Goal: Information Seeking & Learning: Learn about a topic

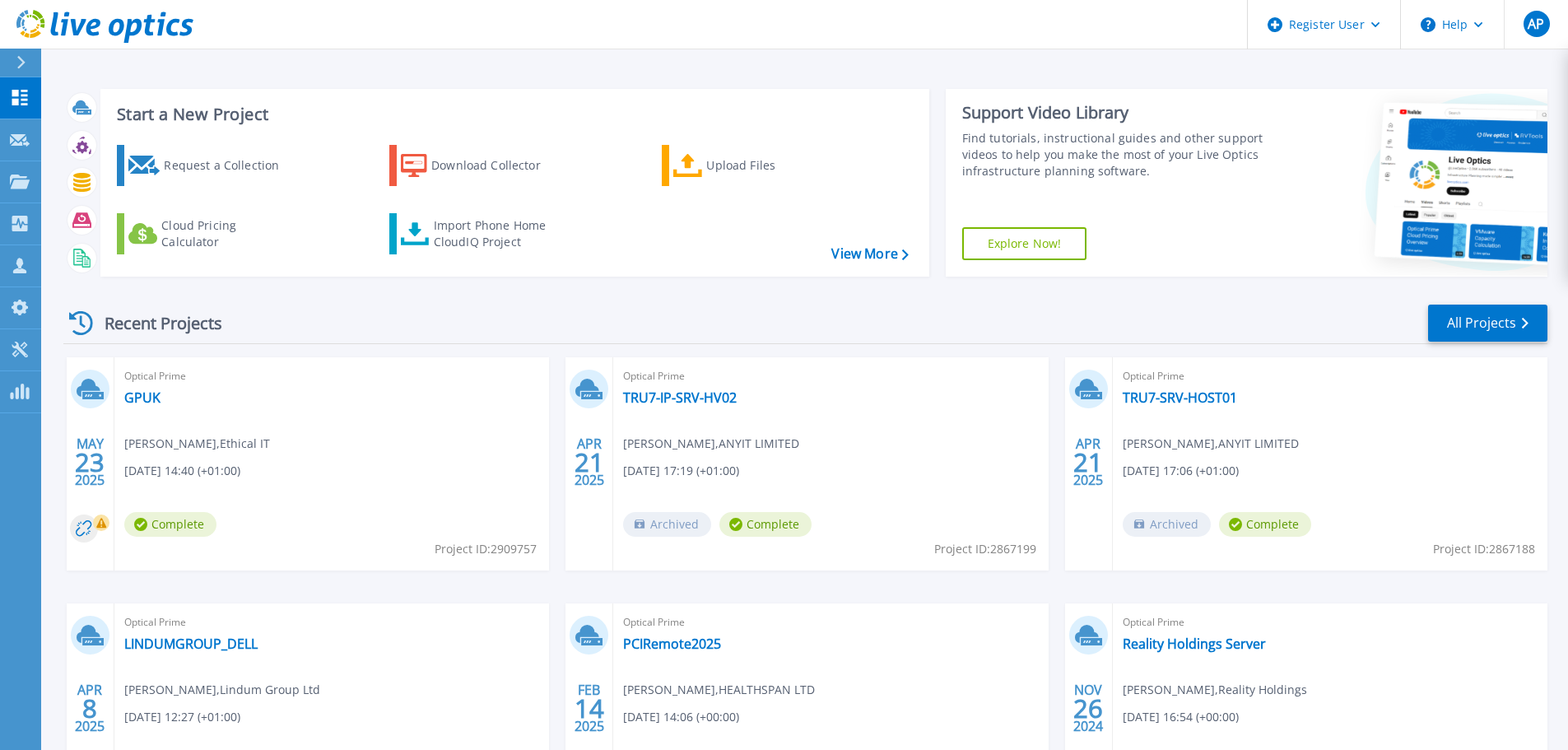
click at [66, 684] on div "MAY 23 2025 Optical Prime GPUK Gareth Phillips , Ethical IT 05/23/2025, 14:40 (…" at bounding box center [799, 604] width 1497 height 492
click at [102, 180] on icon at bounding box center [106, 183] width 7 height 11
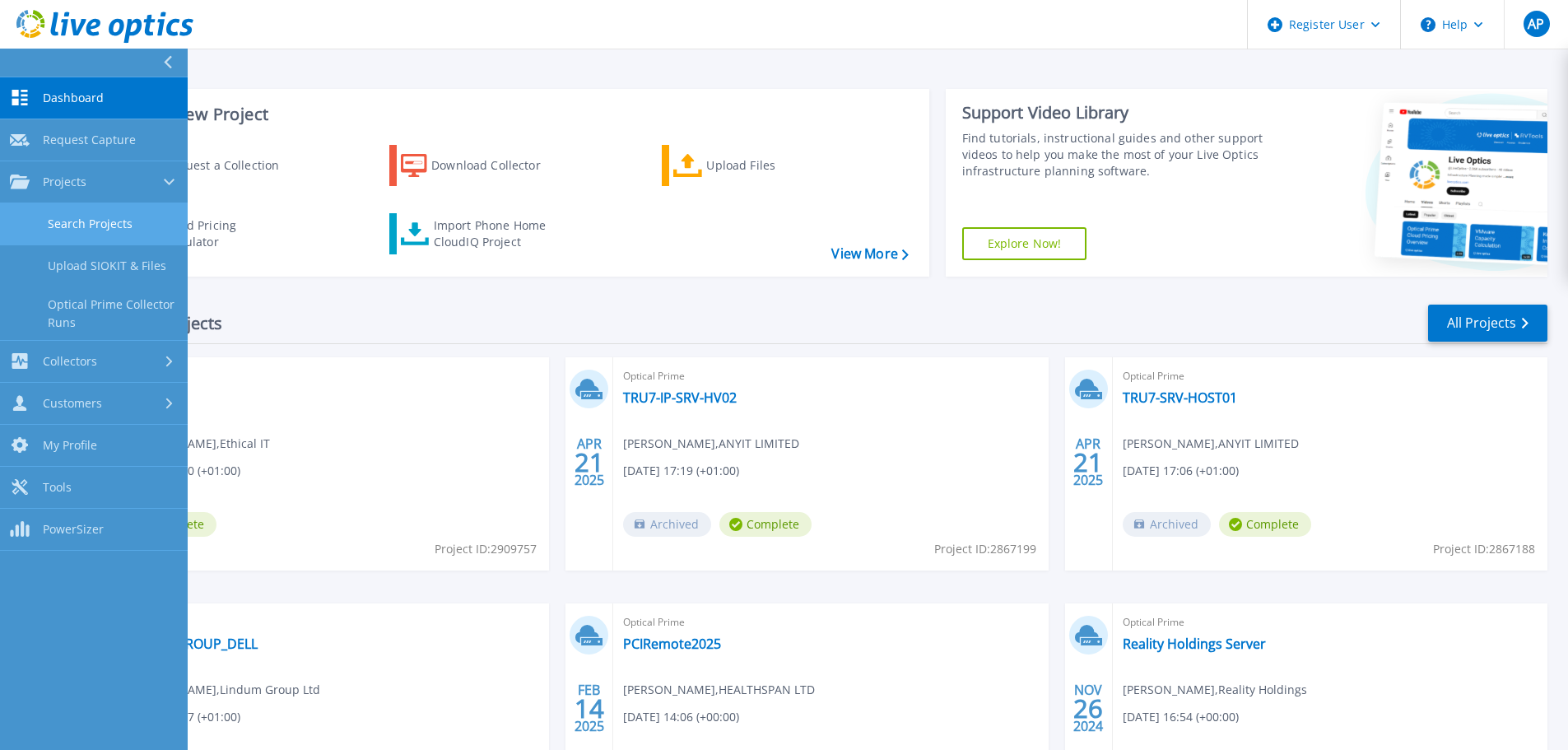
click at [84, 231] on link "Search Projects" at bounding box center [94, 225] width 188 height 42
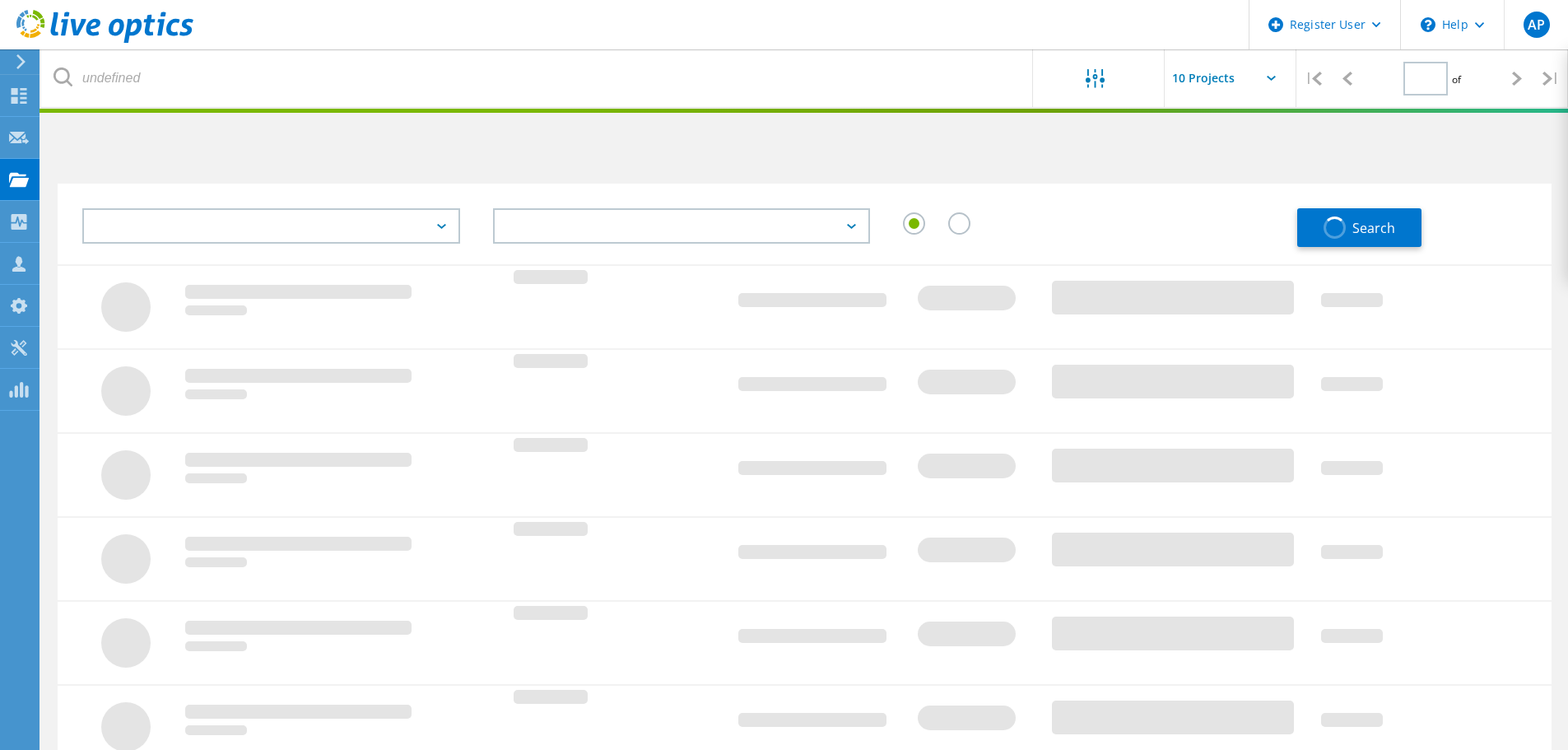
type input "1"
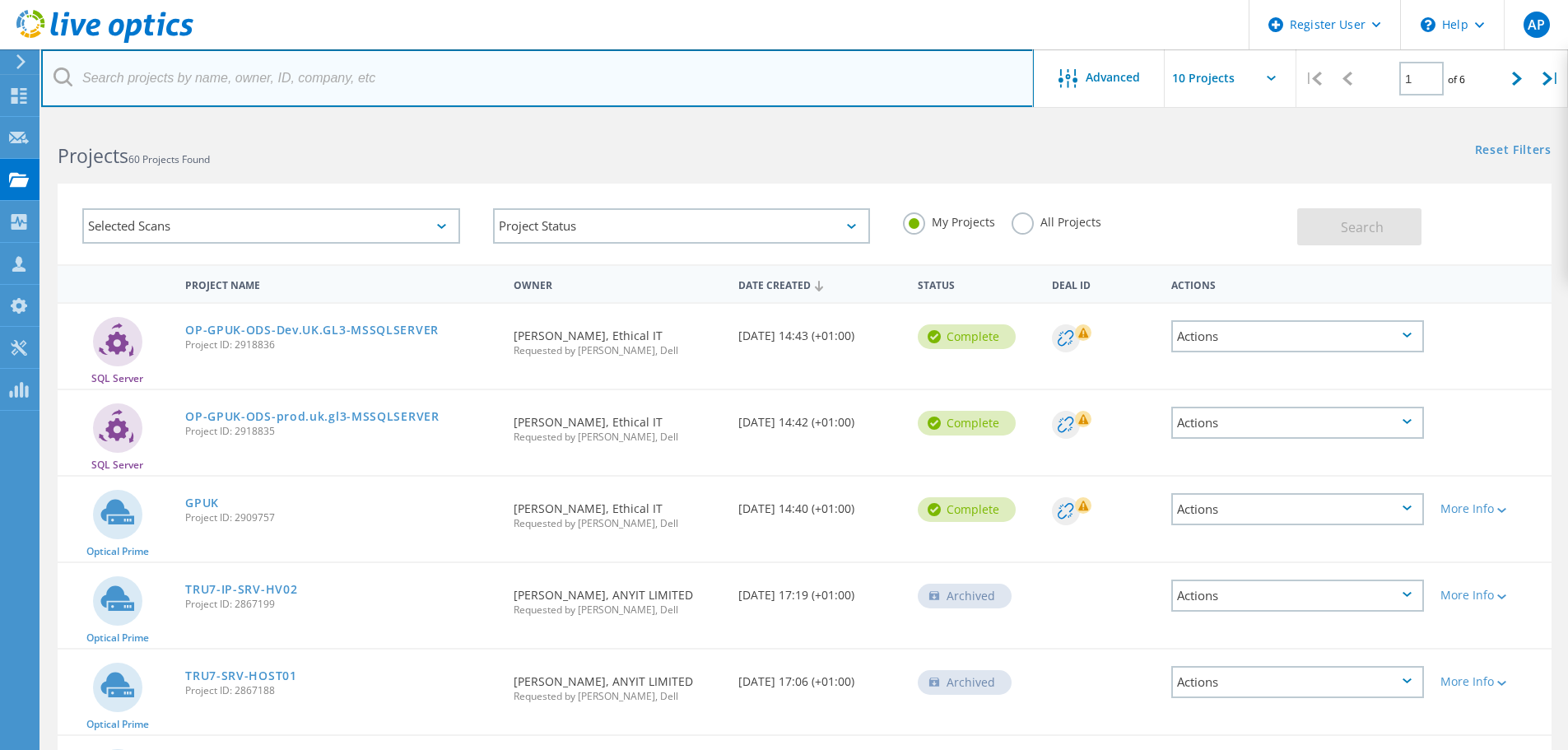
click at [223, 79] on input "text" at bounding box center [538, 77] width 992 height 57
paste input "3011946"
type input "3011946"
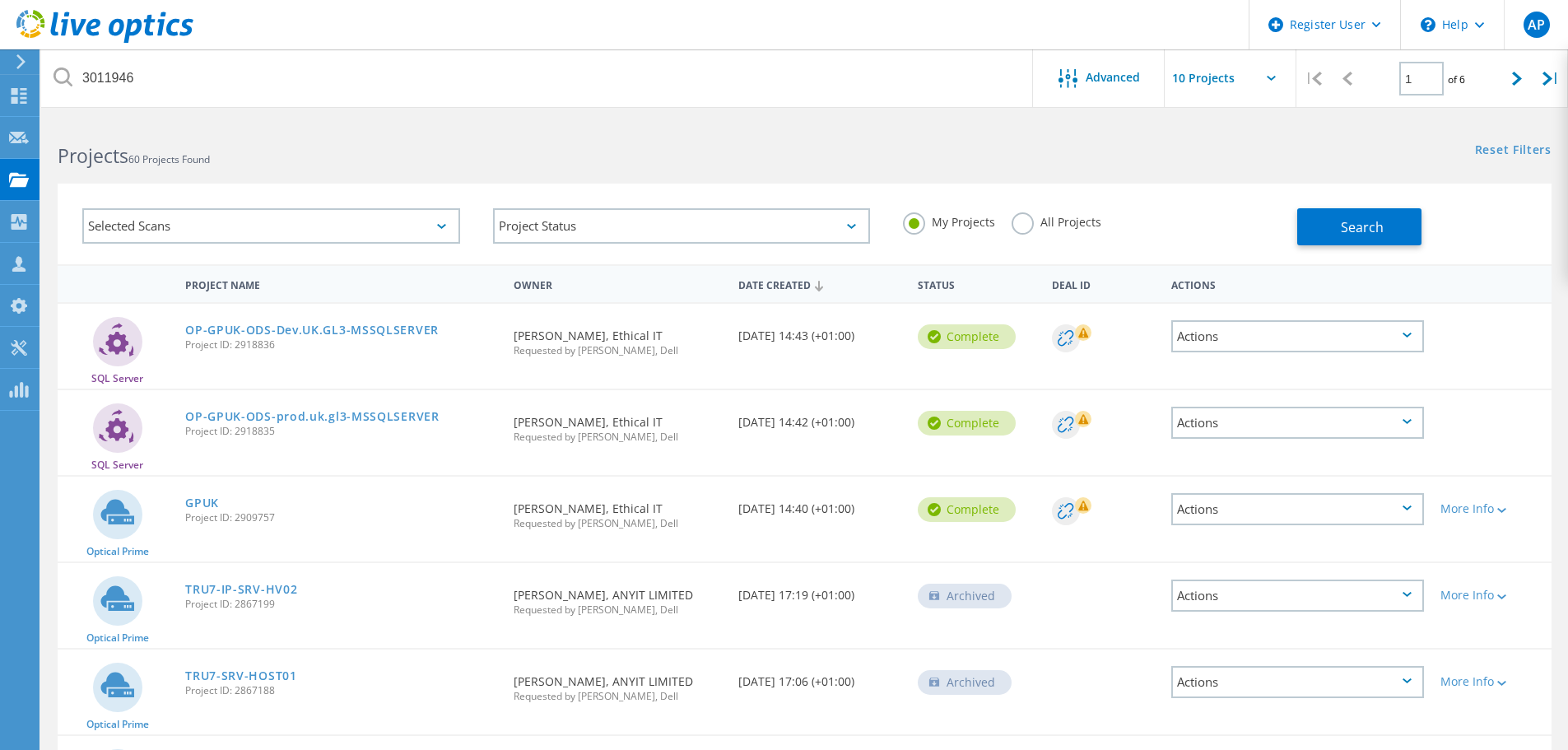
click at [55, 77] on icon at bounding box center [62, 76] width 19 height 19
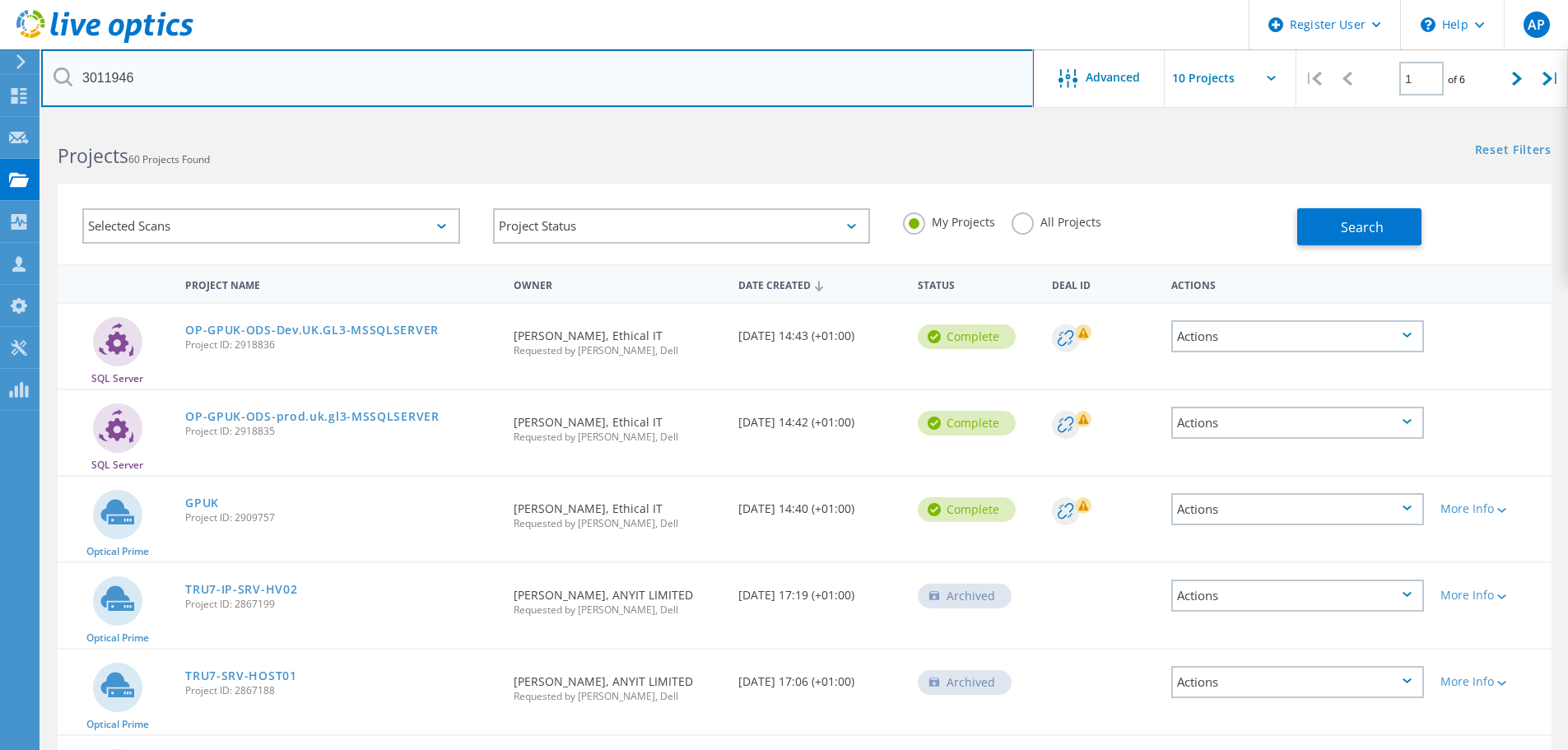
click at [604, 64] on input "3011946" at bounding box center [538, 77] width 992 height 57
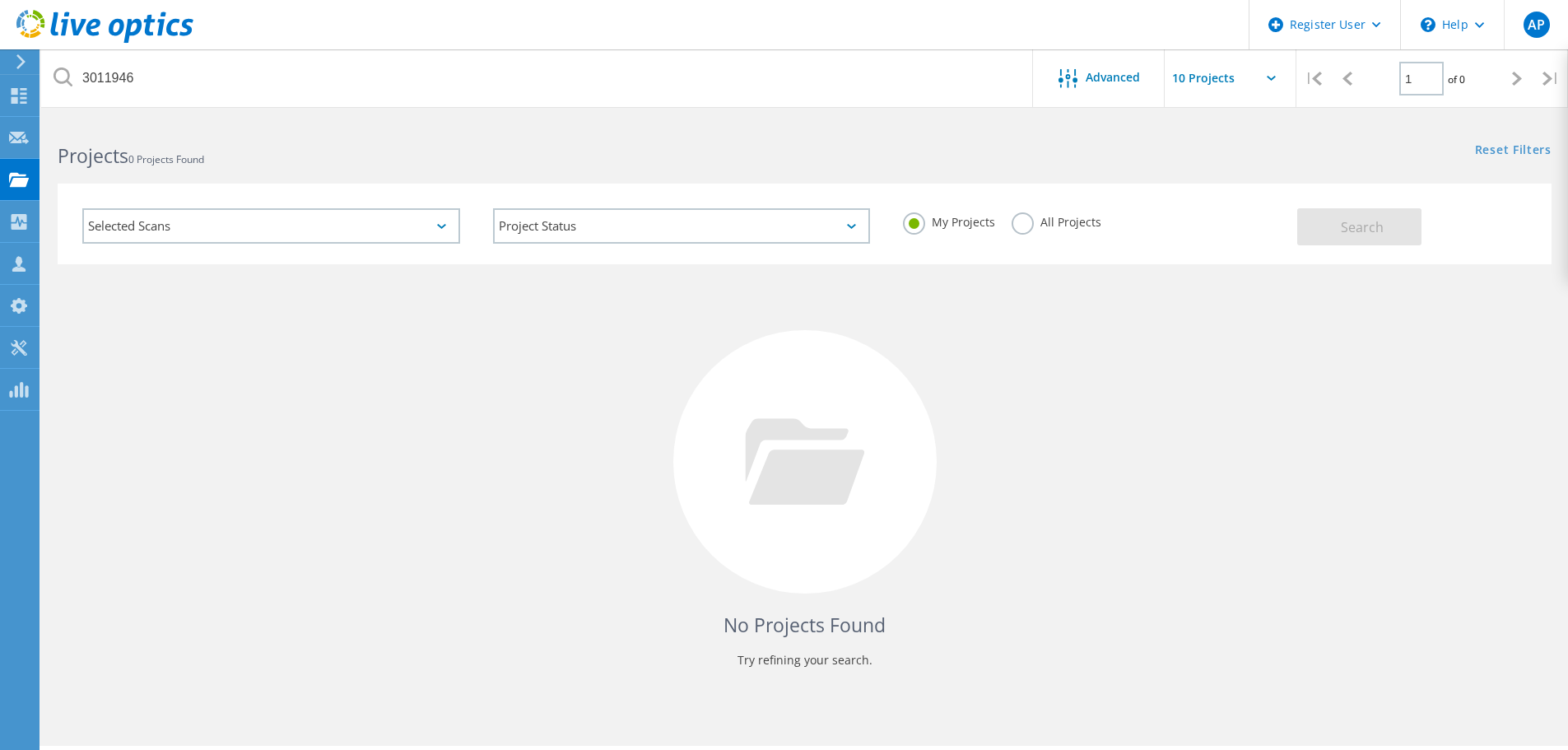
click at [1025, 228] on label "All Projects" at bounding box center [1056, 220] width 90 height 16
click at [0, 0] on input "All Projects" at bounding box center [0, 0] width 0 height 0
click at [1388, 229] on button "Search" at bounding box center [1359, 227] width 125 height 37
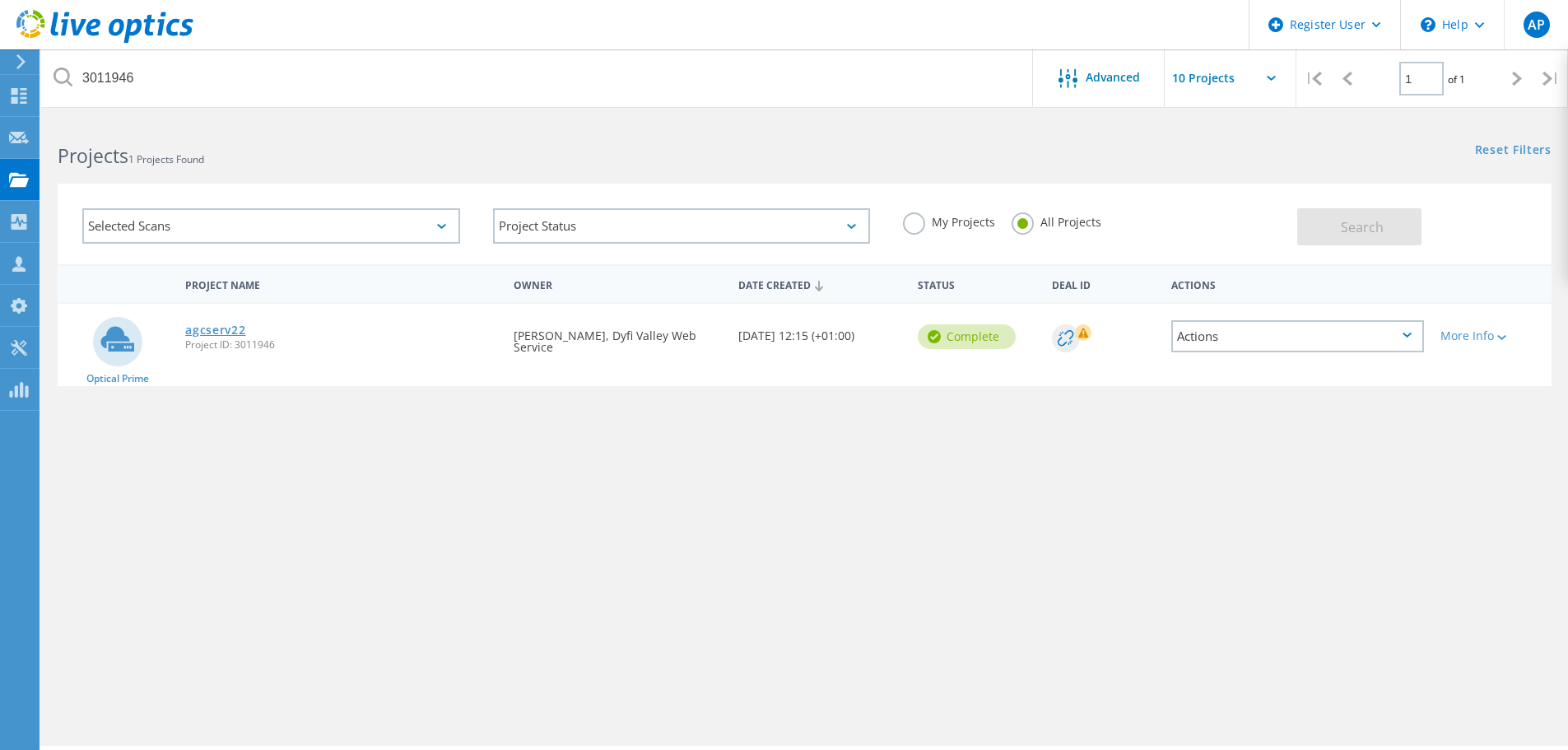
click at [217, 328] on link "agcserv22" at bounding box center [215, 330] width 60 height 12
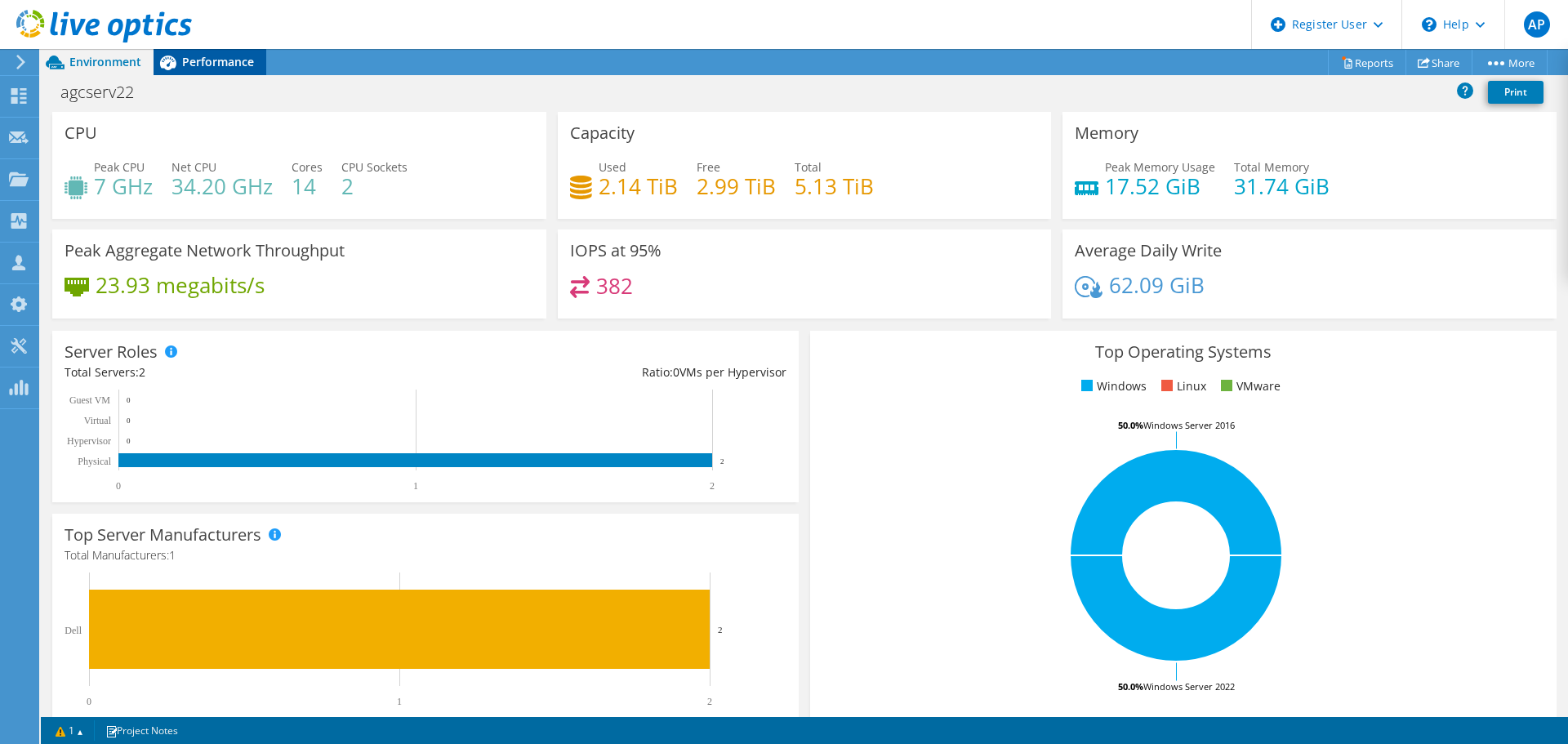
click at [206, 57] on span "Performance" at bounding box center [218, 61] width 72 height 16
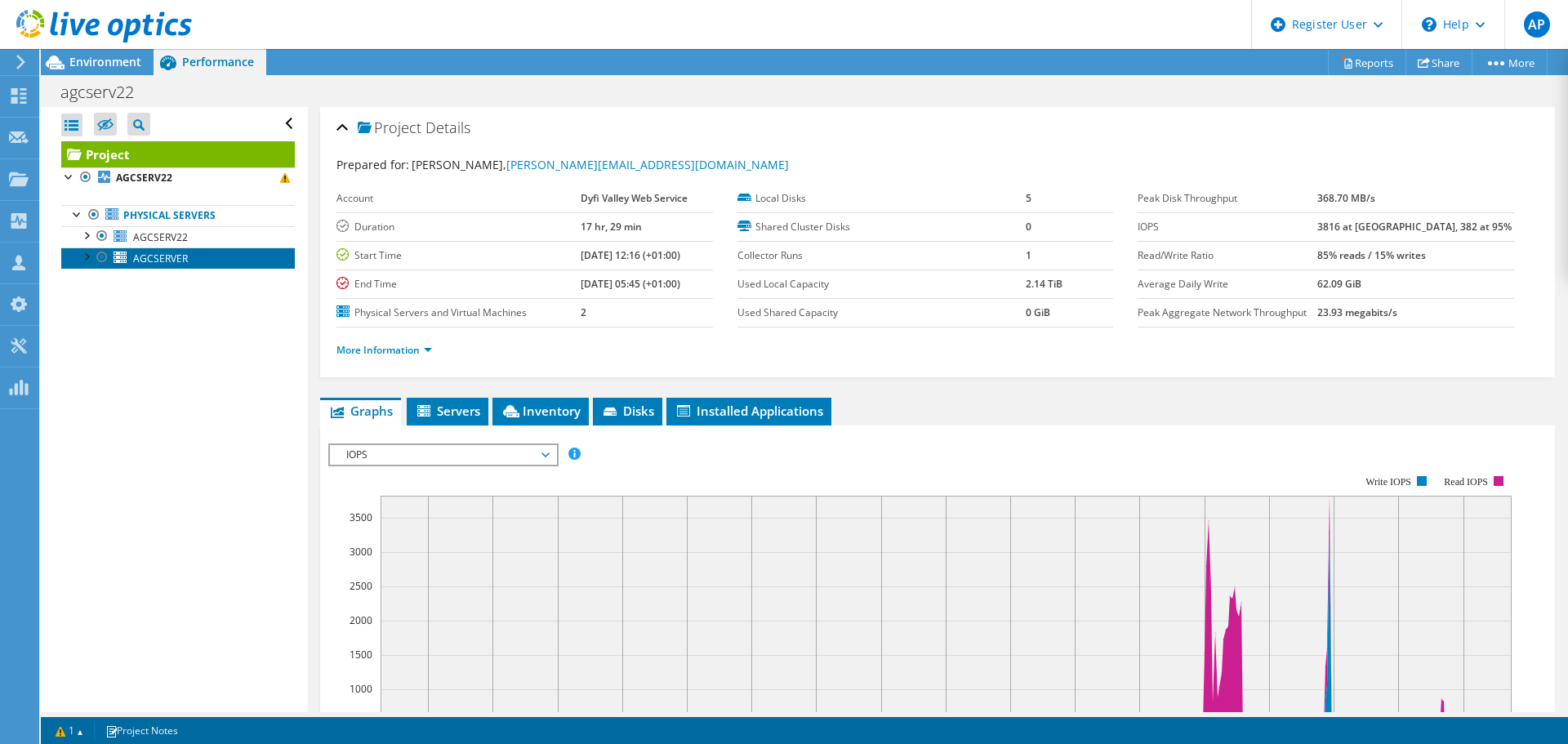
click at [153, 257] on span "AGCSERVER" at bounding box center [160, 258] width 54 height 14
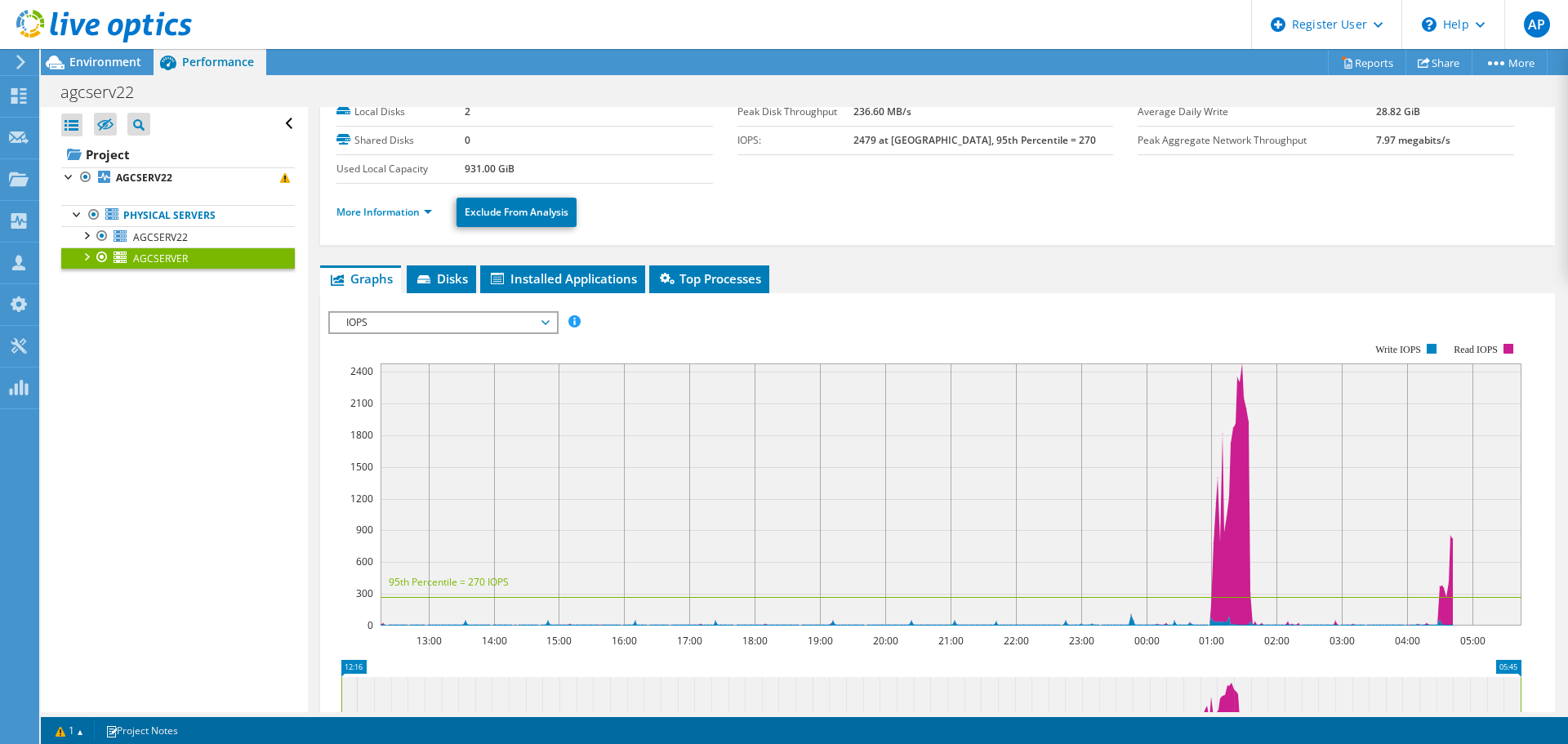
scroll to position [163, 0]
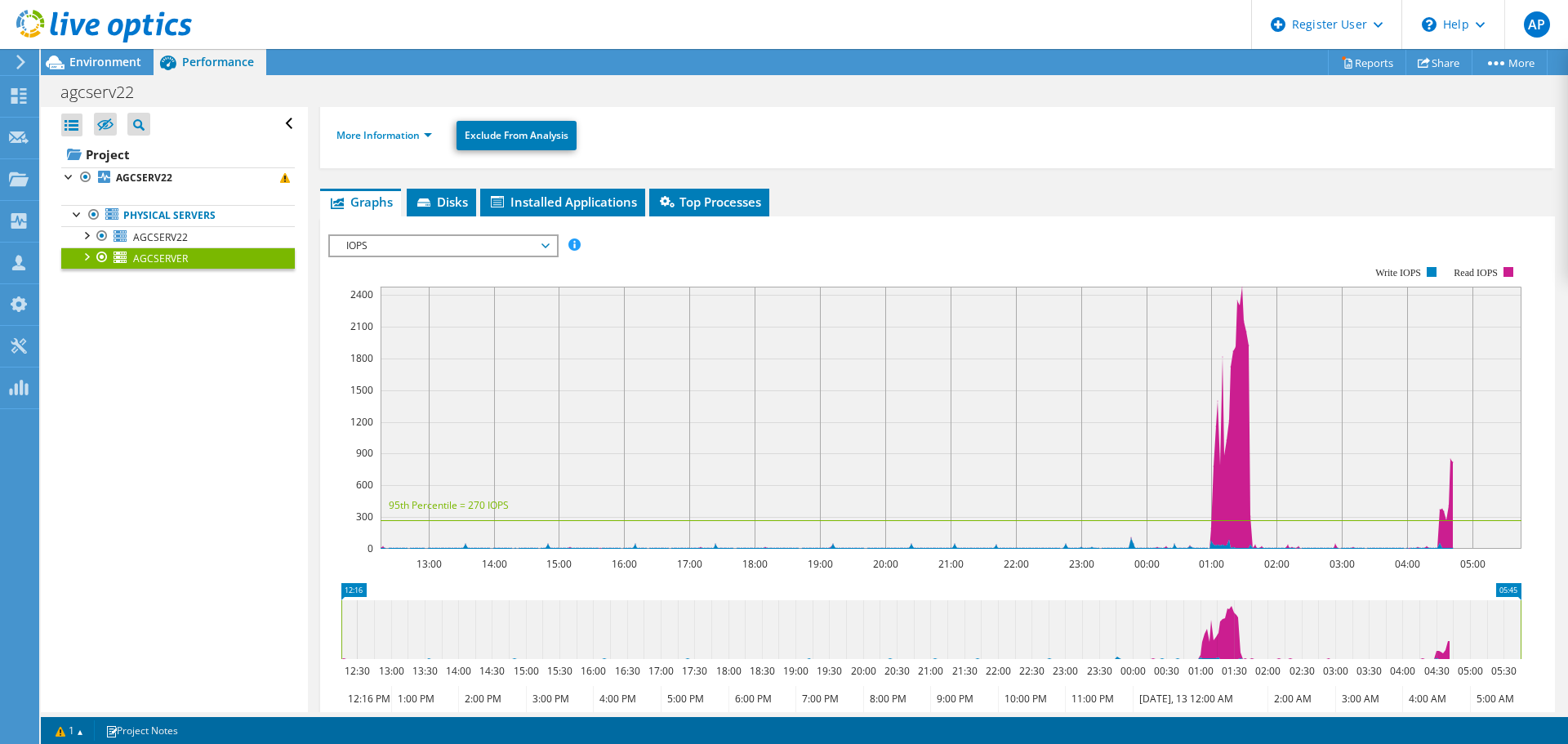
click at [529, 253] on span "IOPS" at bounding box center [443, 246] width 210 height 20
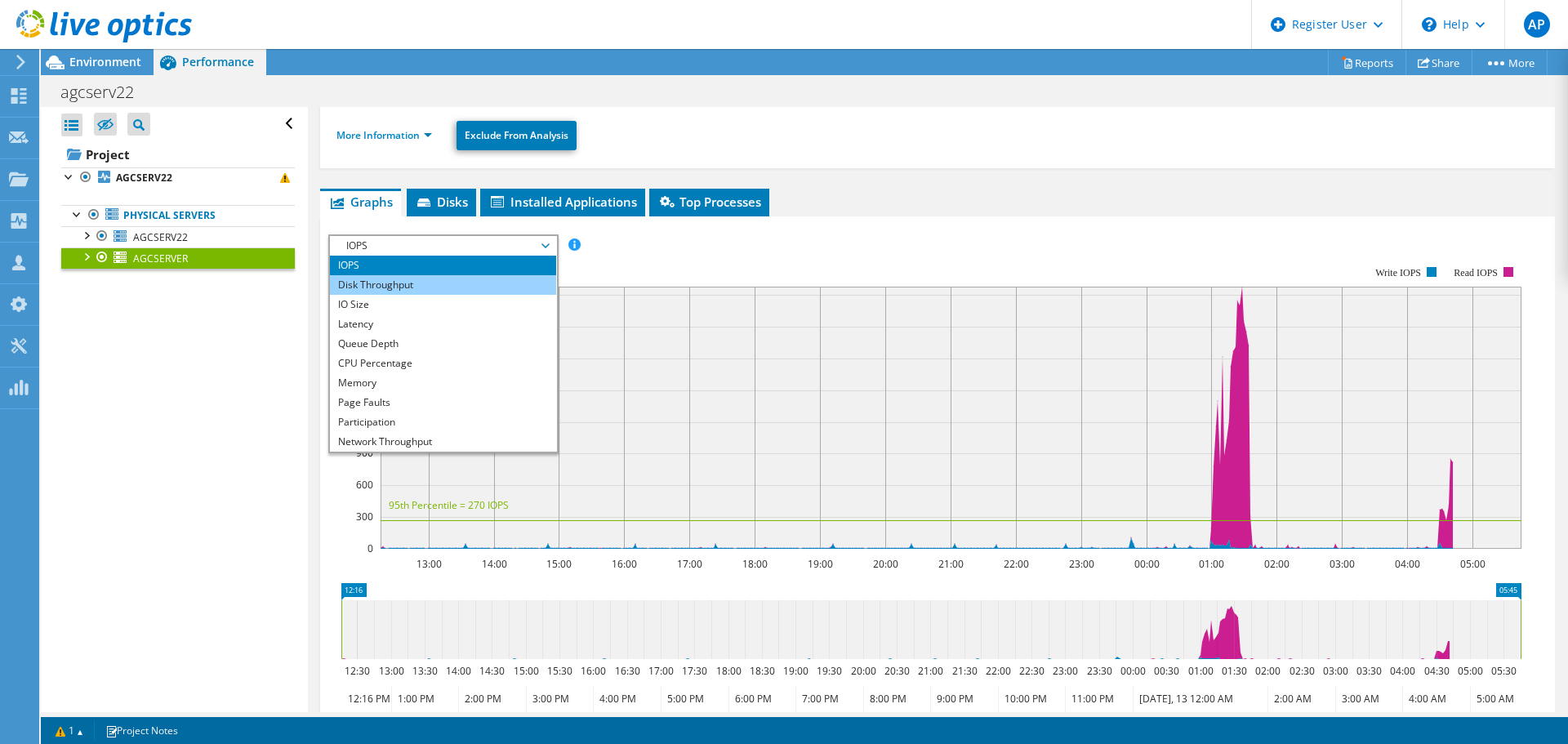
click at [508, 280] on li "Disk Throughput" at bounding box center [443, 285] width 226 height 20
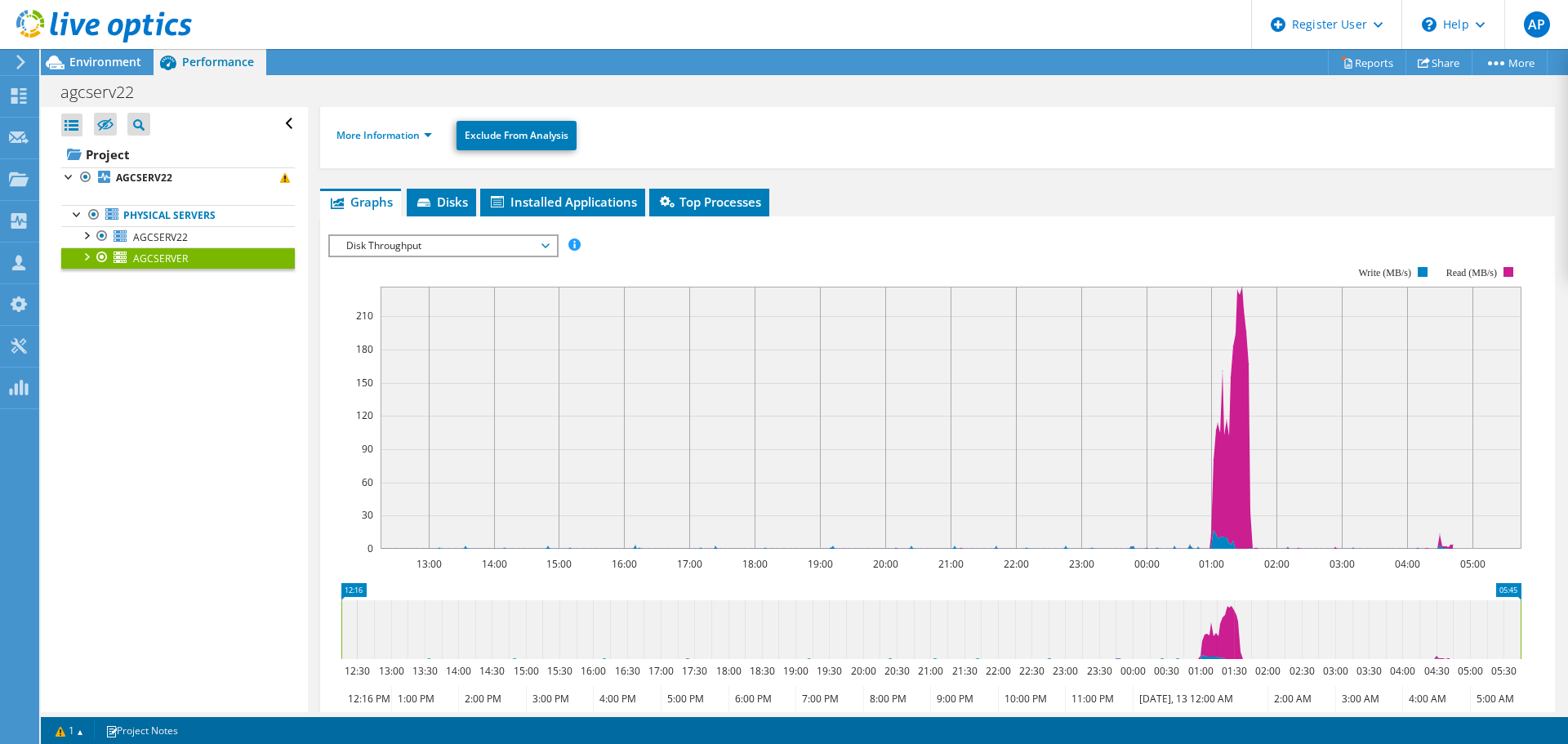
click at [536, 250] on span "Disk Throughput" at bounding box center [443, 246] width 210 height 20
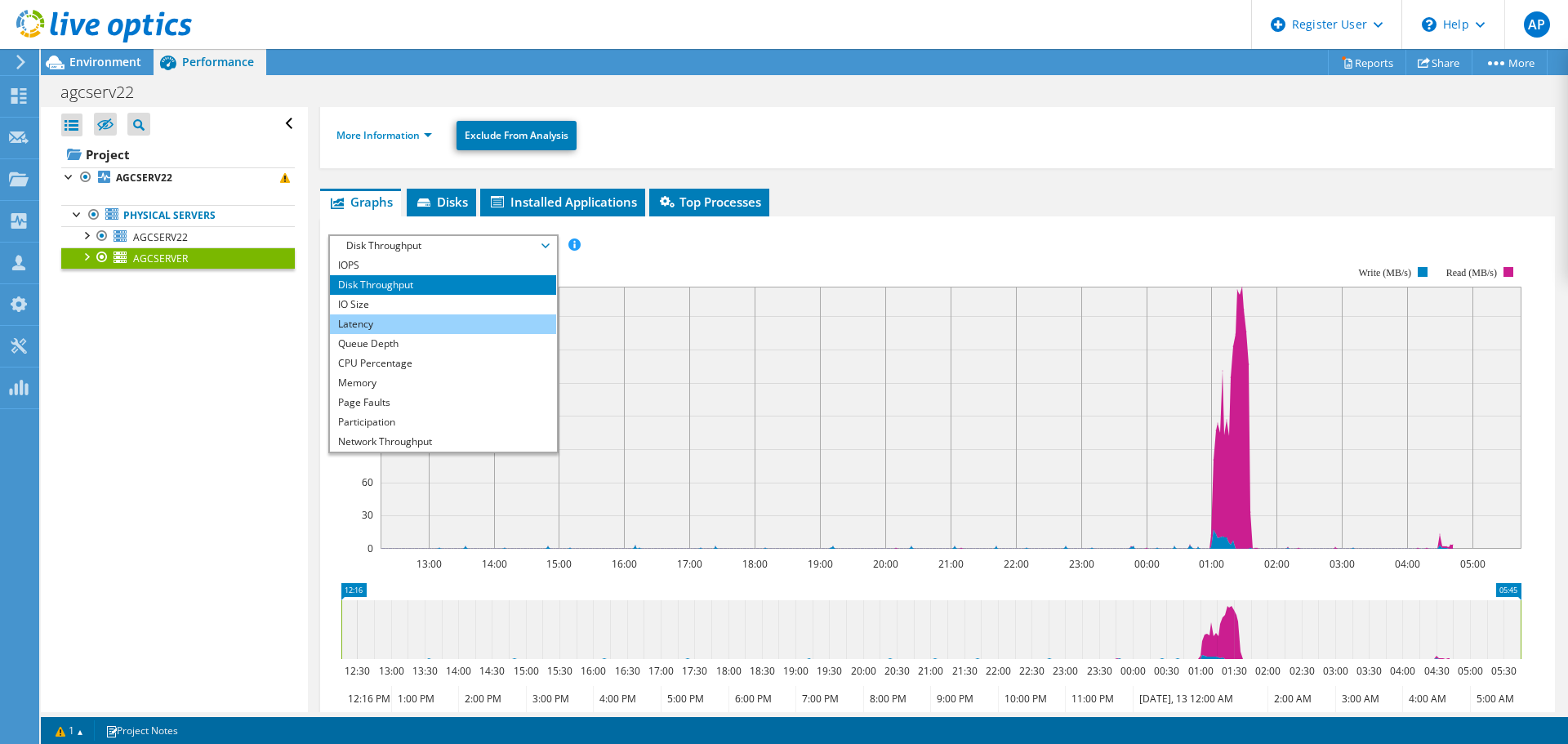
click at [488, 332] on li "Latency" at bounding box center [443, 324] width 226 height 20
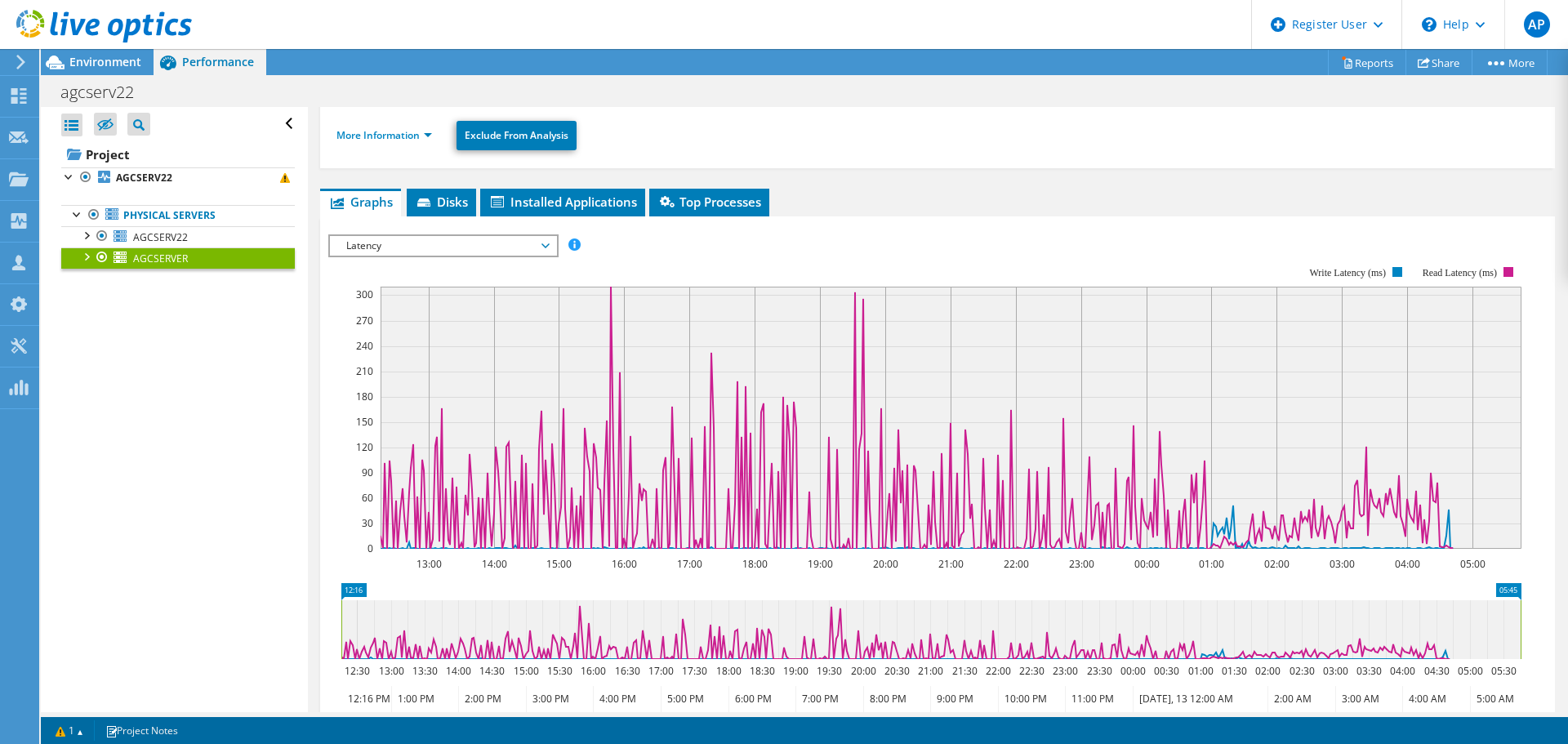
scroll to position [0, 0]
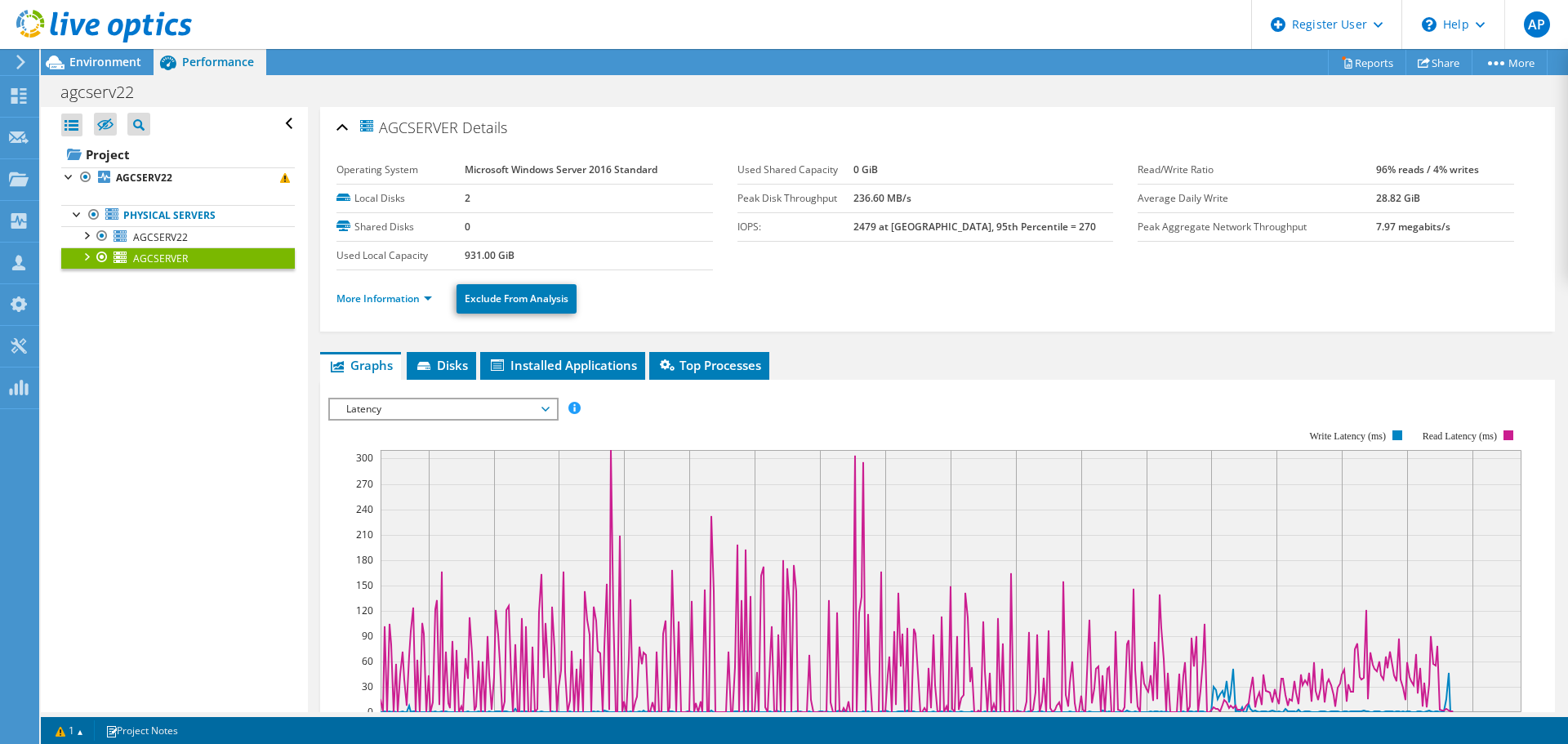
click at [532, 412] on span "Latency" at bounding box center [443, 409] width 210 height 20
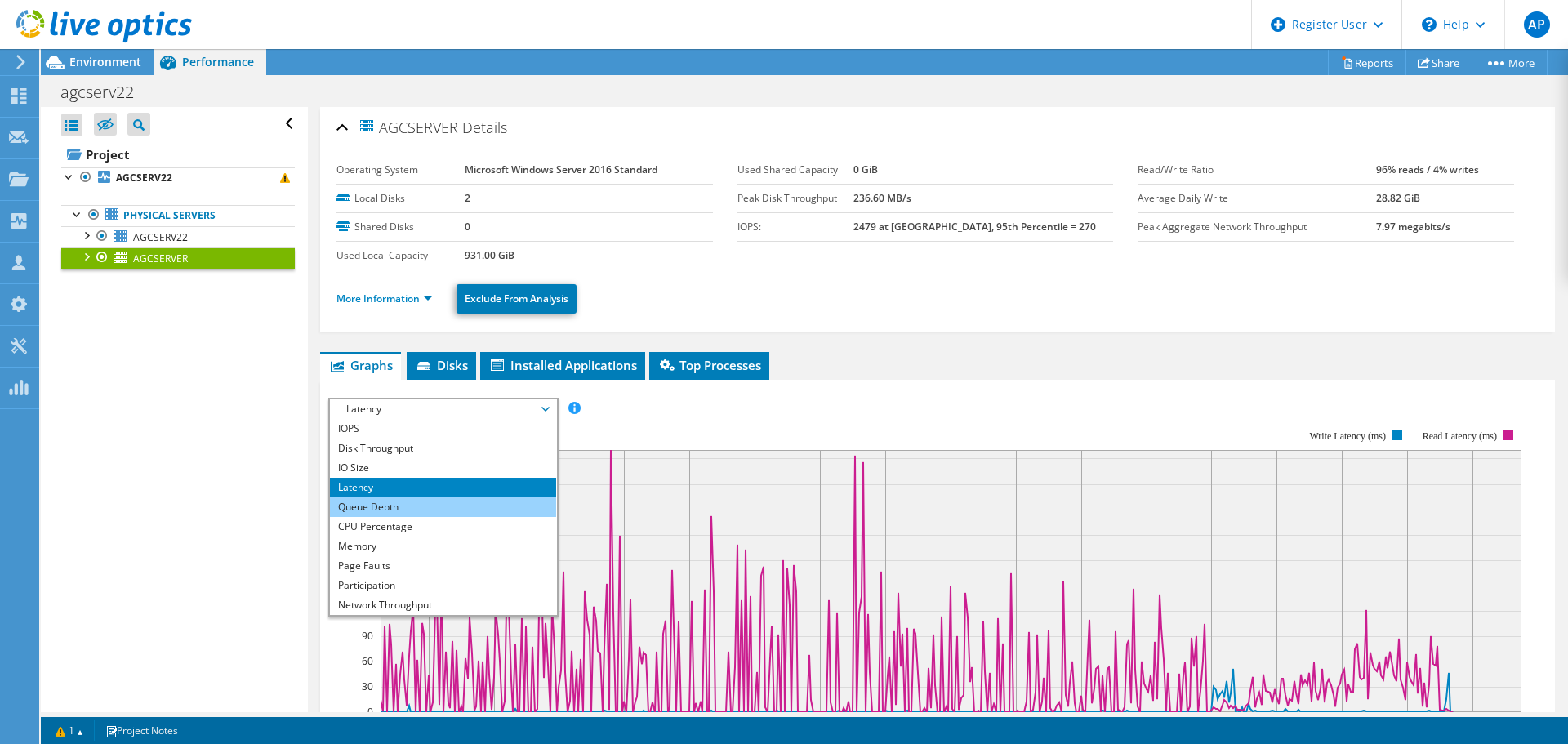
click at [462, 510] on li "Queue Depth" at bounding box center [443, 507] width 226 height 20
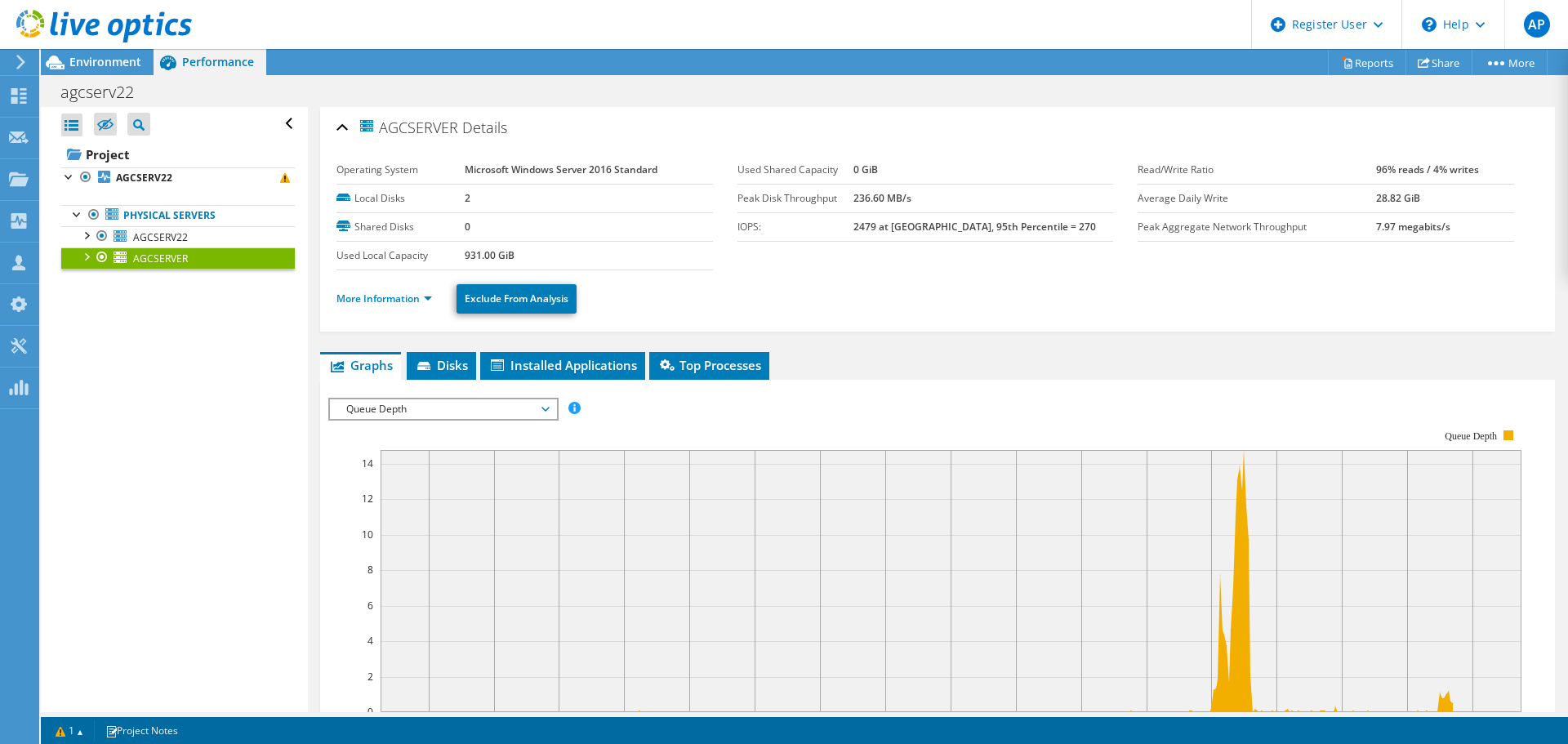
click at [523, 417] on span "Queue Depth" at bounding box center [443, 409] width 210 height 20
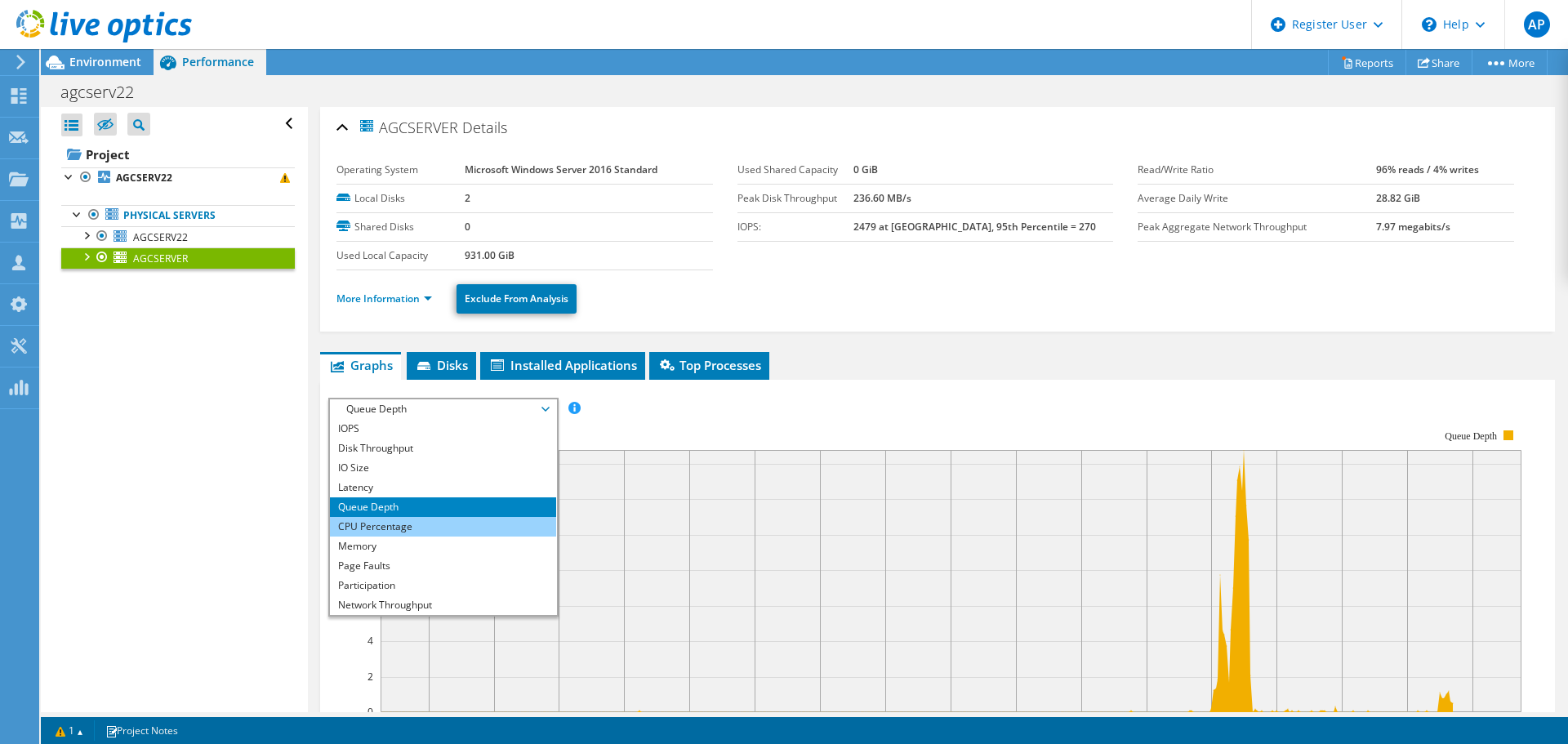
click at [461, 530] on li "CPU Percentage" at bounding box center [443, 527] width 226 height 20
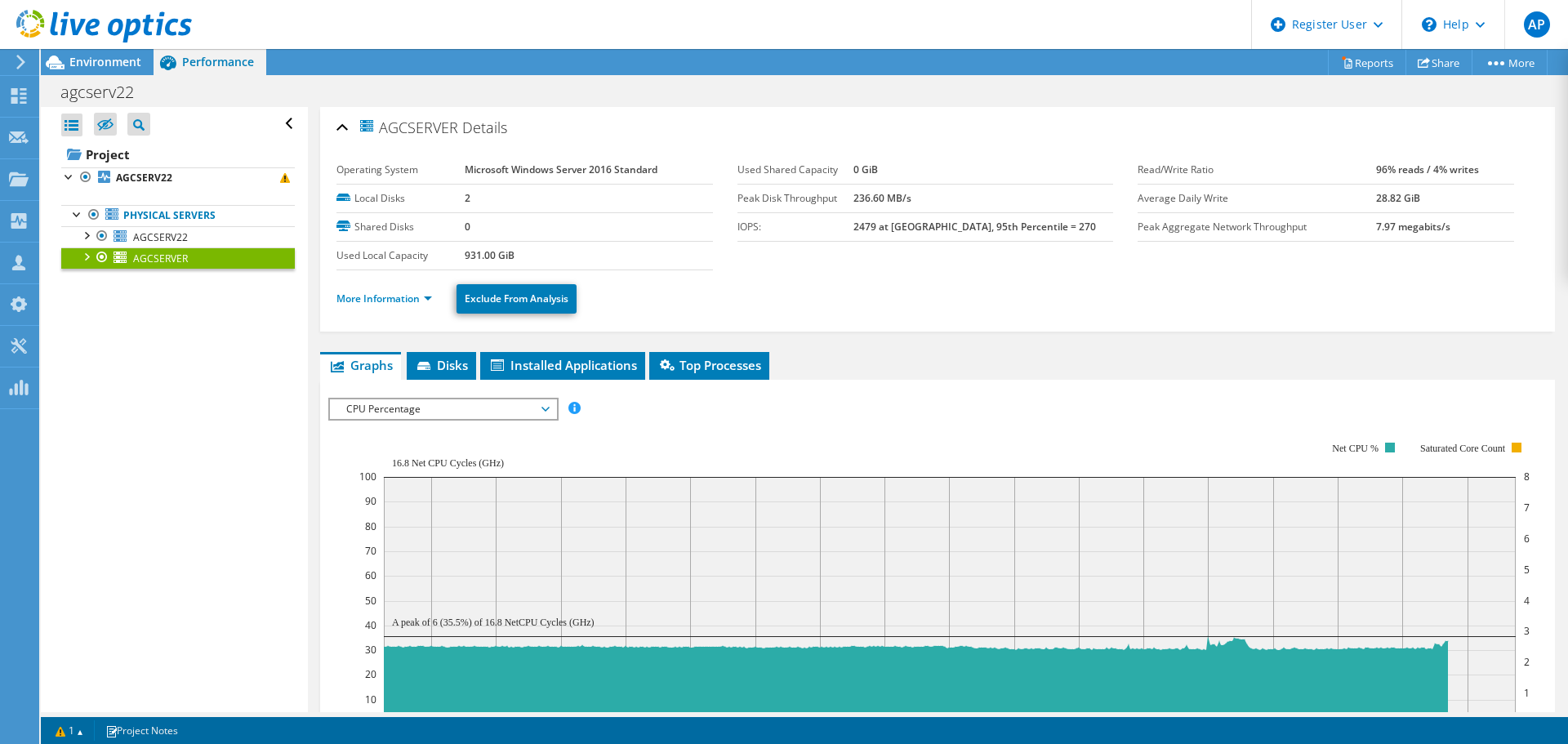
click at [532, 405] on span "CPU Percentage" at bounding box center [443, 409] width 210 height 20
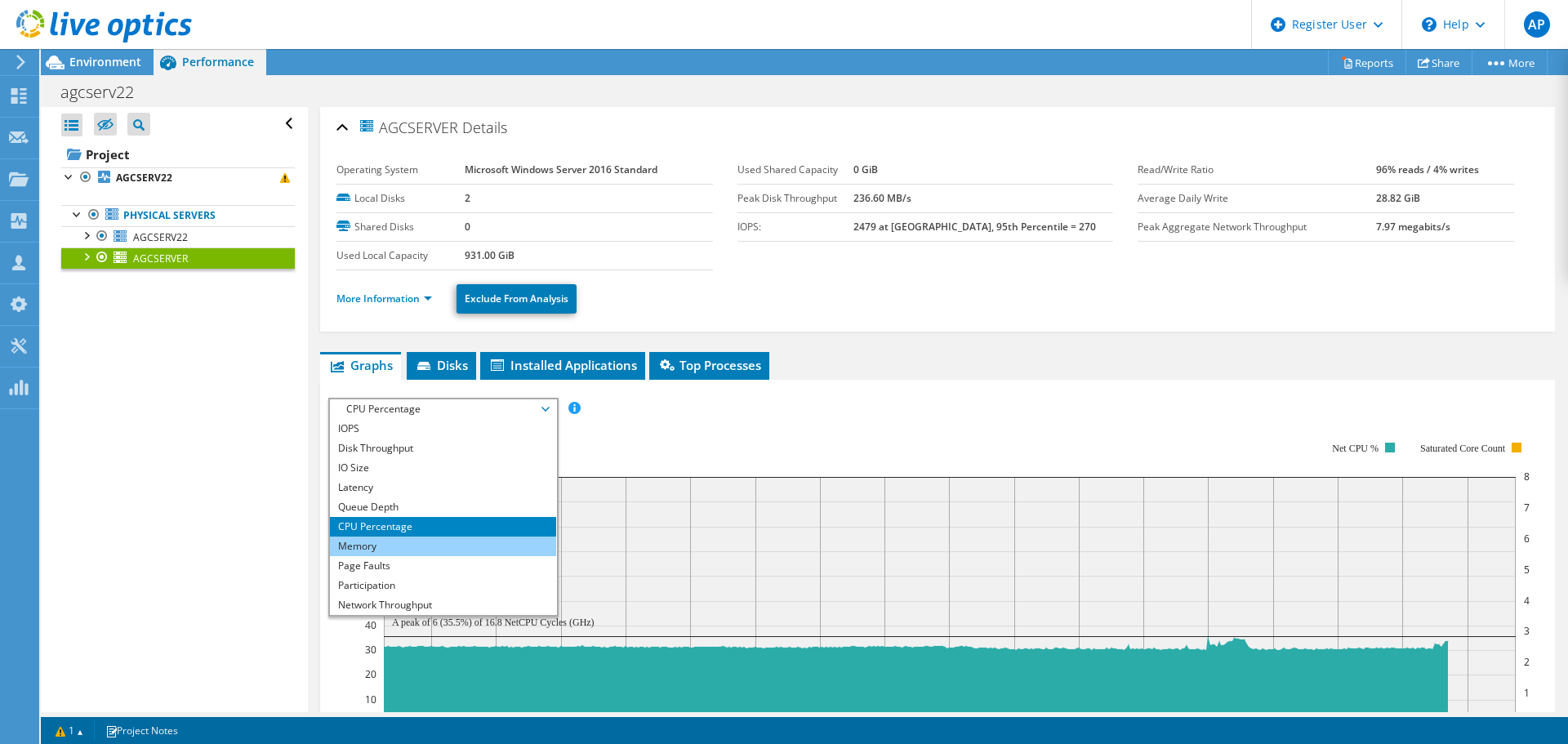
click at [444, 551] on li "Memory" at bounding box center [443, 547] width 226 height 20
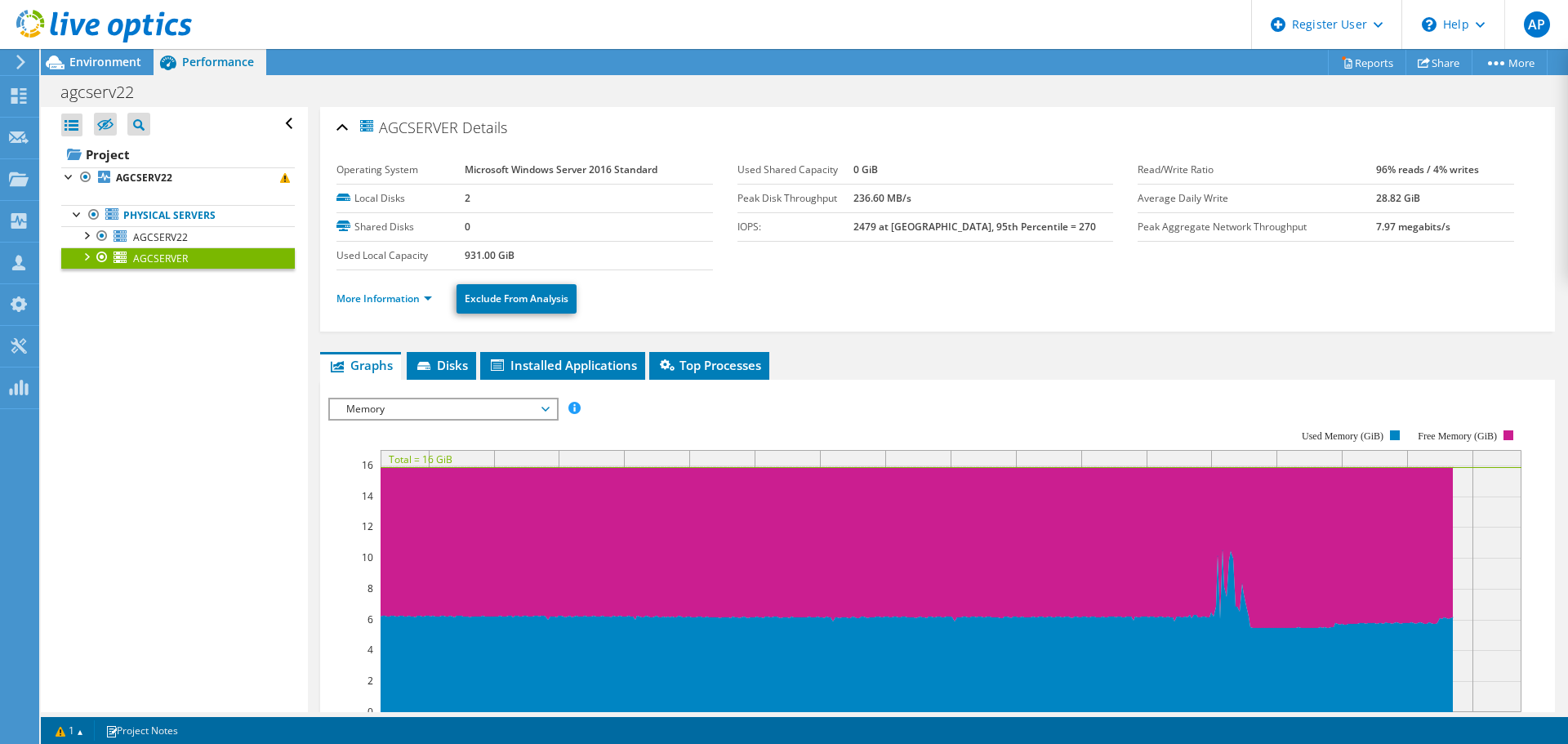
click at [495, 419] on div "Memory IOPS Disk Throughput IO Size Latency Queue Depth CPU Percentage Memory P…" at bounding box center [443, 409] width 230 height 23
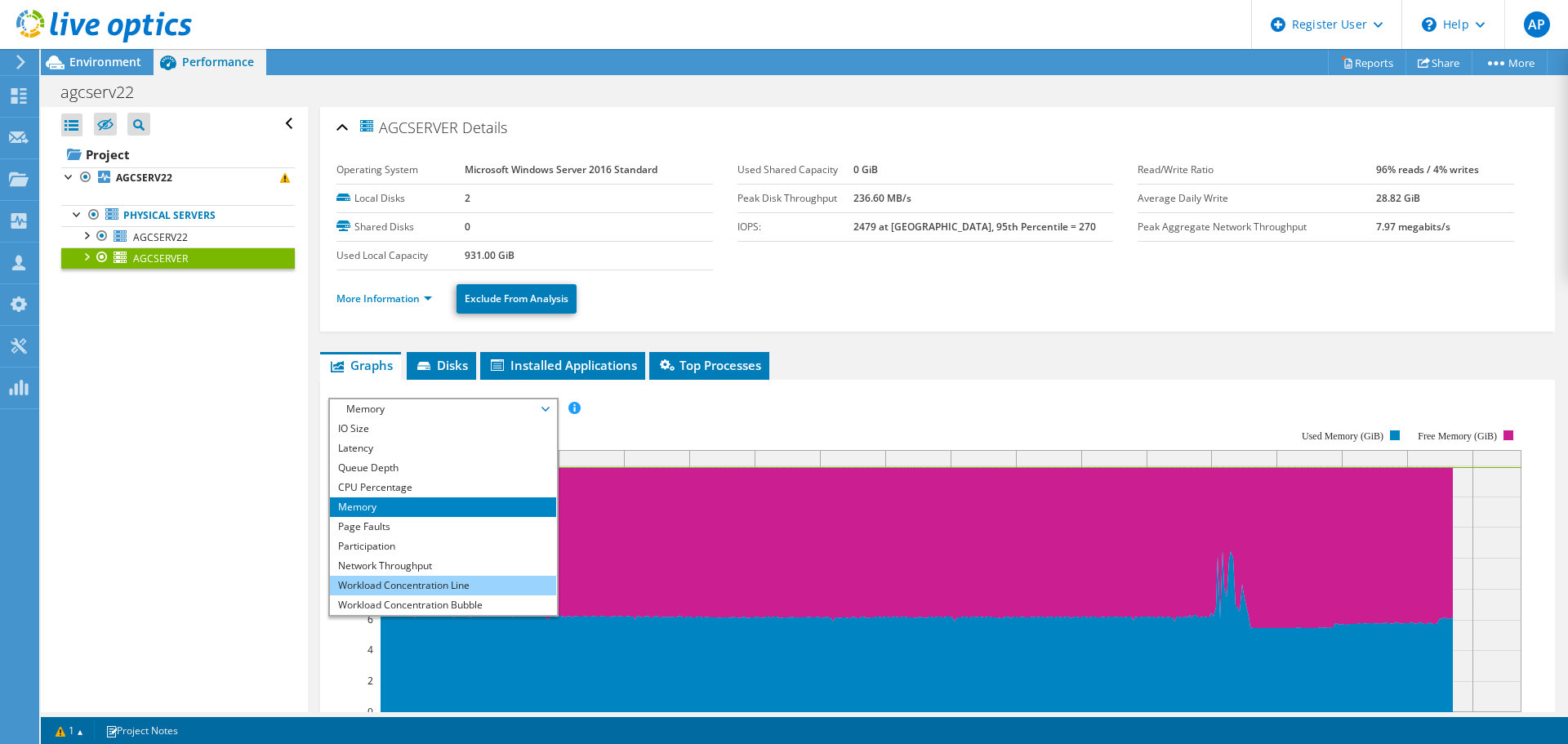
scroll to position [59, 0]
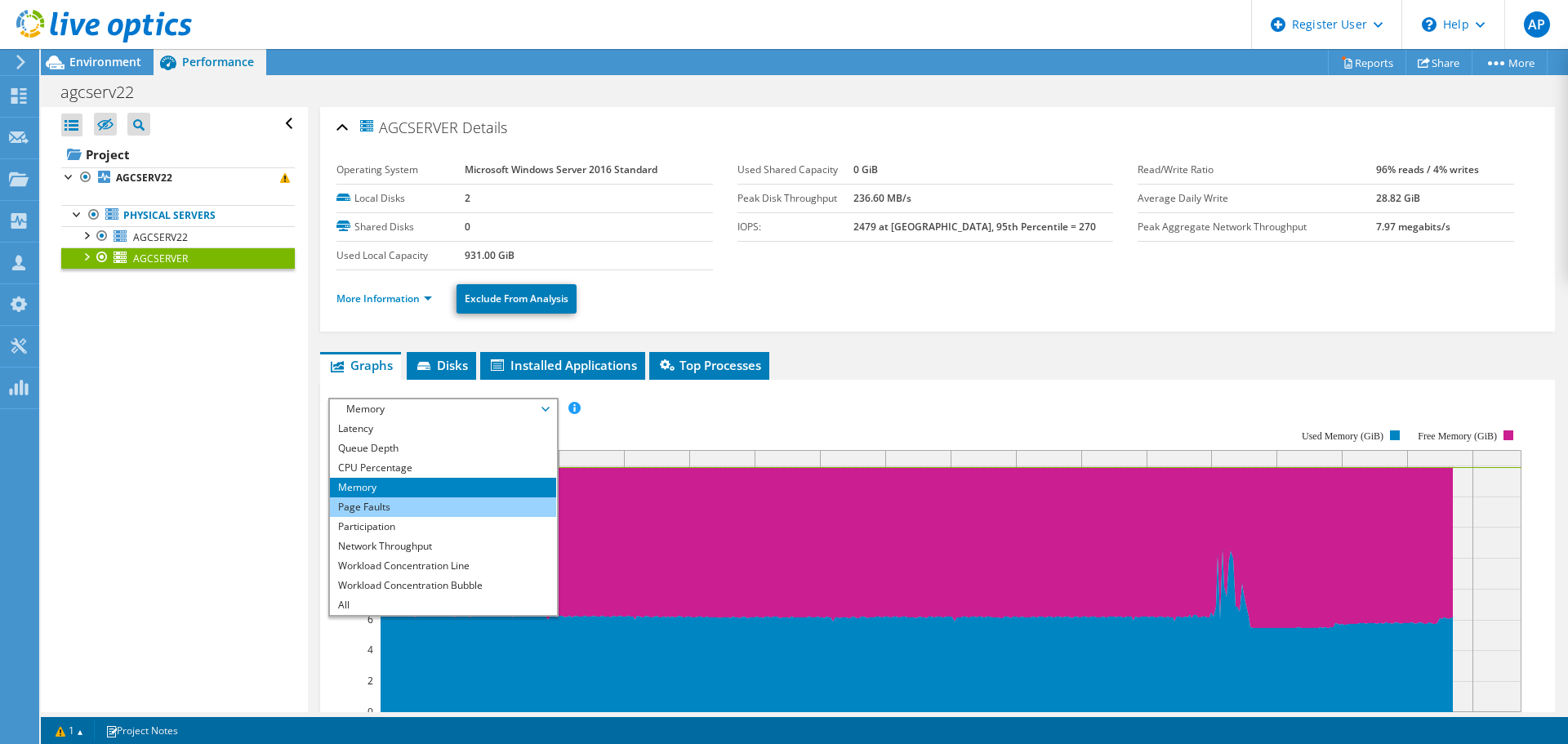
click at [410, 507] on li "Page Faults" at bounding box center [443, 507] width 226 height 20
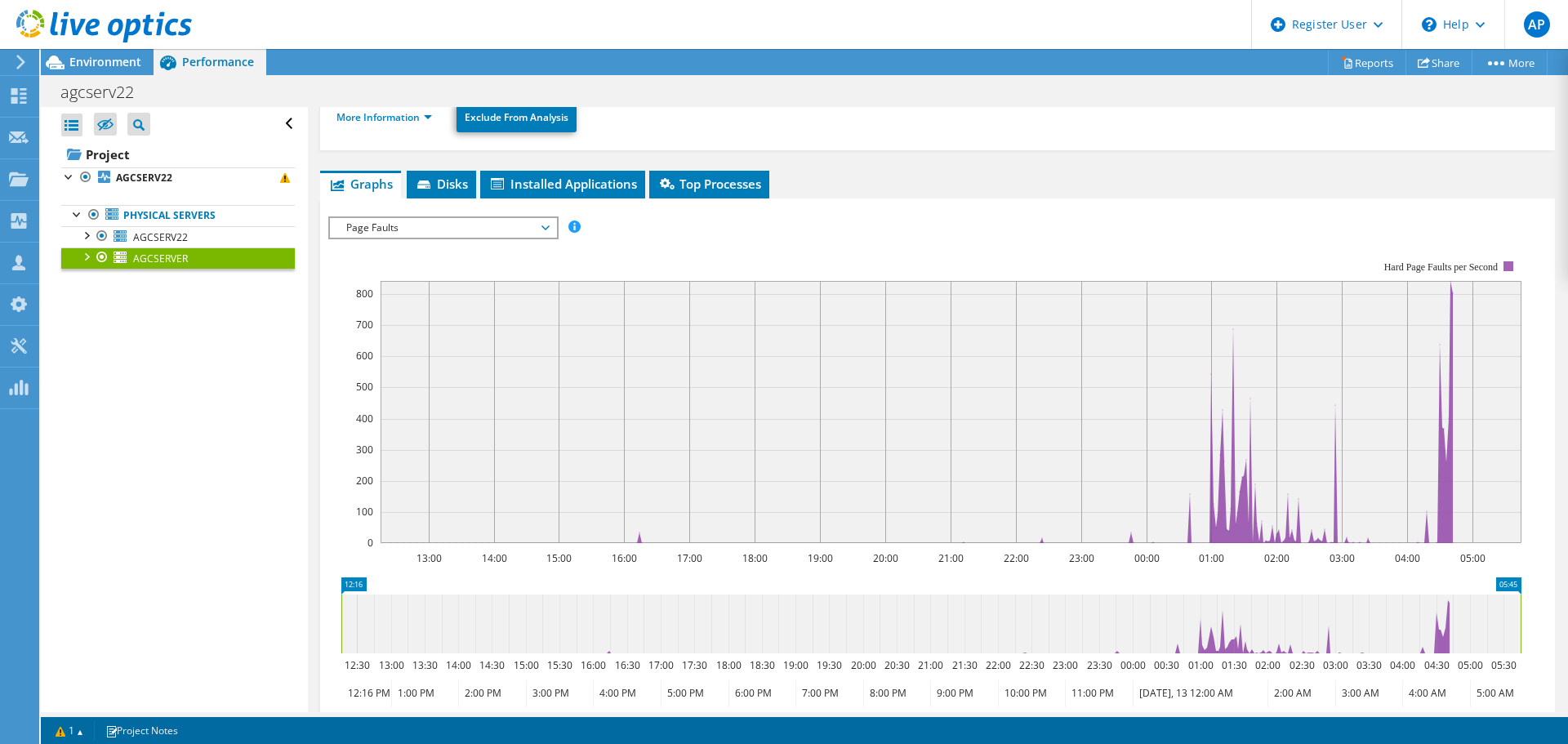
scroll to position [0, 0]
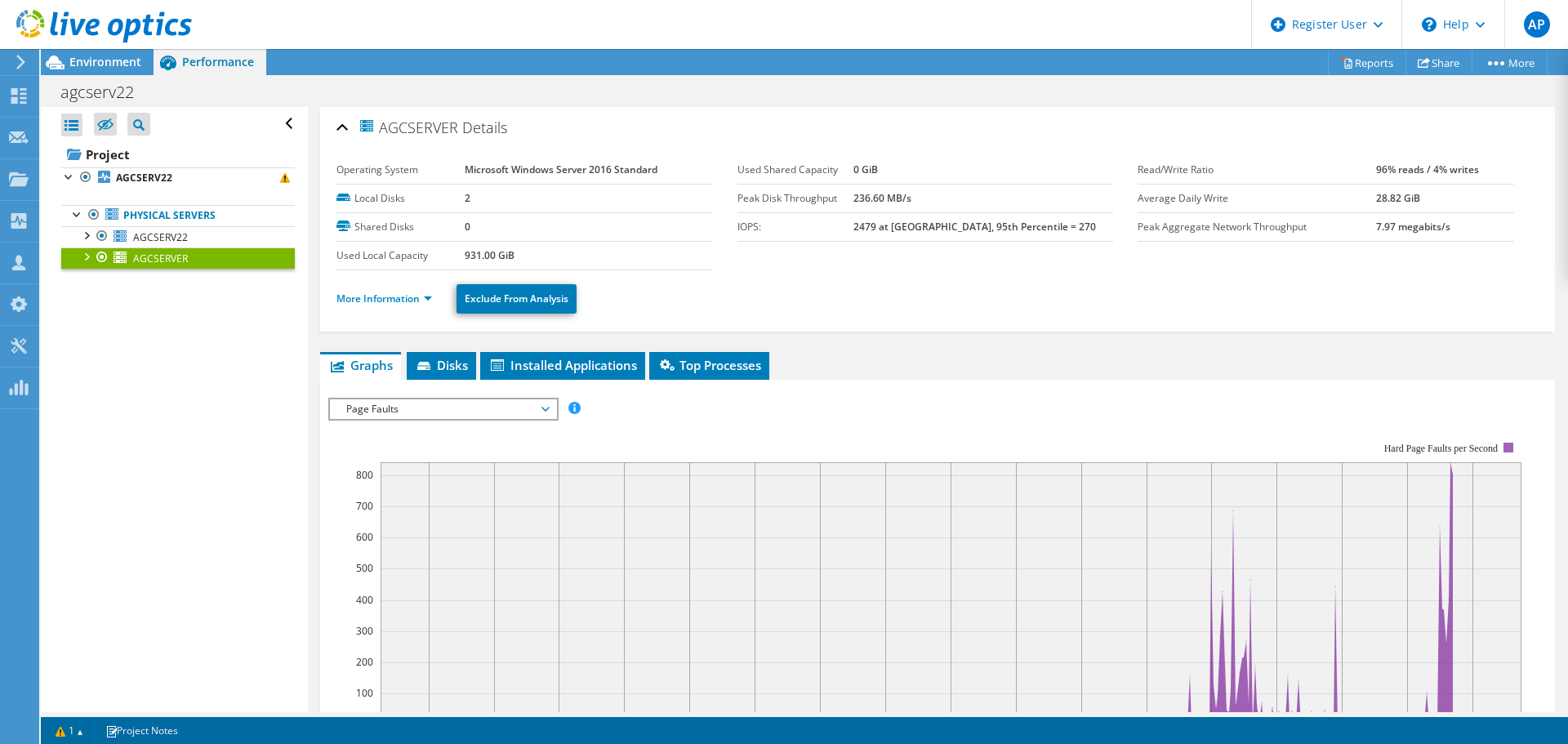
click at [458, 407] on span "Page Faults" at bounding box center [443, 409] width 210 height 20
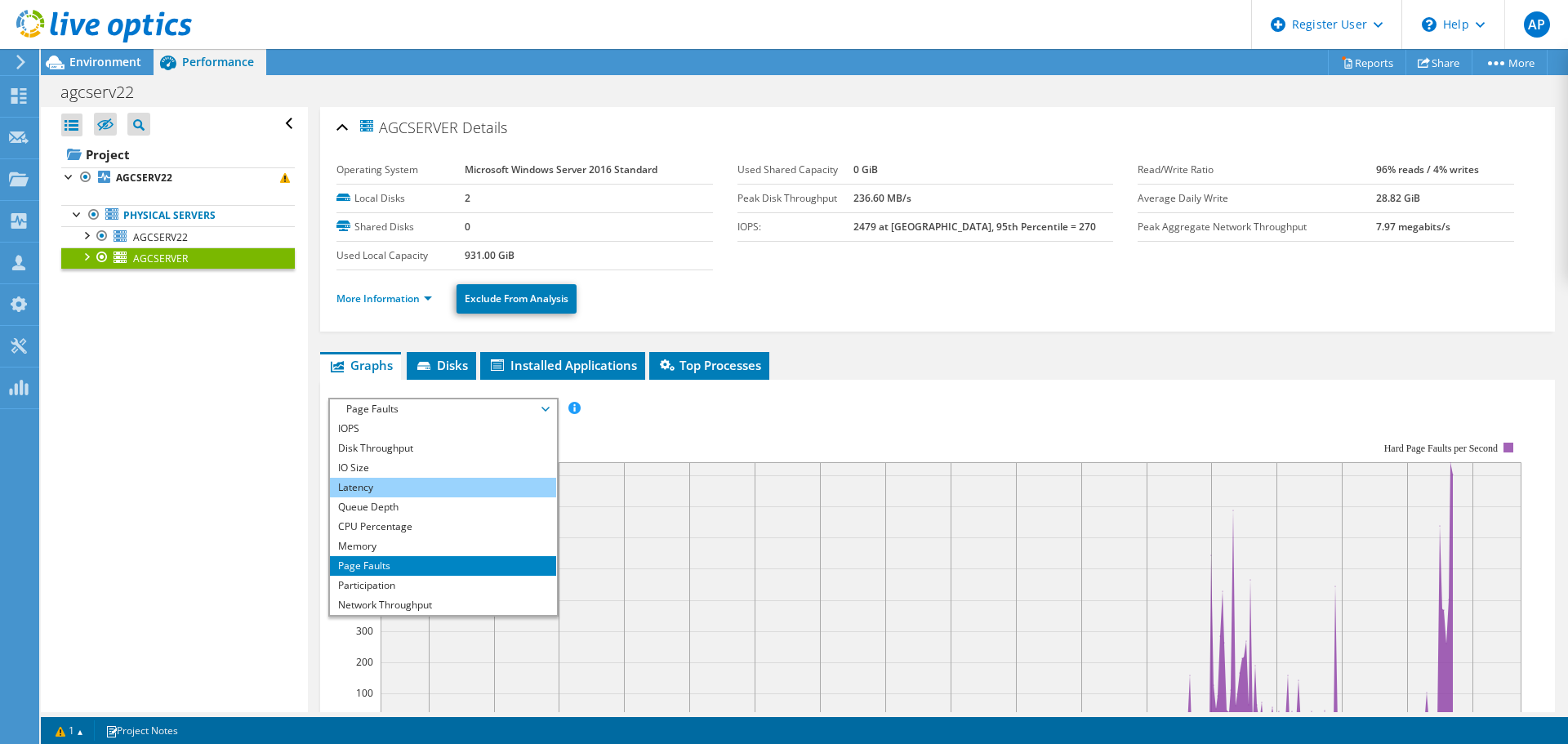
click at [370, 480] on li "Latency" at bounding box center [443, 487] width 226 height 20
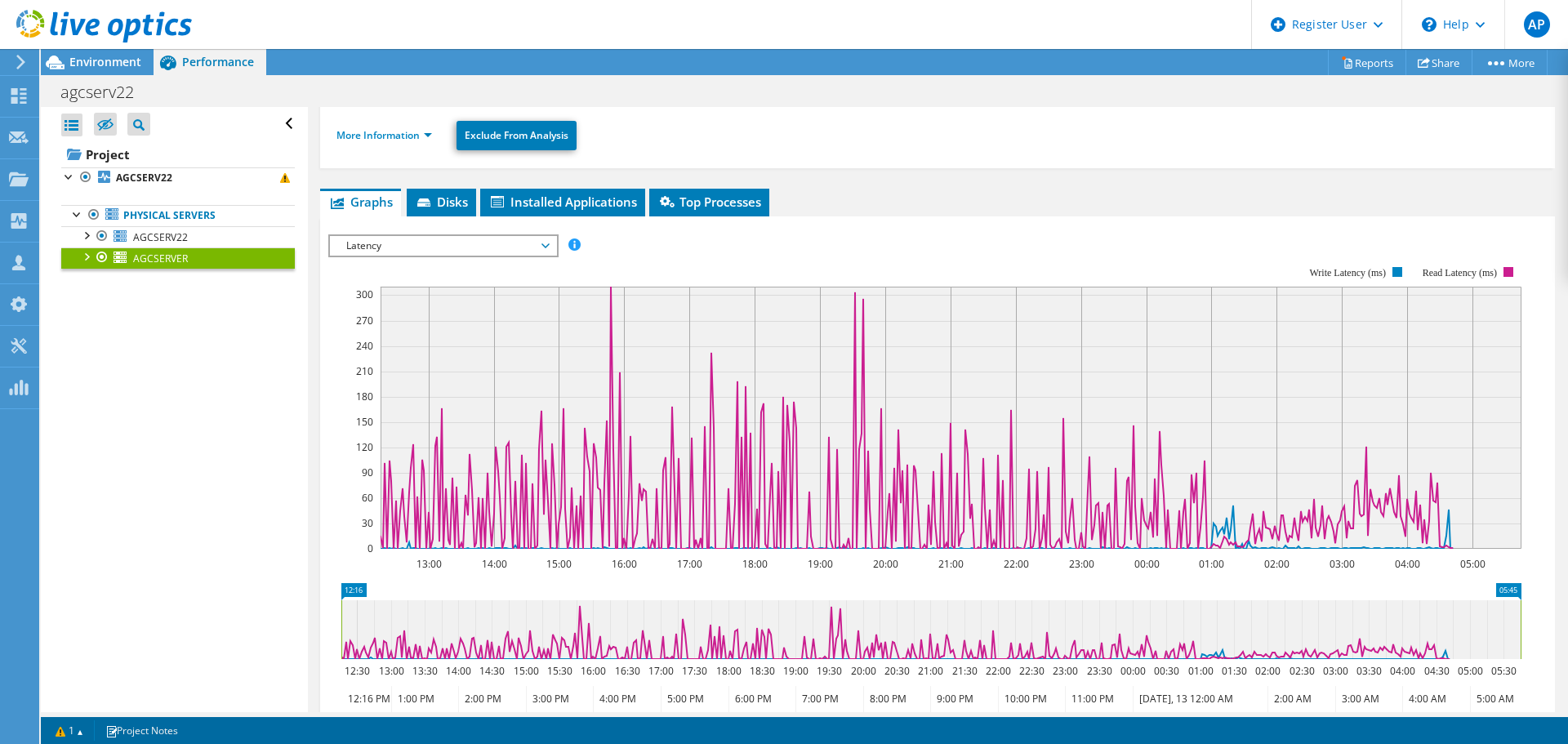
scroll to position [356, 0]
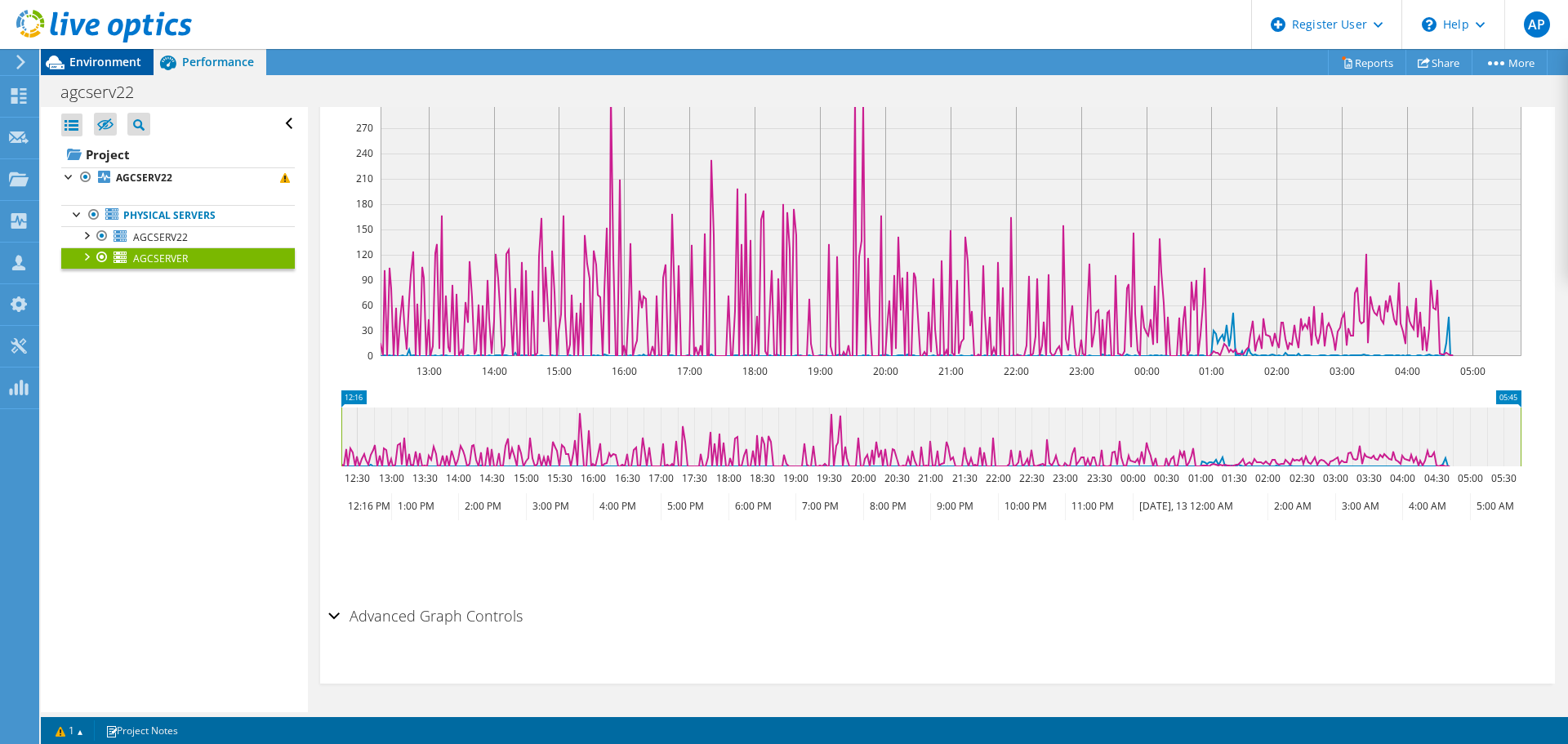
click at [117, 63] on span "Environment" at bounding box center [105, 61] width 72 height 16
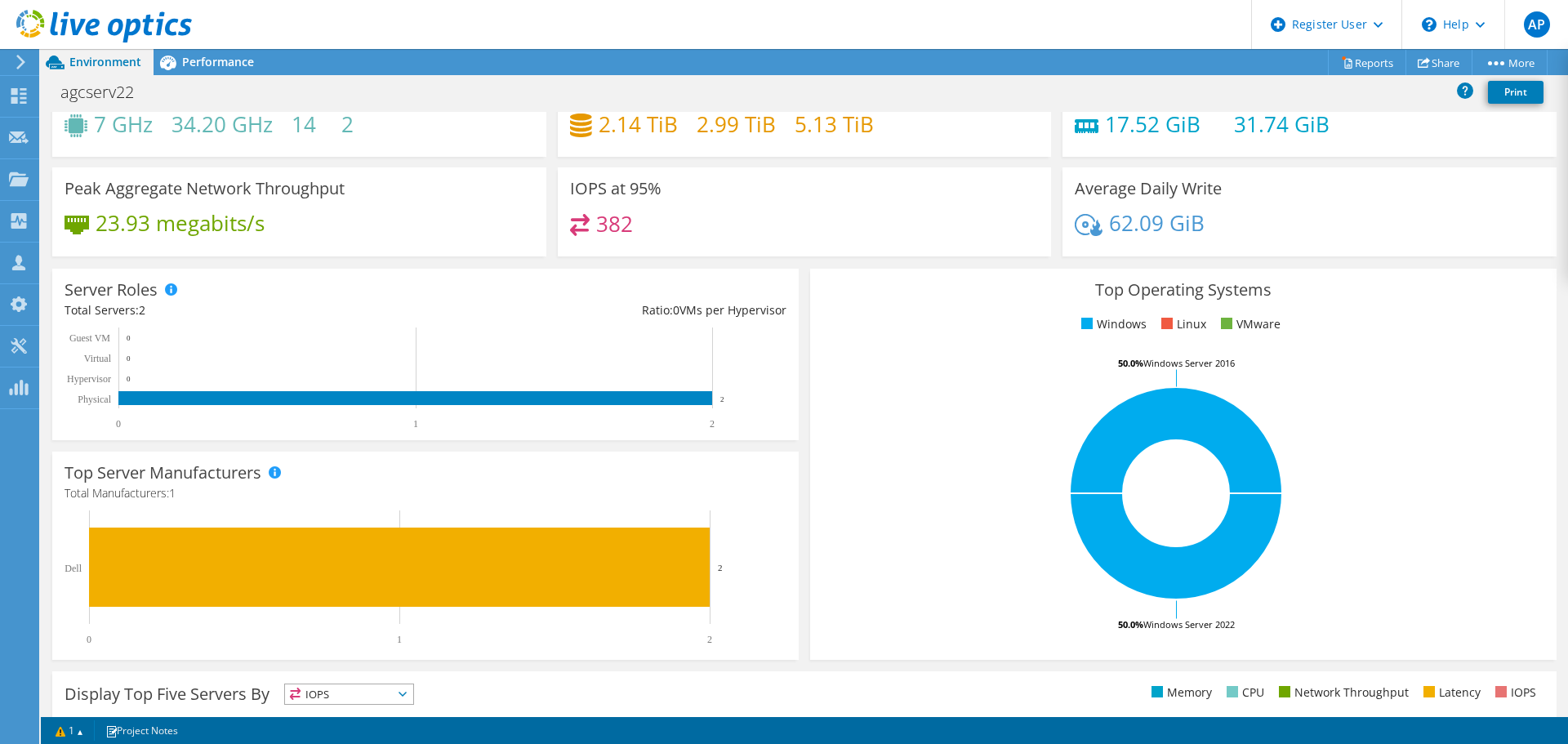
scroll to position [0, 0]
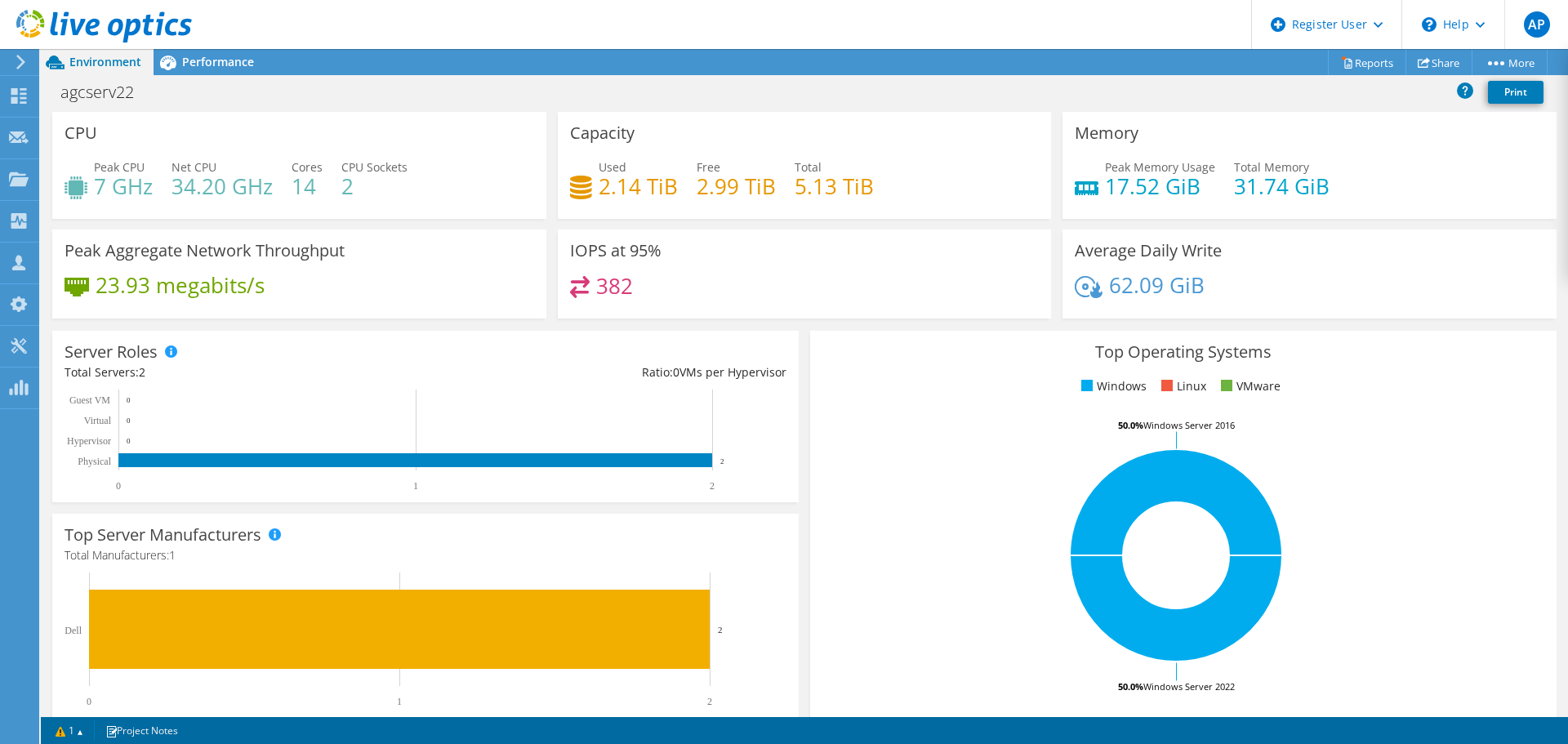
click at [836, 394] on ul "Windows Linux VMware" at bounding box center [1183, 387] width 722 height 19
click at [224, 60] on span "Performance" at bounding box center [218, 61] width 72 height 16
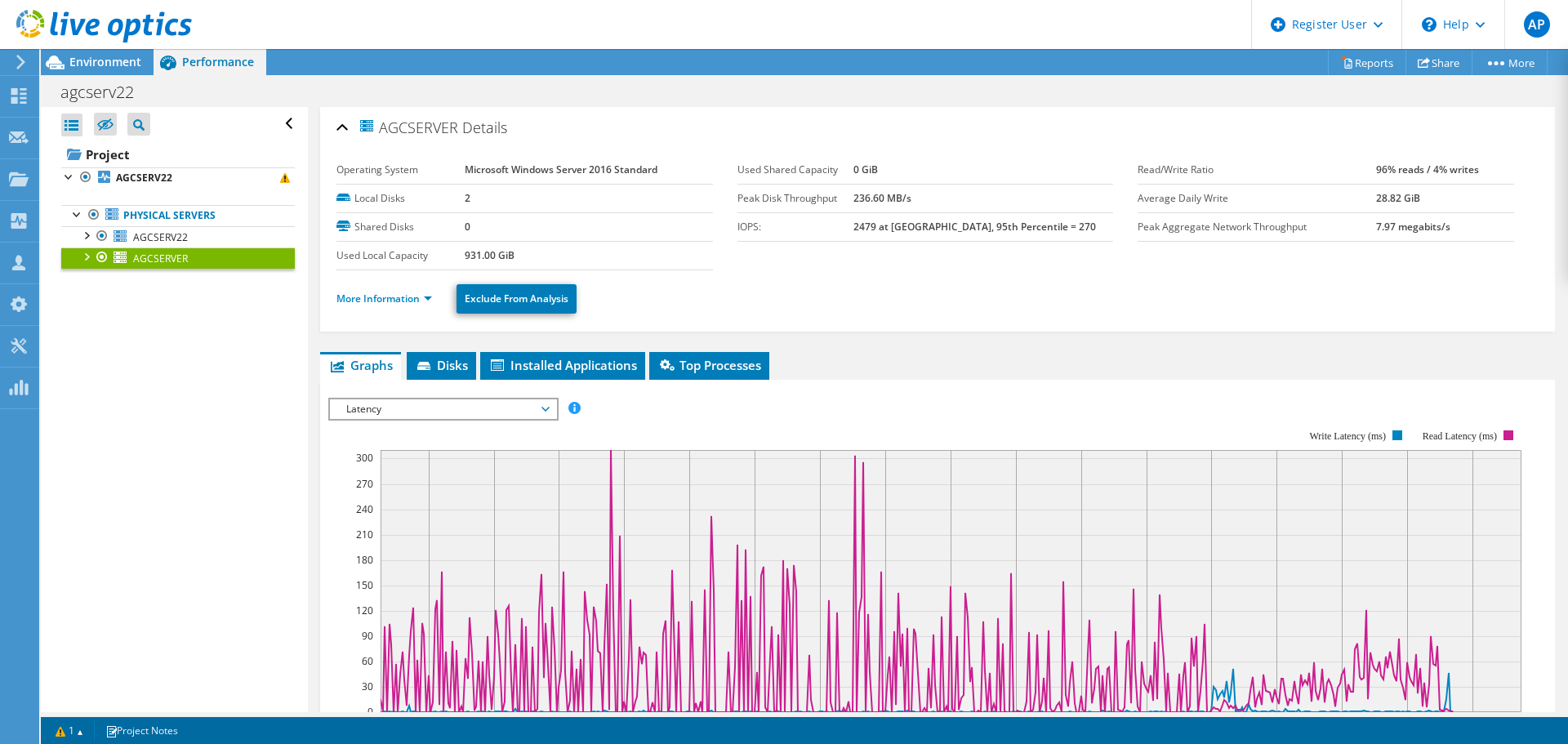
click at [504, 402] on span "Latency" at bounding box center [443, 409] width 210 height 20
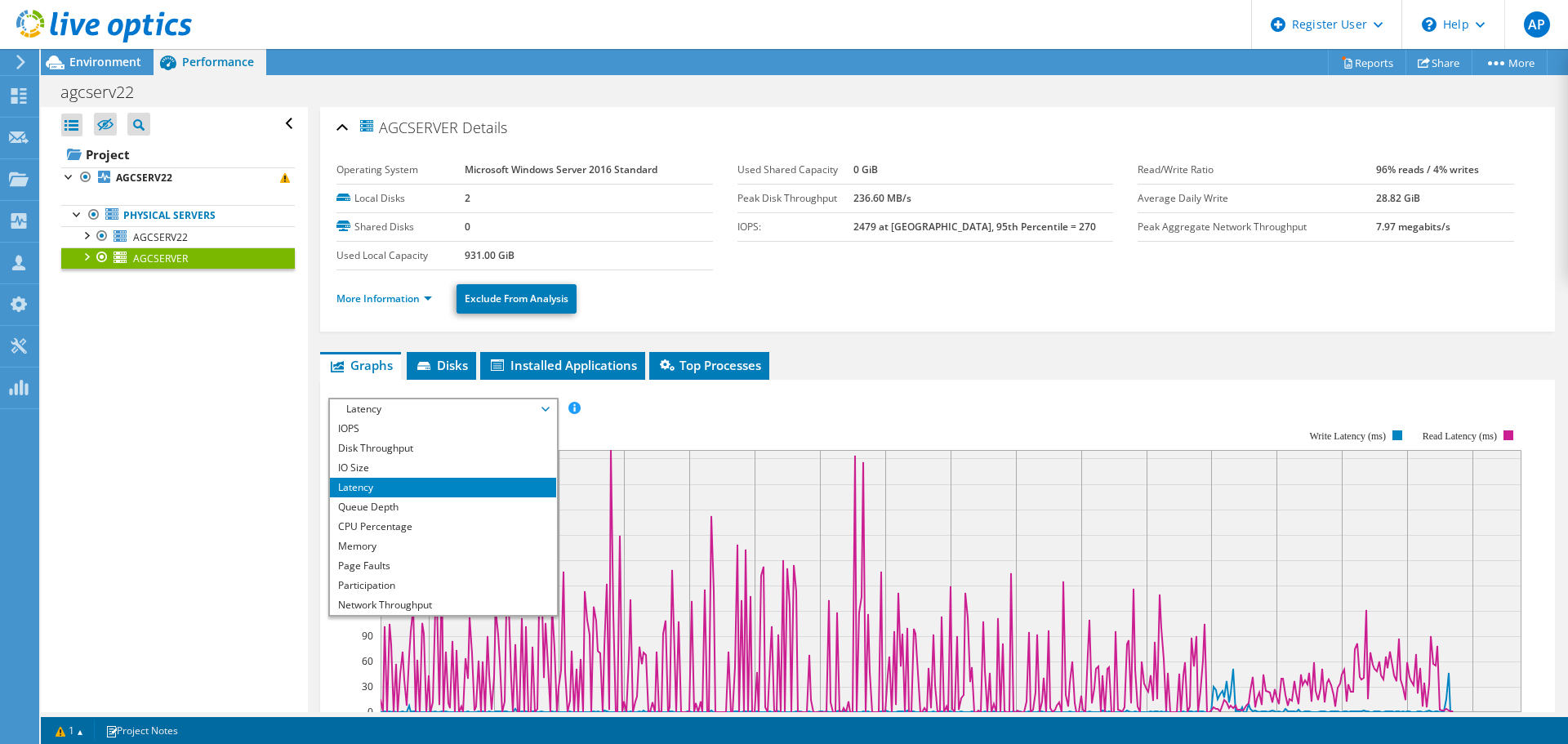
click at [511, 407] on span "Latency" at bounding box center [443, 409] width 210 height 20
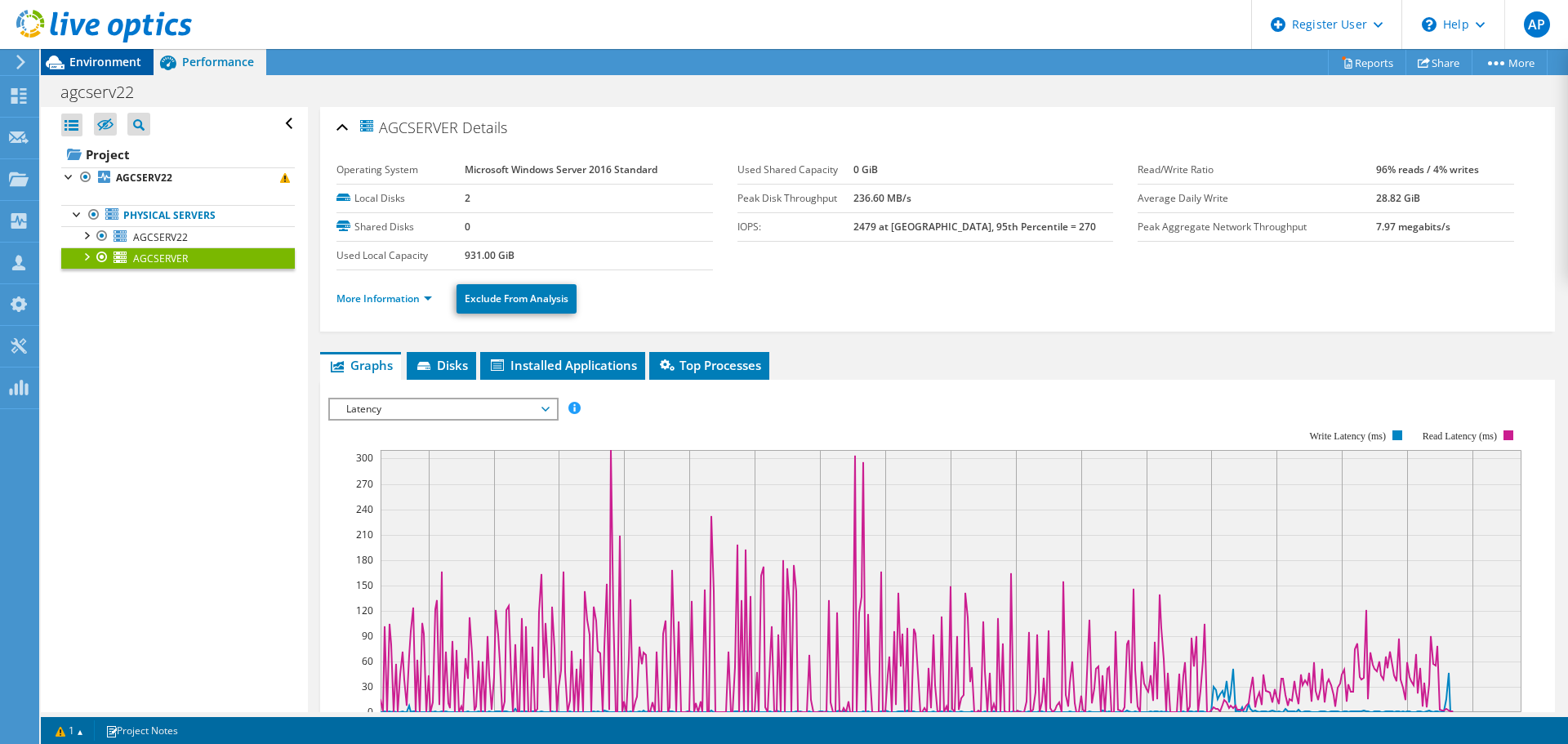
click at [143, 63] on div "Environment" at bounding box center [97, 62] width 113 height 26
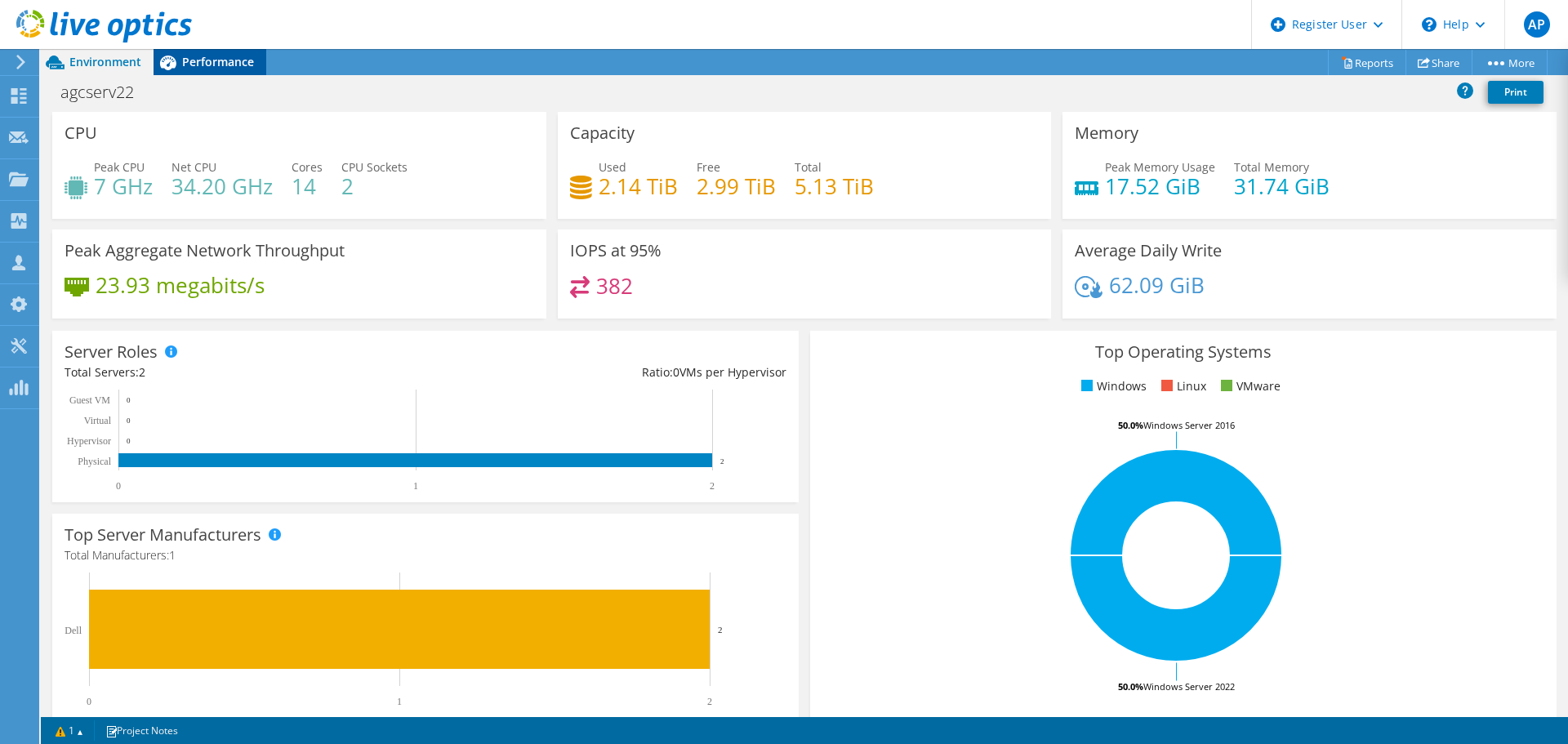
click at [216, 64] on span "Performance" at bounding box center [218, 61] width 72 height 16
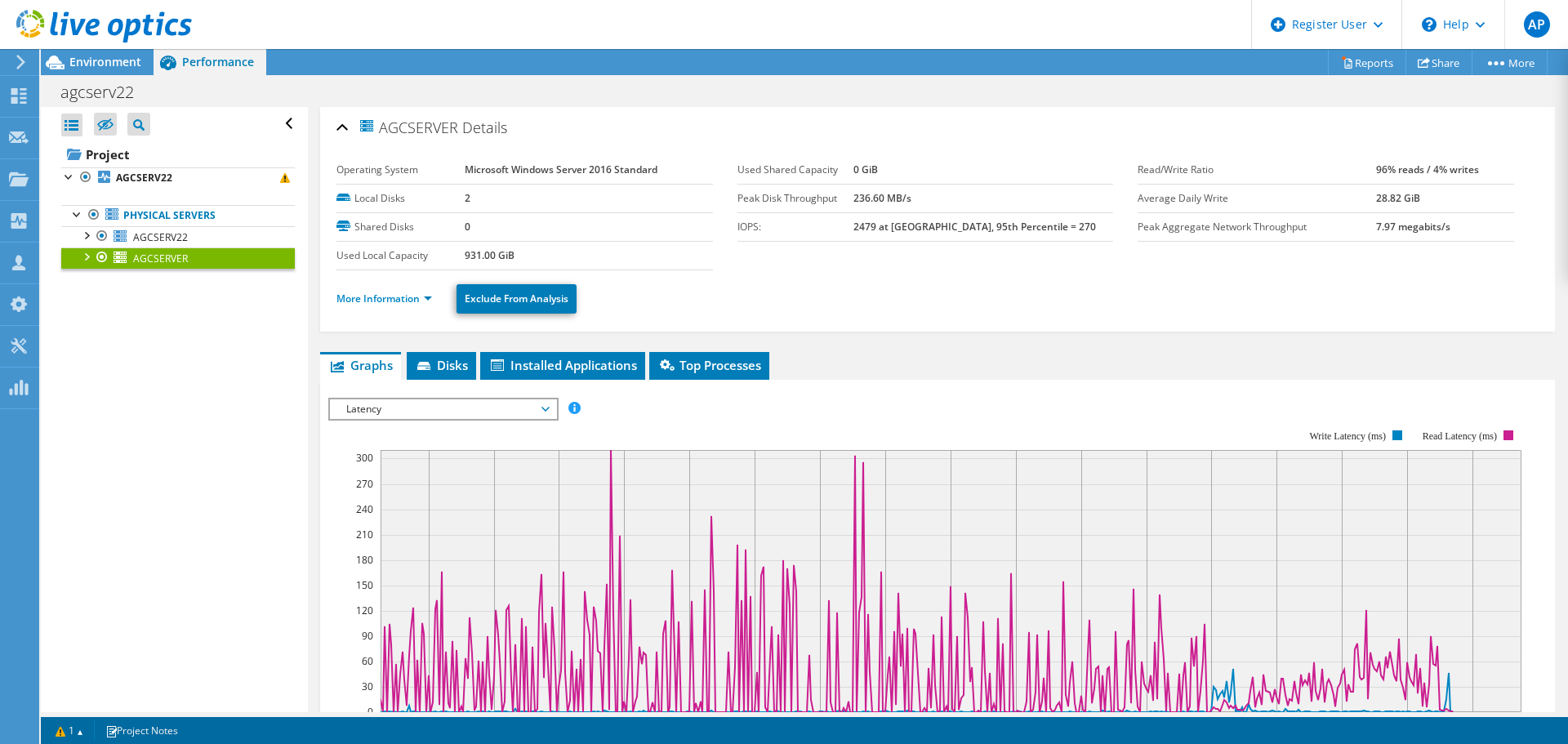
click at [513, 405] on span "Latency" at bounding box center [443, 409] width 210 height 20
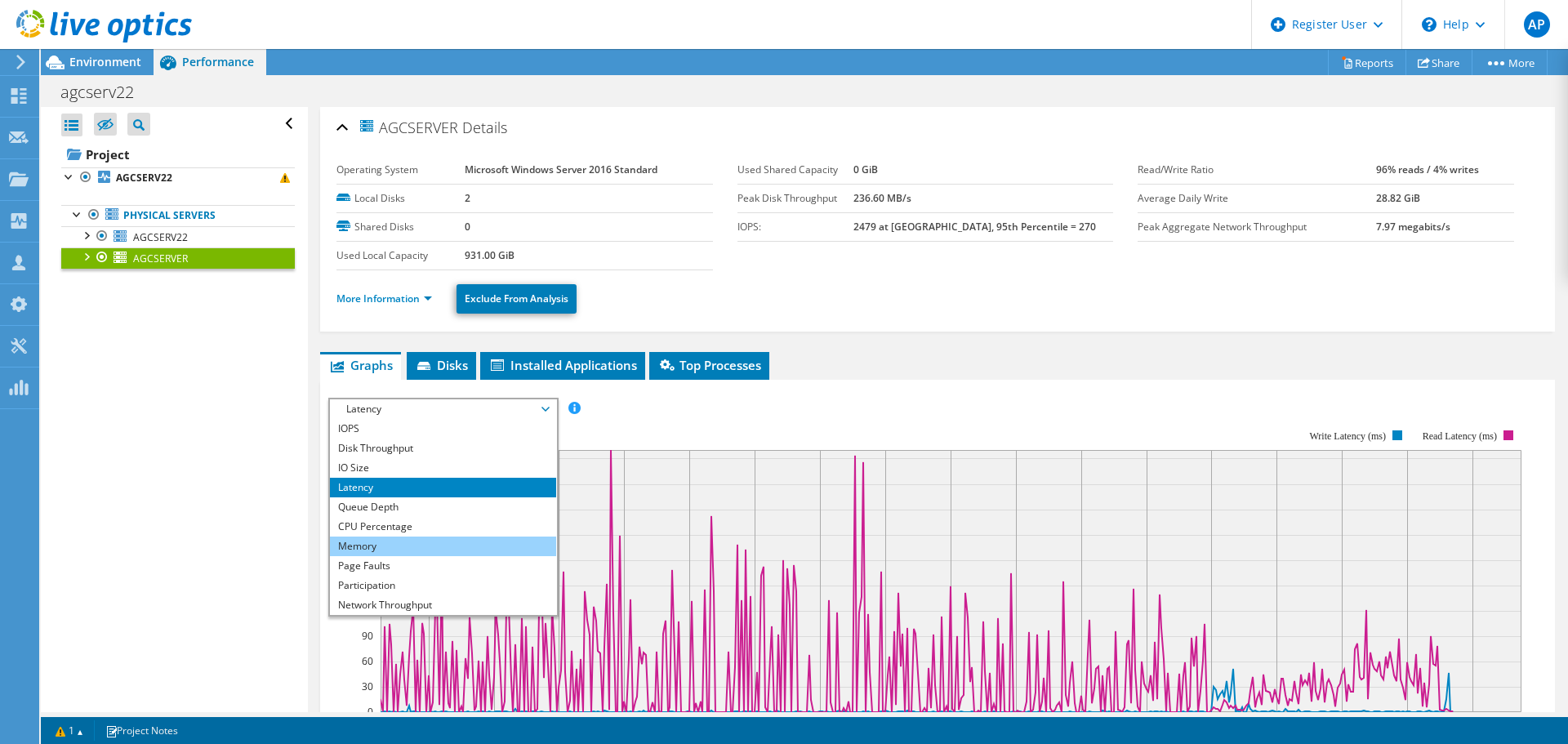
click at [463, 546] on li "Memory" at bounding box center [443, 547] width 226 height 20
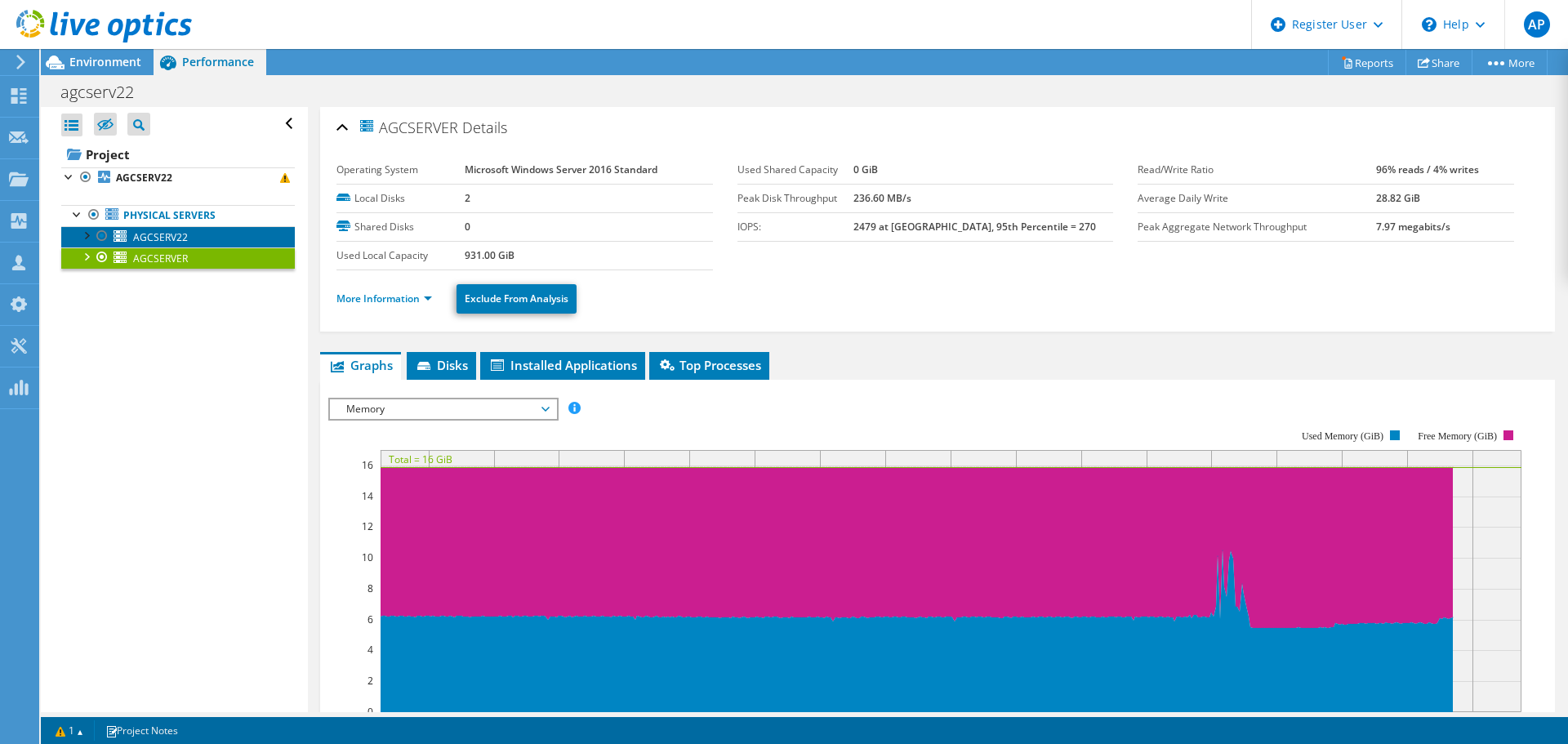
click at [167, 243] on span "AGCSERV22" at bounding box center [160, 237] width 54 height 14
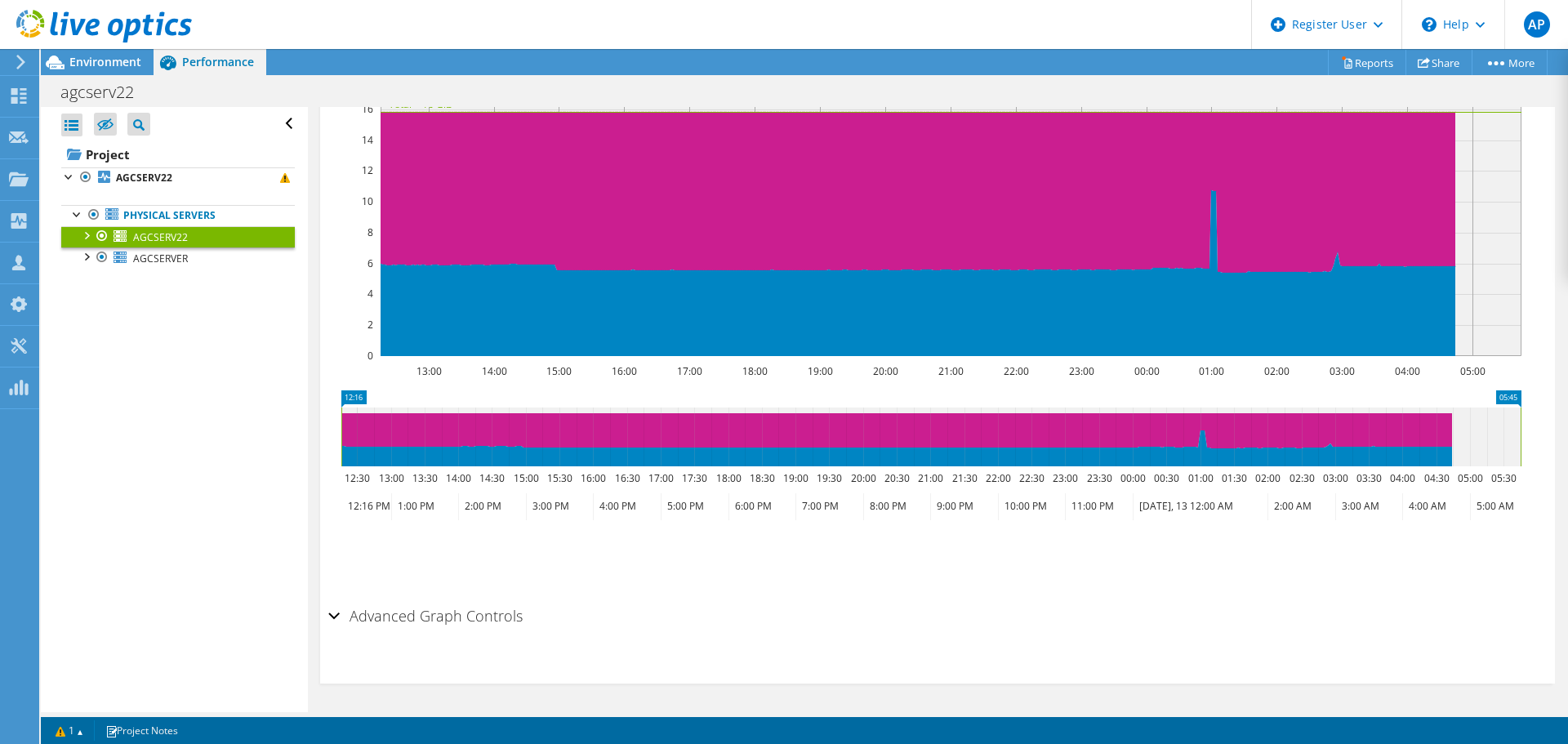
scroll to position [111, 0]
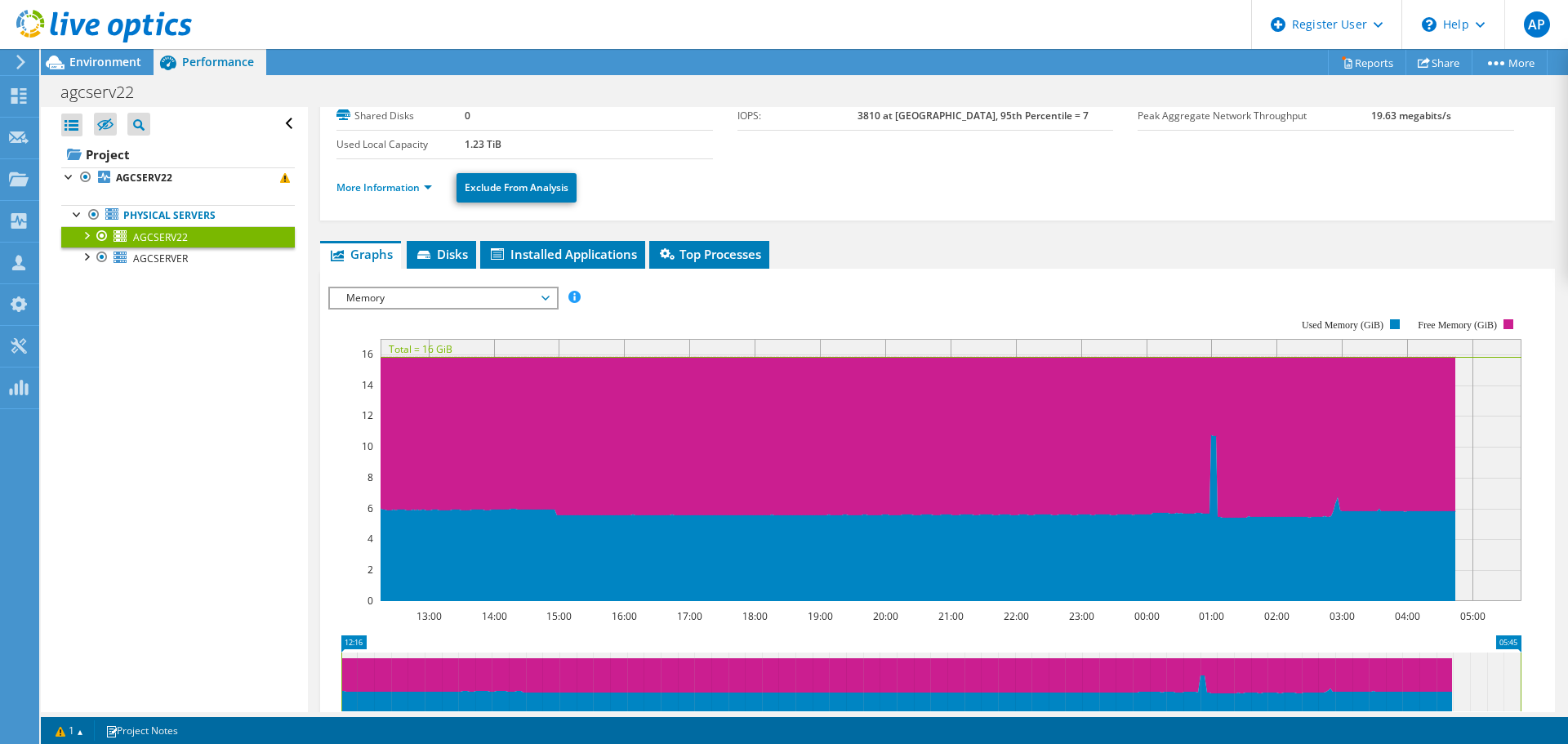
click at [462, 294] on span "Memory" at bounding box center [443, 299] width 210 height 20
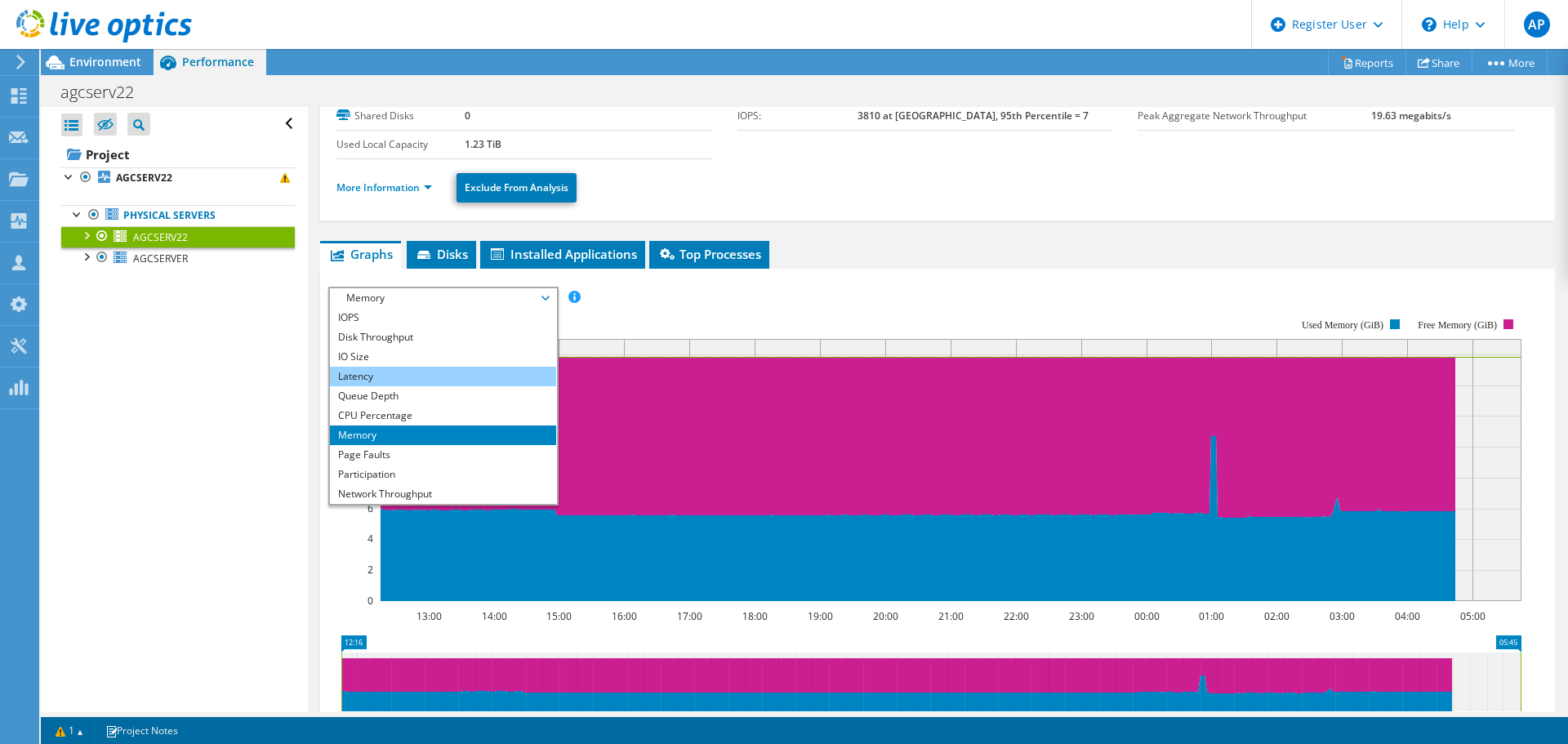
click at [433, 375] on li "Latency" at bounding box center [443, 377] width 226 height 20
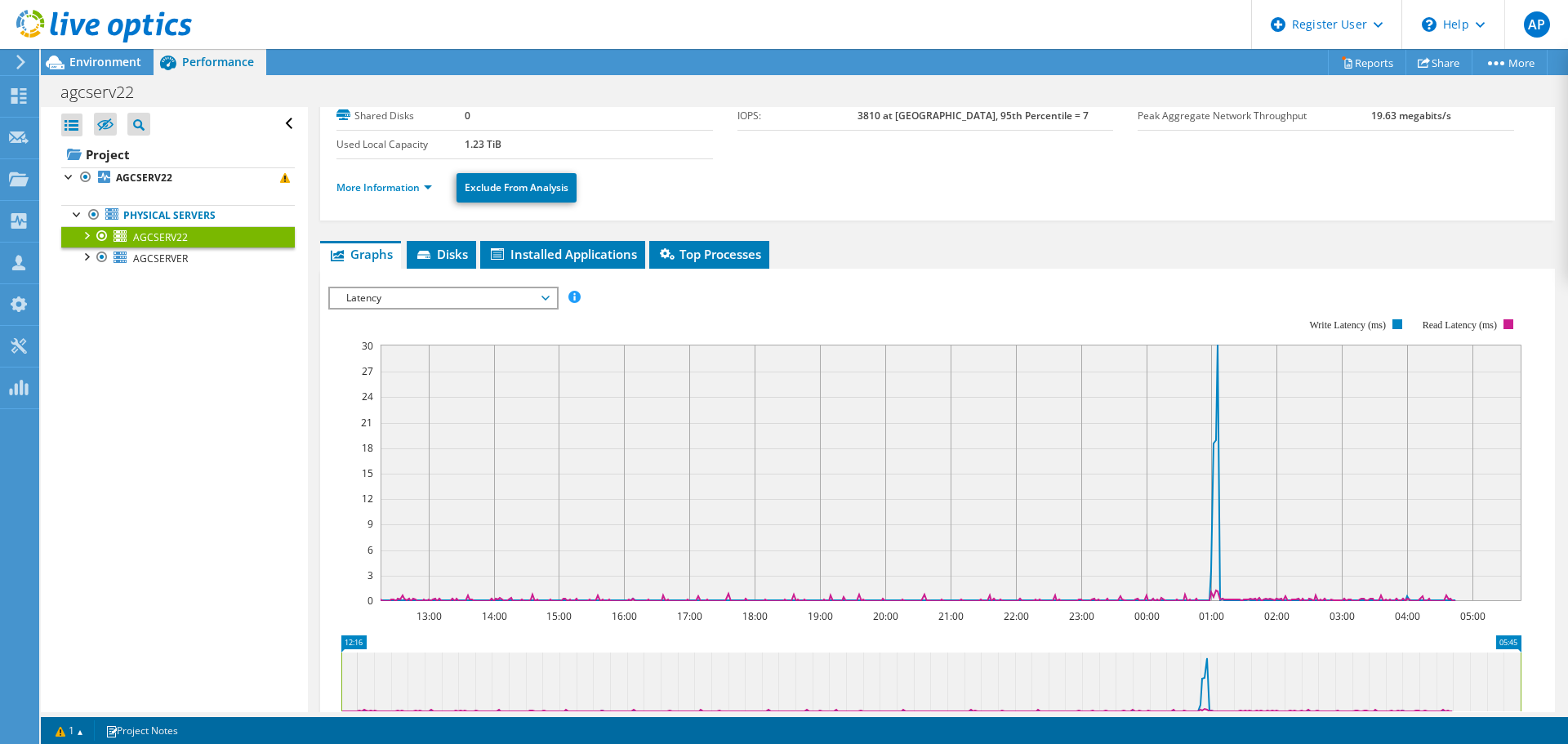
click at [487, 298] on span "Latency" at bounding box center [443, 299] width 210 height 20
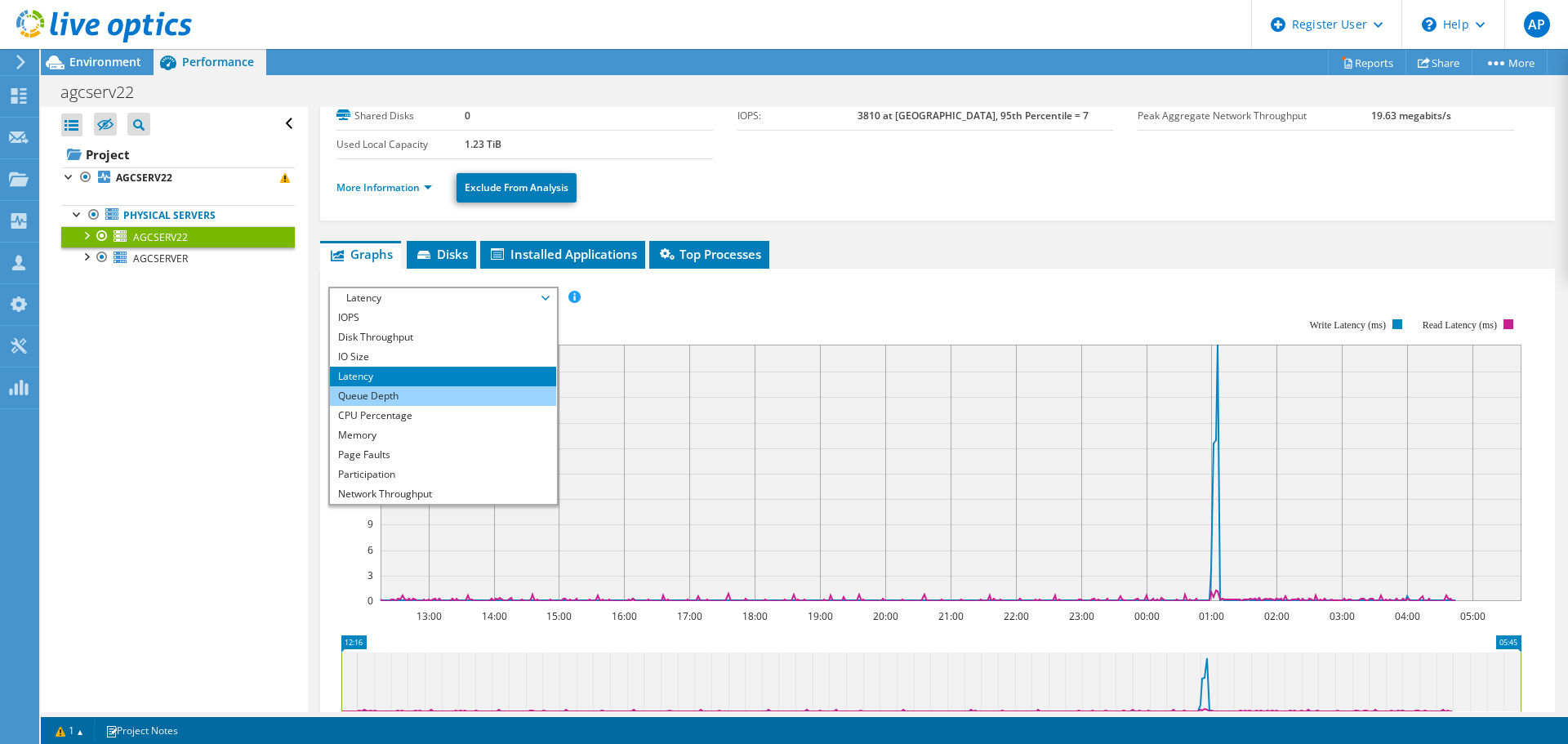
click at [462, 399] on li "Queue Depth" at bounding box center [443, 396] width 226 height 20
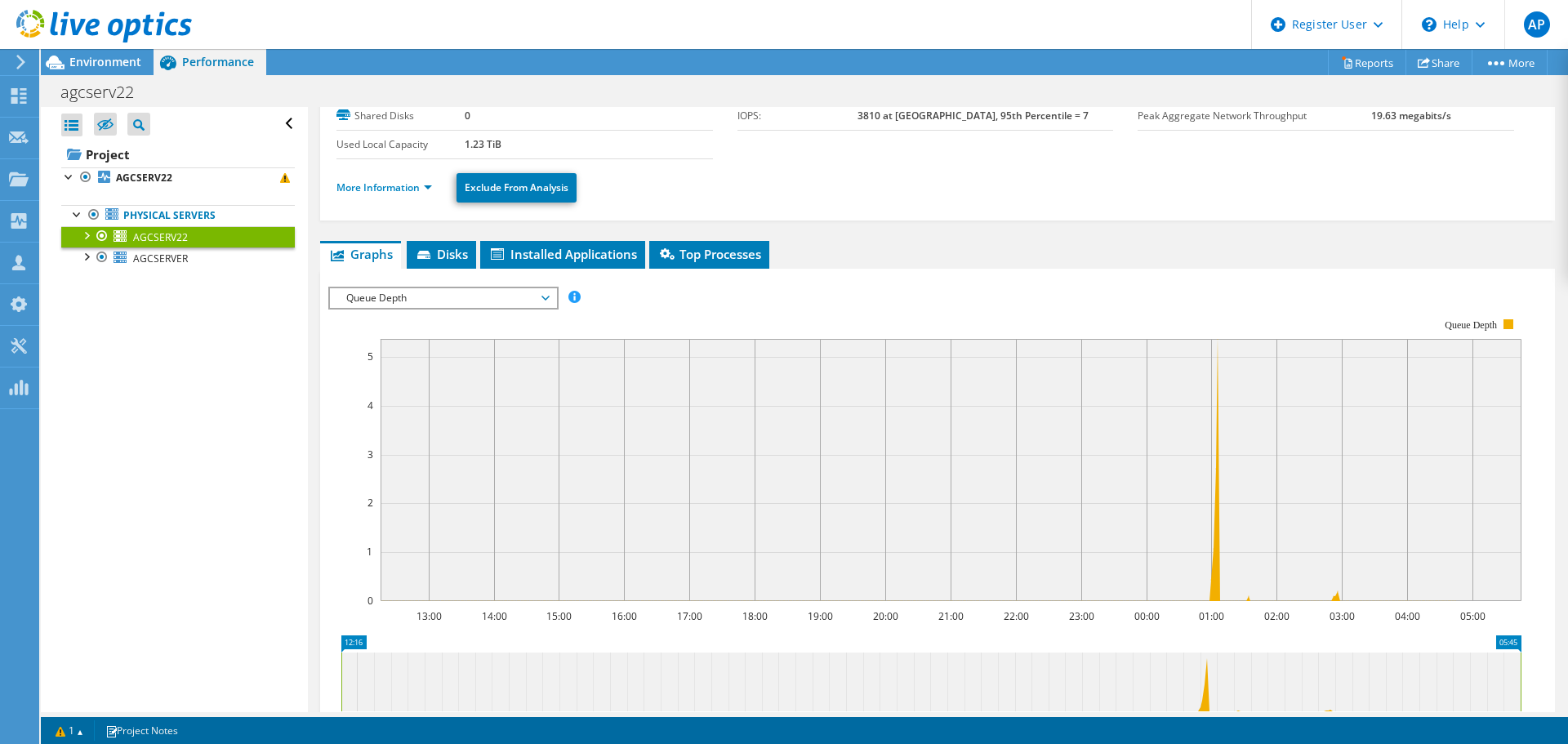
click at [500, 304] on span "Queue Depth" at bounding box center [443, 299] width 210 height 20
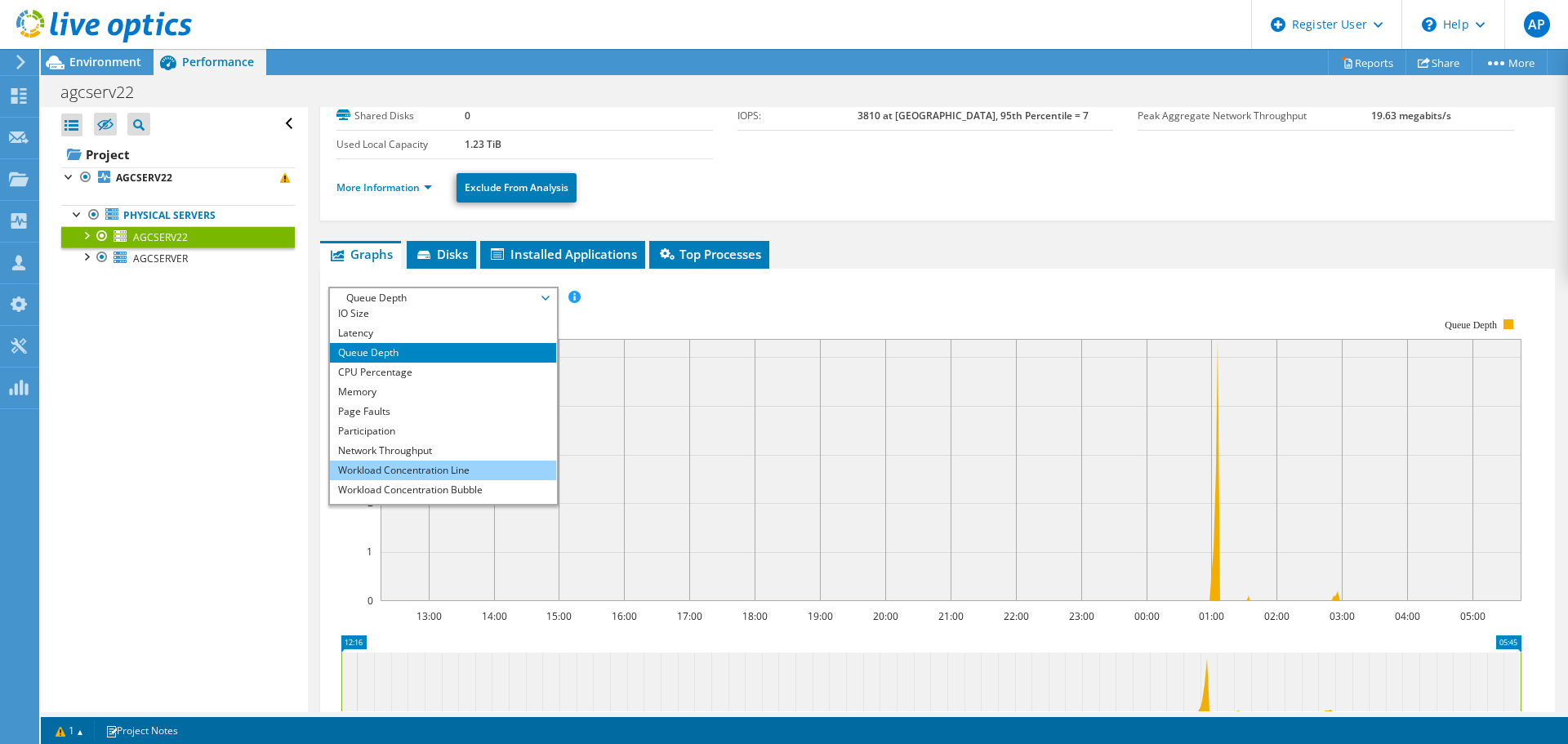
scroll to position [59, 0]
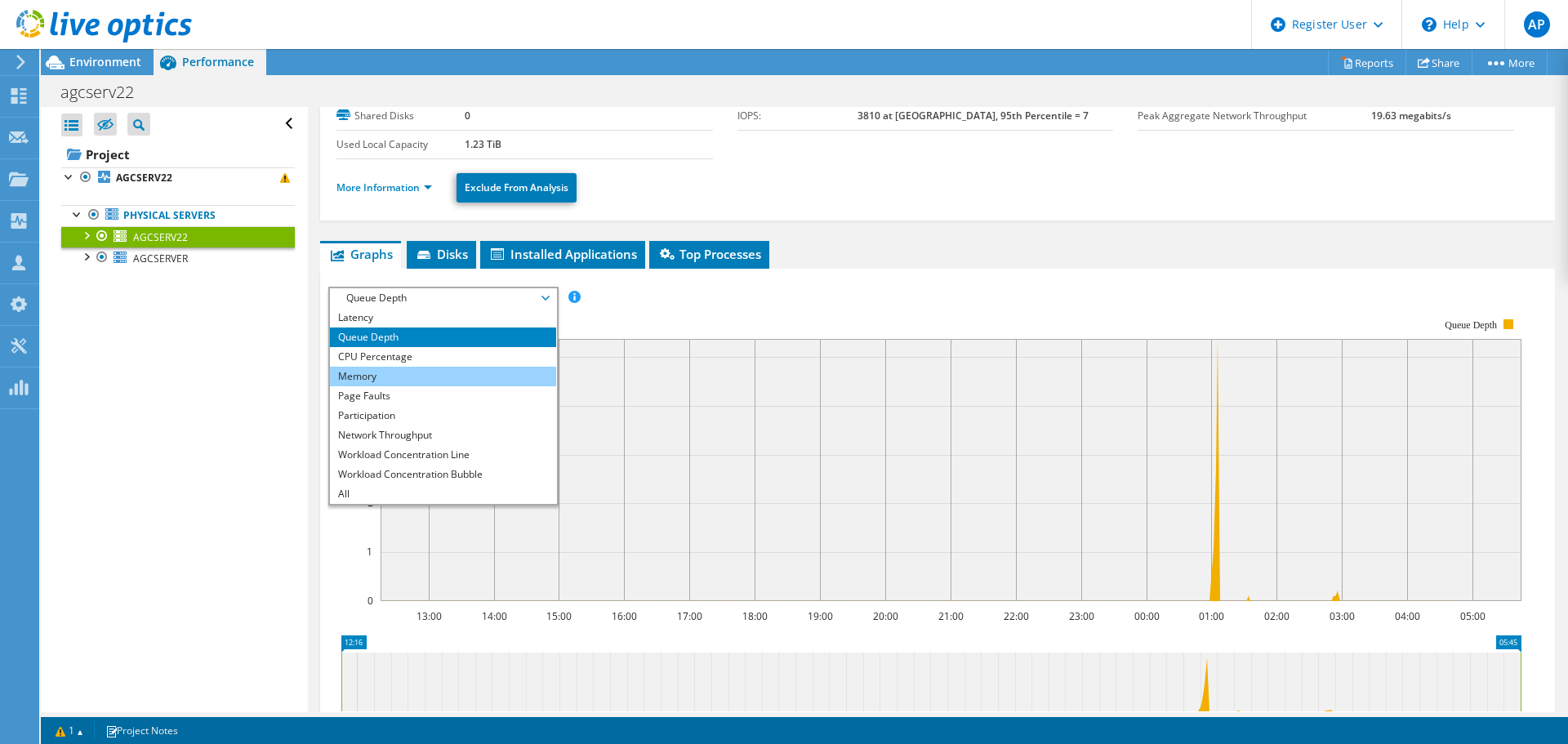
click at [411, 373] on li "Memory" at bounding box center [443, 377] width 226 height 20
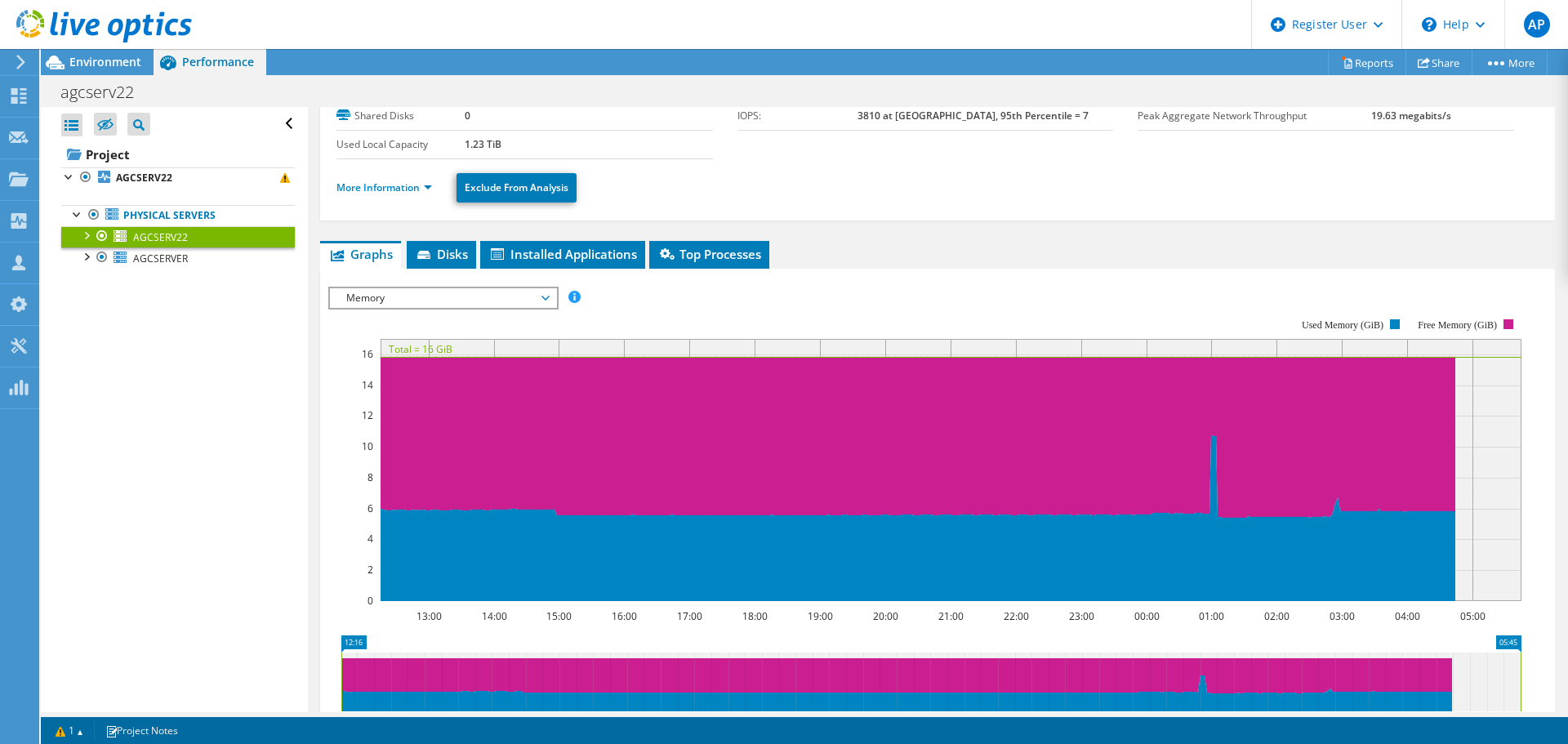
click at [483, 302] on span "Memory" at bounding box center [443, 299] width 210 height 20
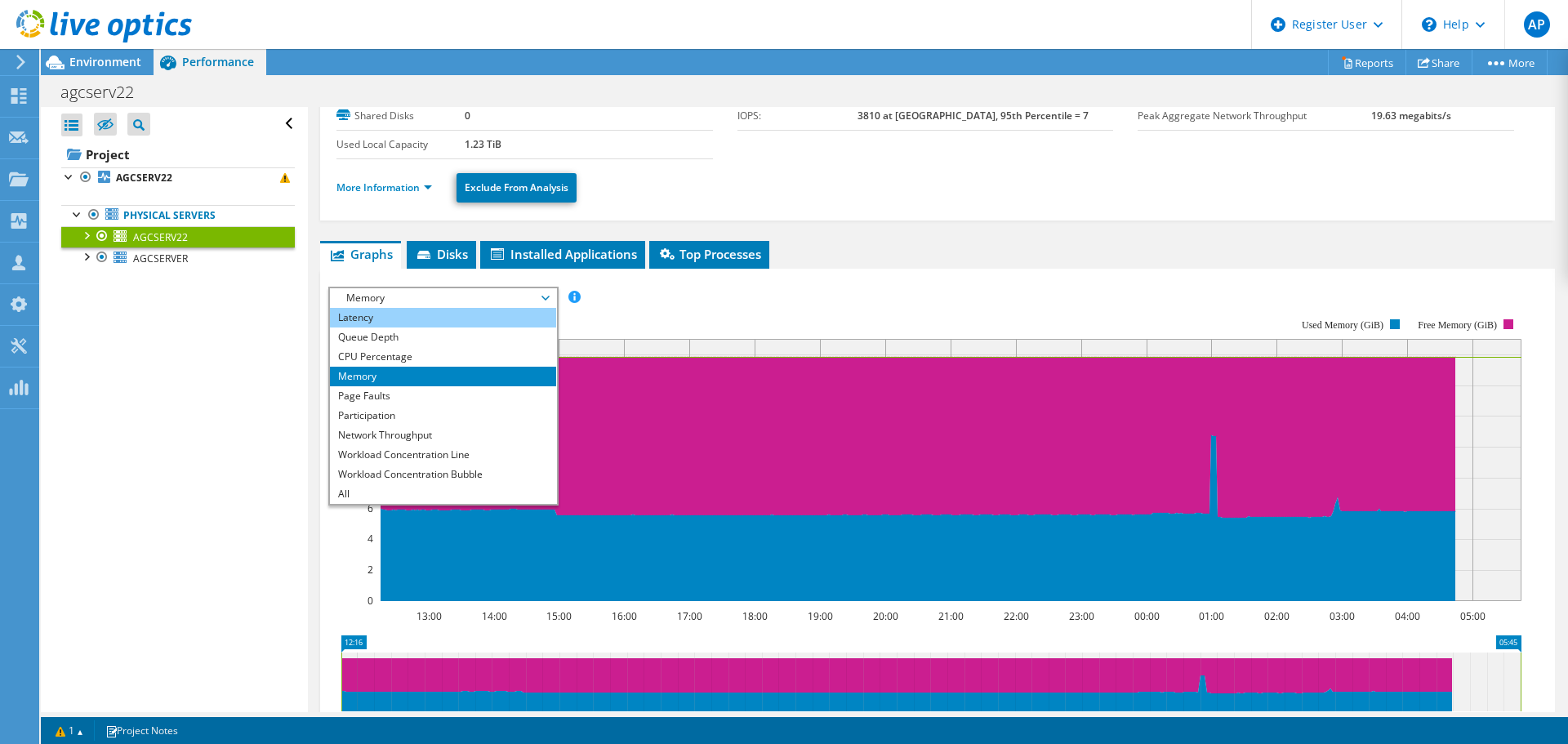
click at [425, 310] on li "Latency" at bounding box center [443, 318] width 226 height 20
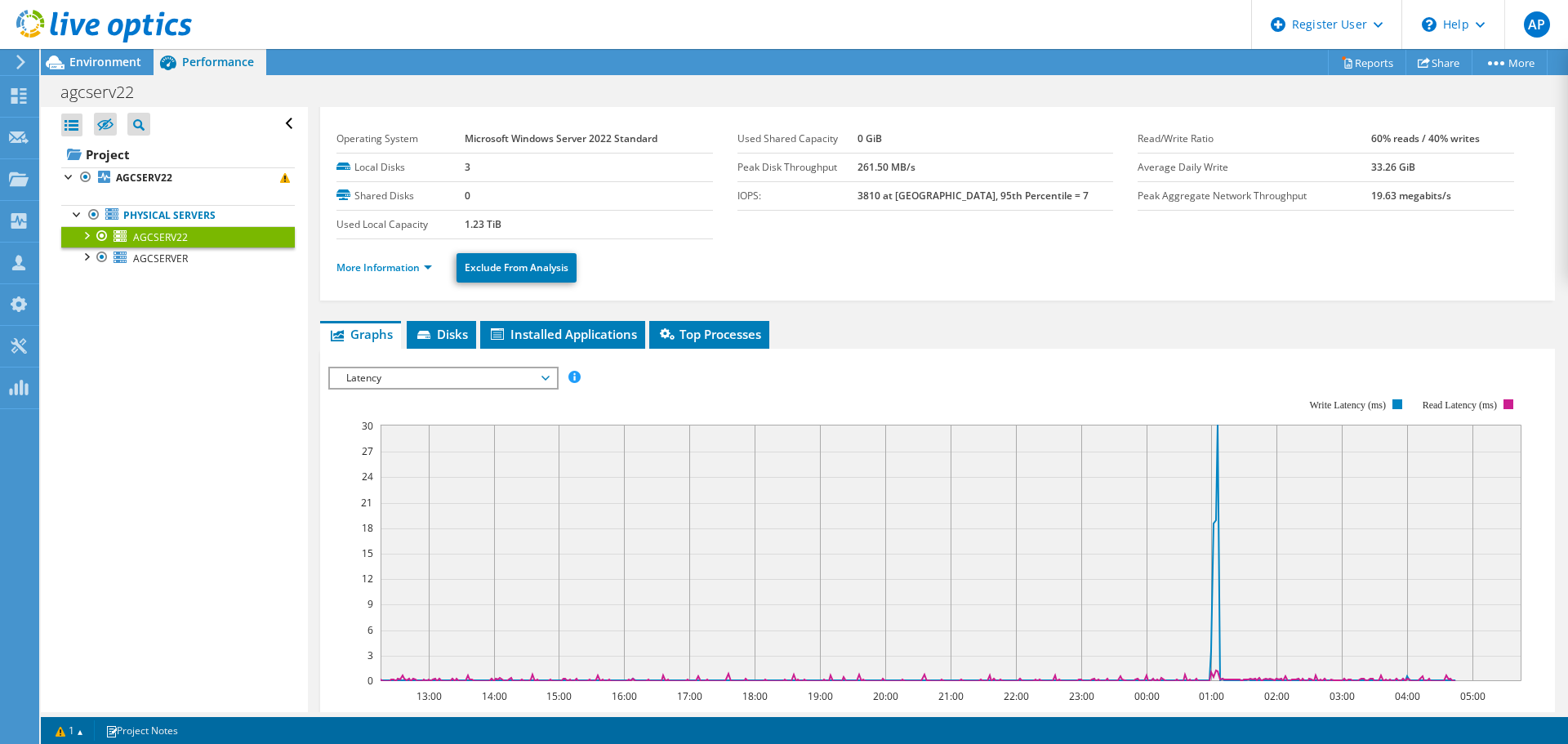
scroll to position [0, 0]
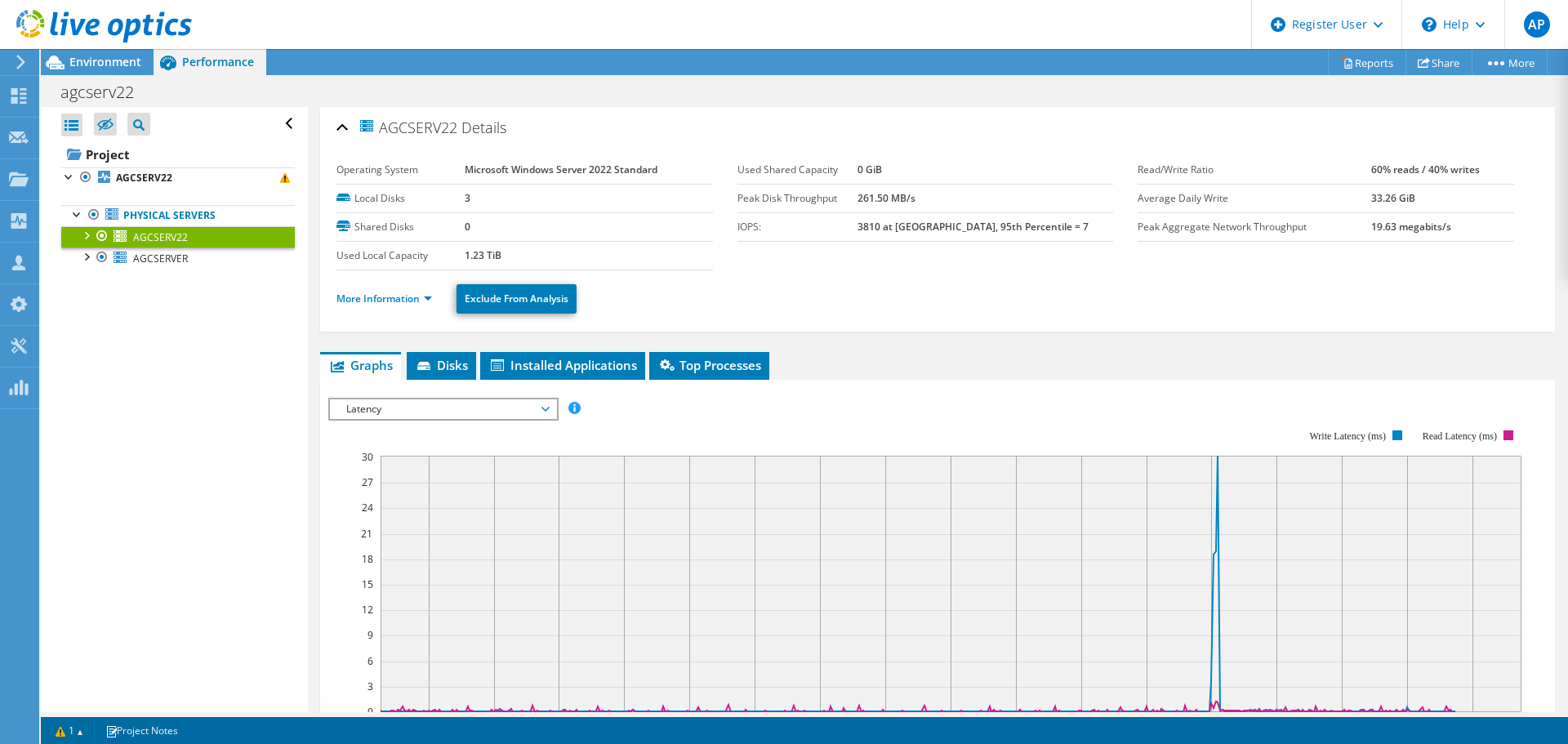
click at [485, 412] on span "Latency" at bounding box center [443, 409] width 210 height 20
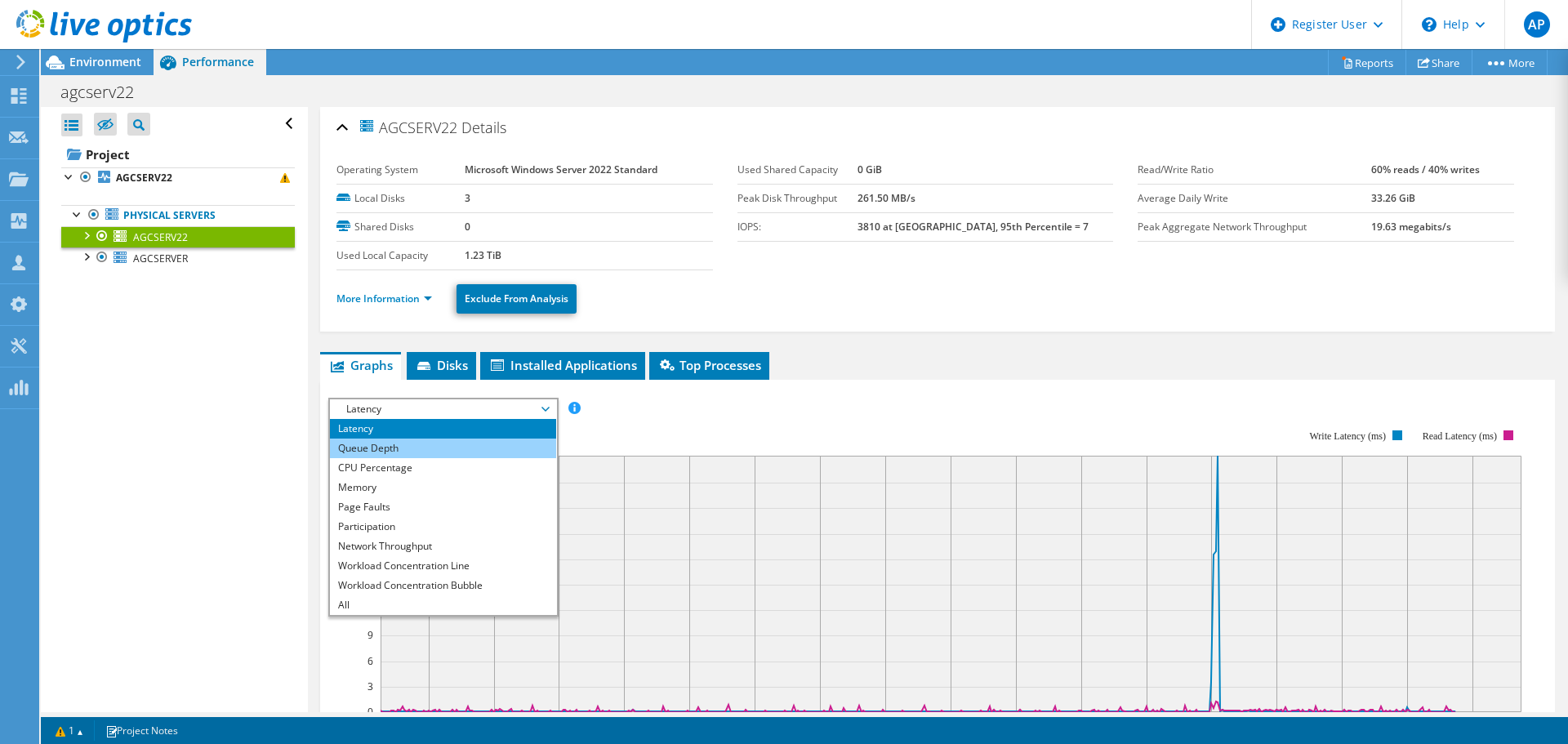
click at [444, 445] on li "Queue Depth" at bounding box center [443, 449] width 226 height 20
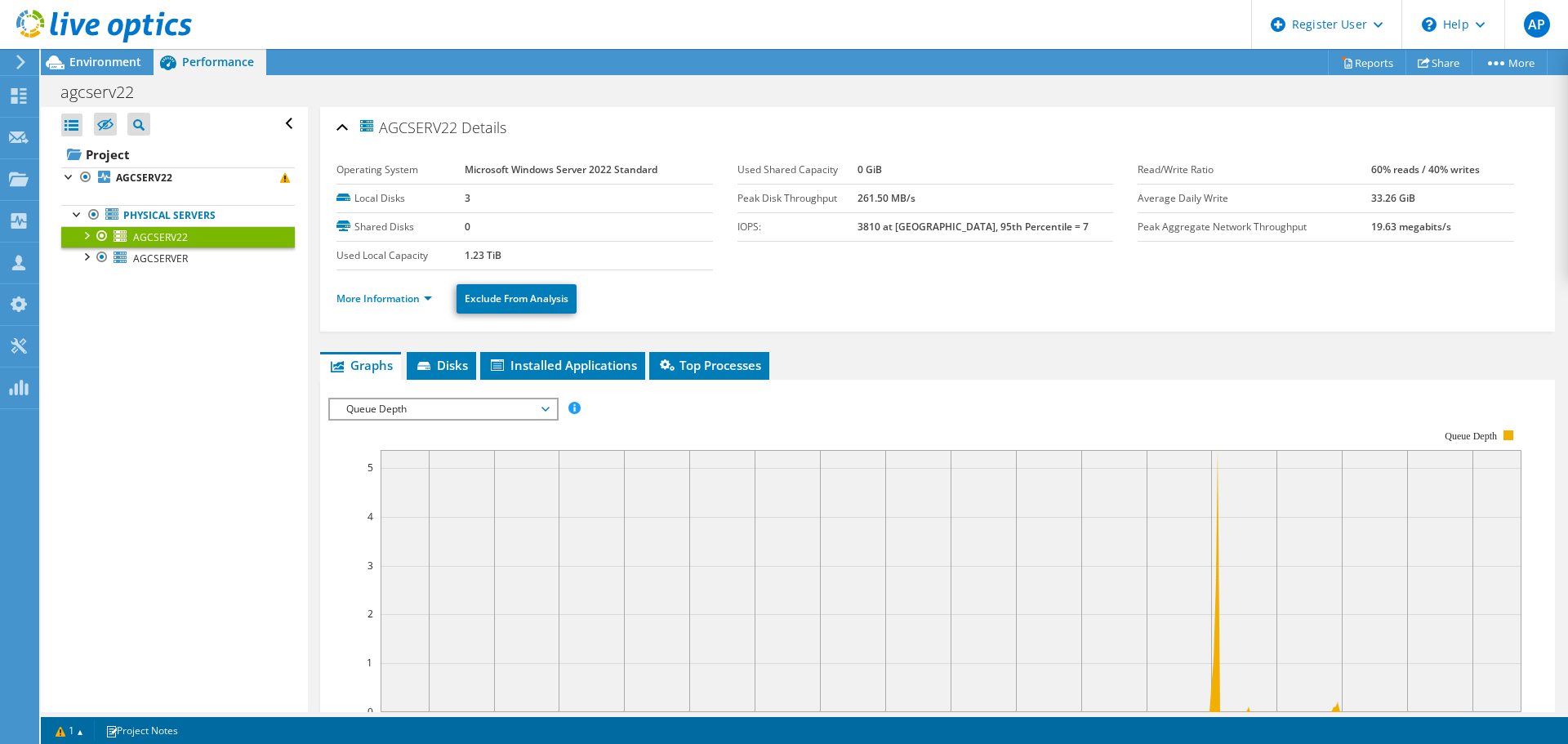
click at [941, 307] on ul "More Information Exclude From Analysis" at bounding box center [937, 297] width 1202 height 34
click at [165, 254] on span "AGCSERVER" at bounding box center [160, 258] width 54 height 14
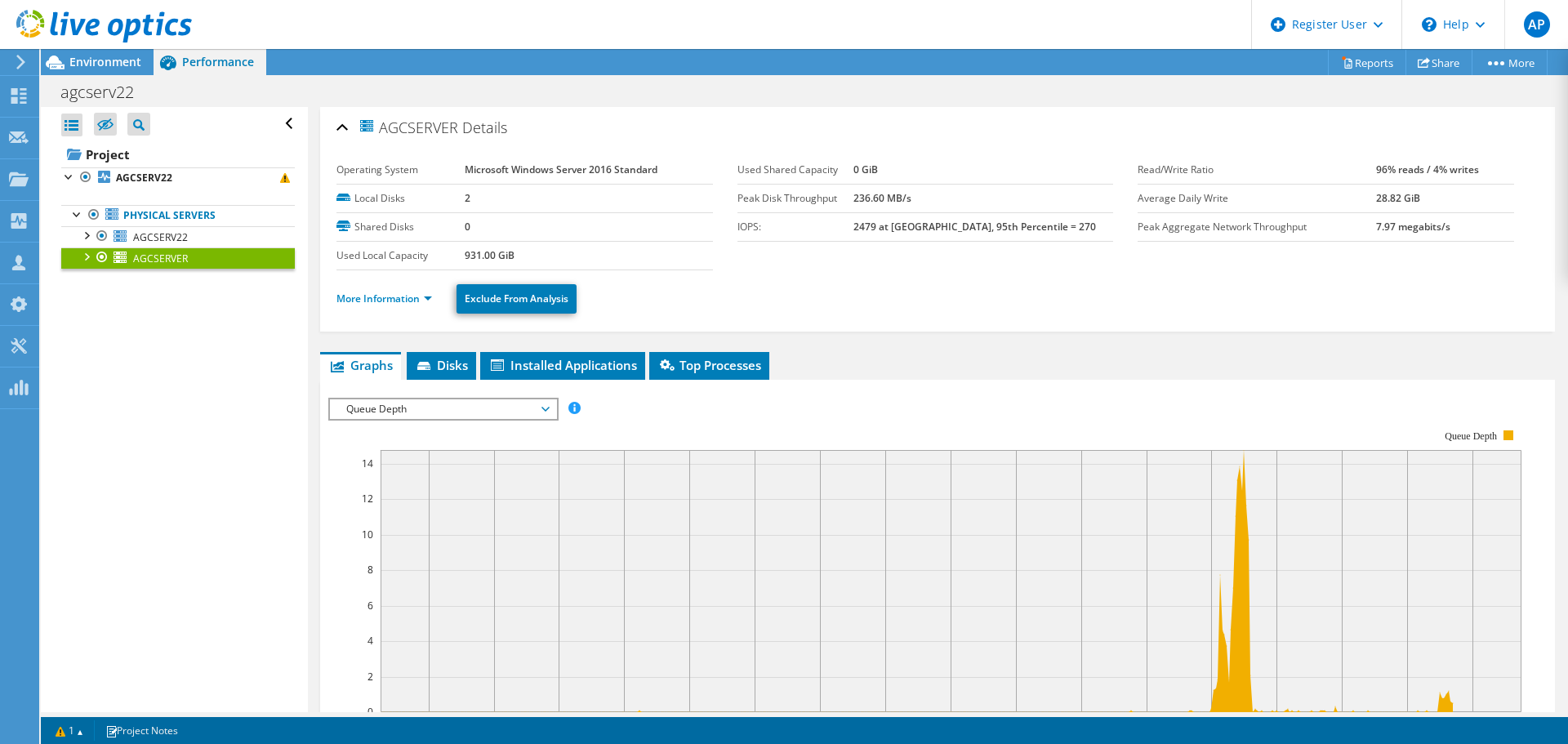
click at [532, 412] on span "Queue Depth" at bounding box center [443, 409] width 210 height 20
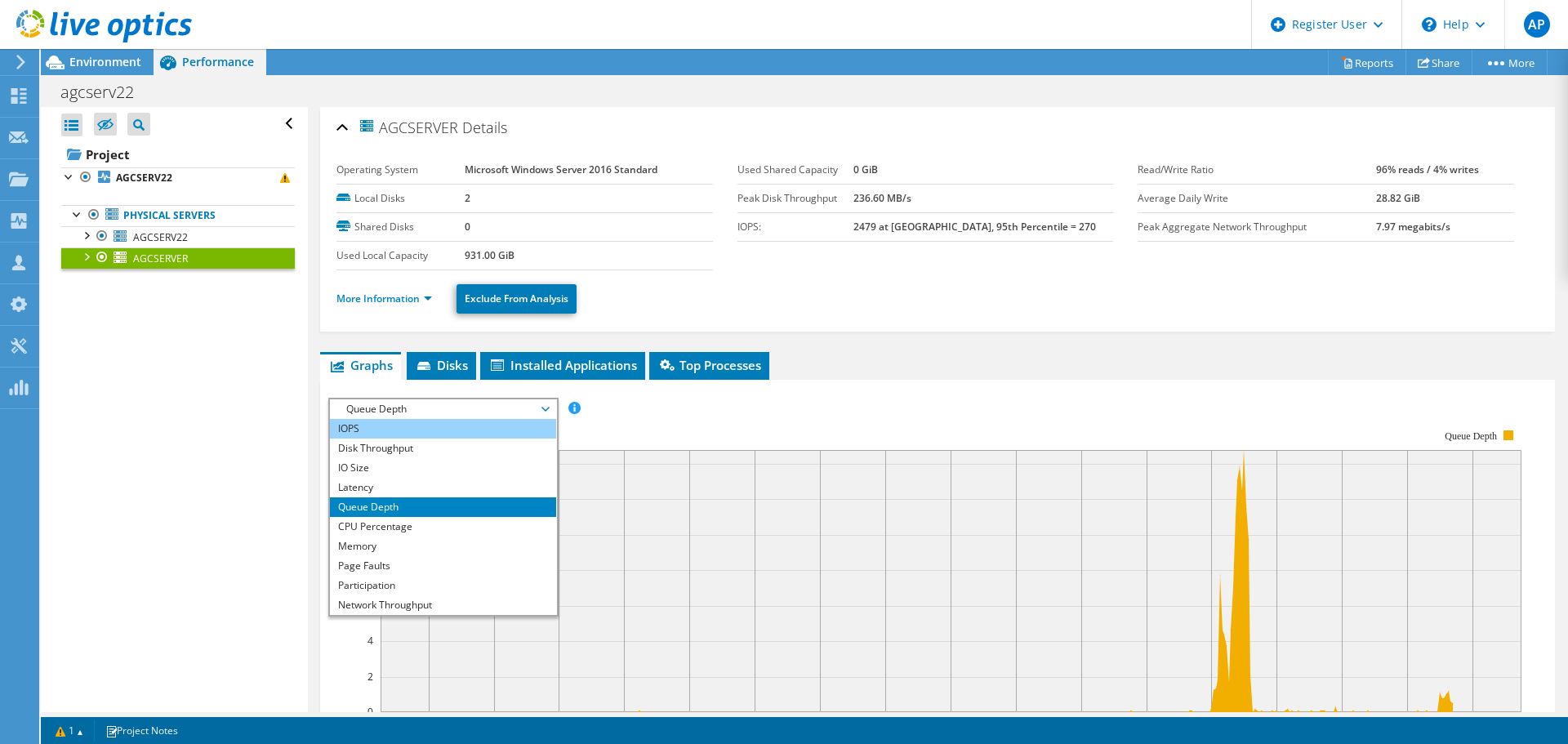
click at [422, 421] on li "IOPS" at bounding box center [443, 429] width 226 height 20
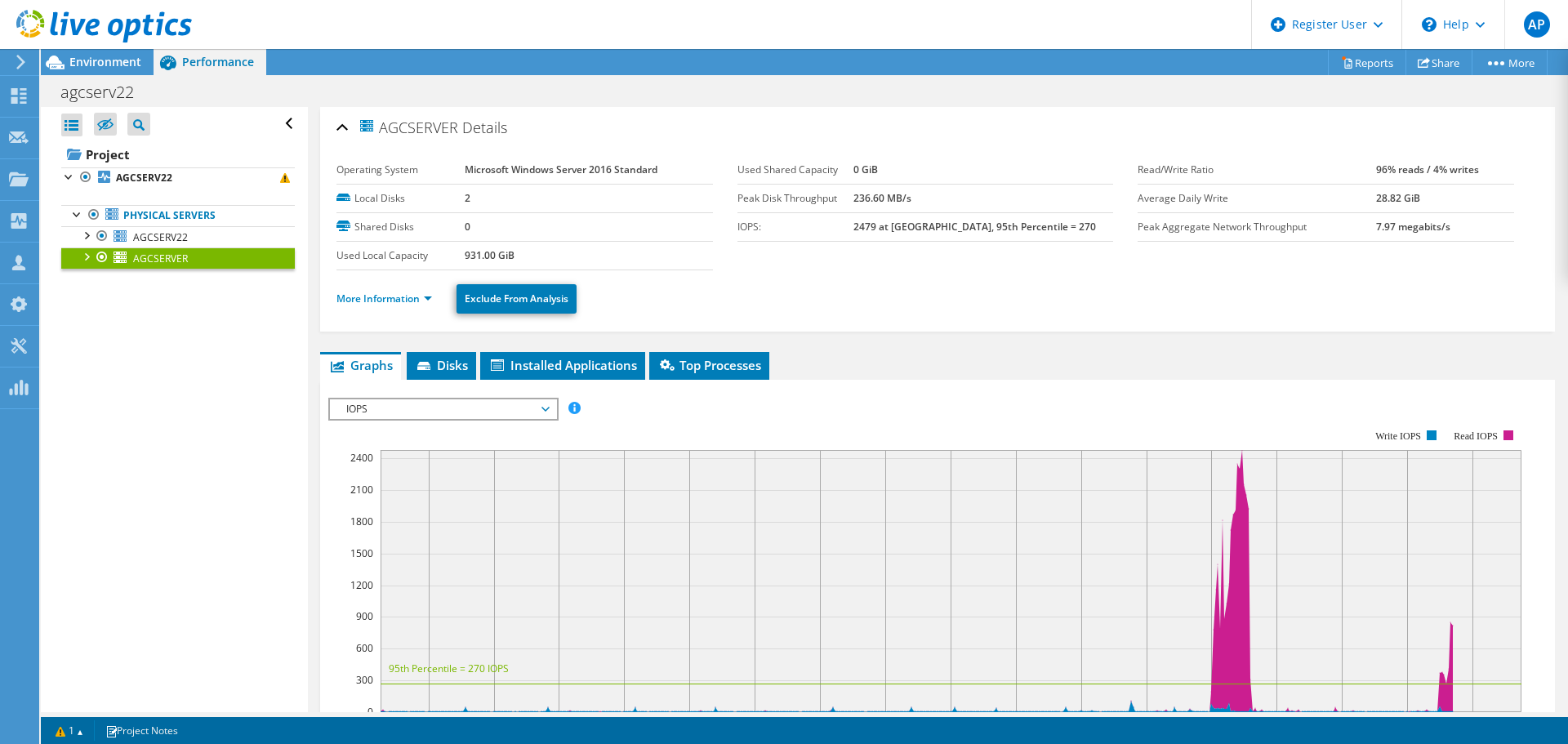
scroll to position [327, 0]
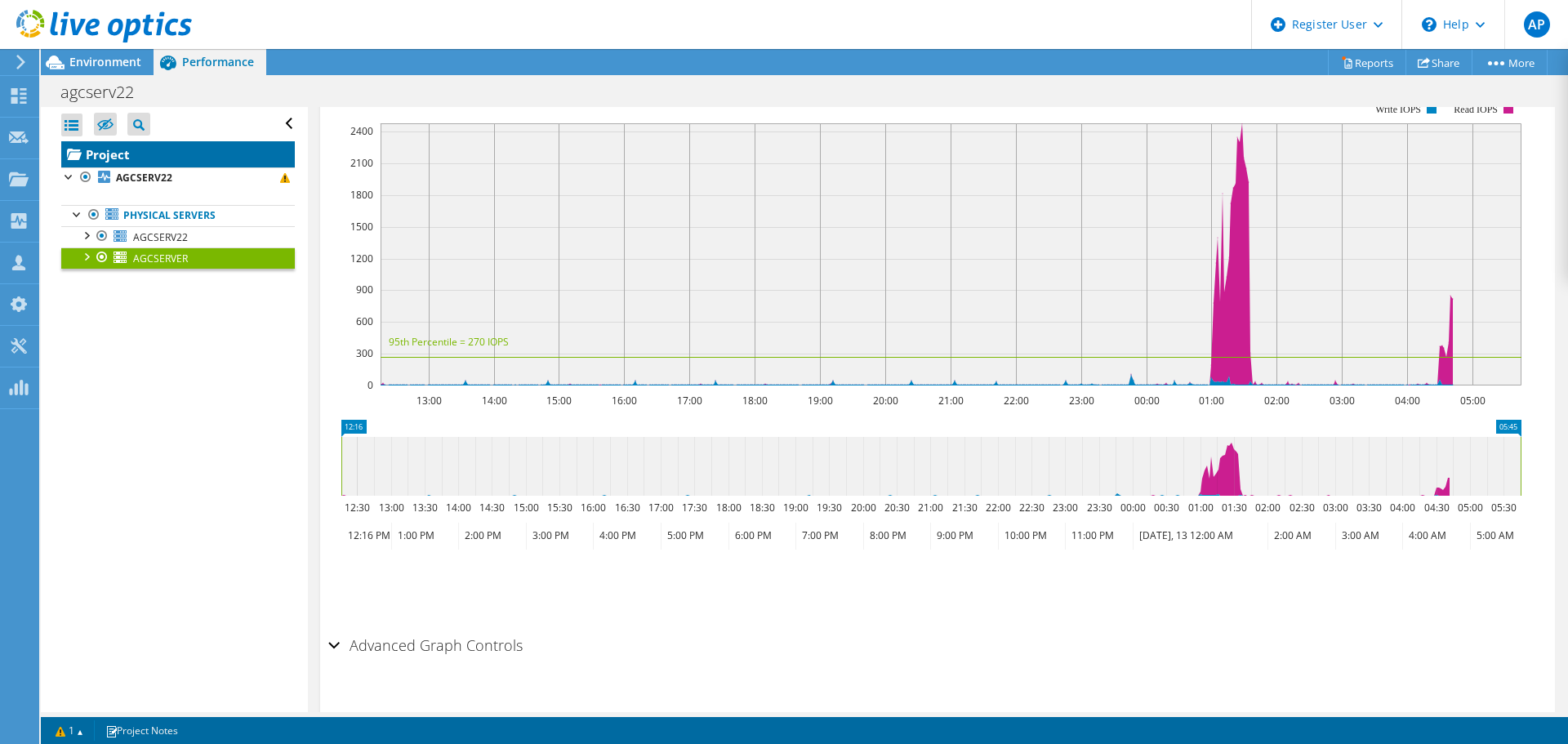
click at [104, 155] on link "Project" at bounding box center [177, 154] width 233 height 26
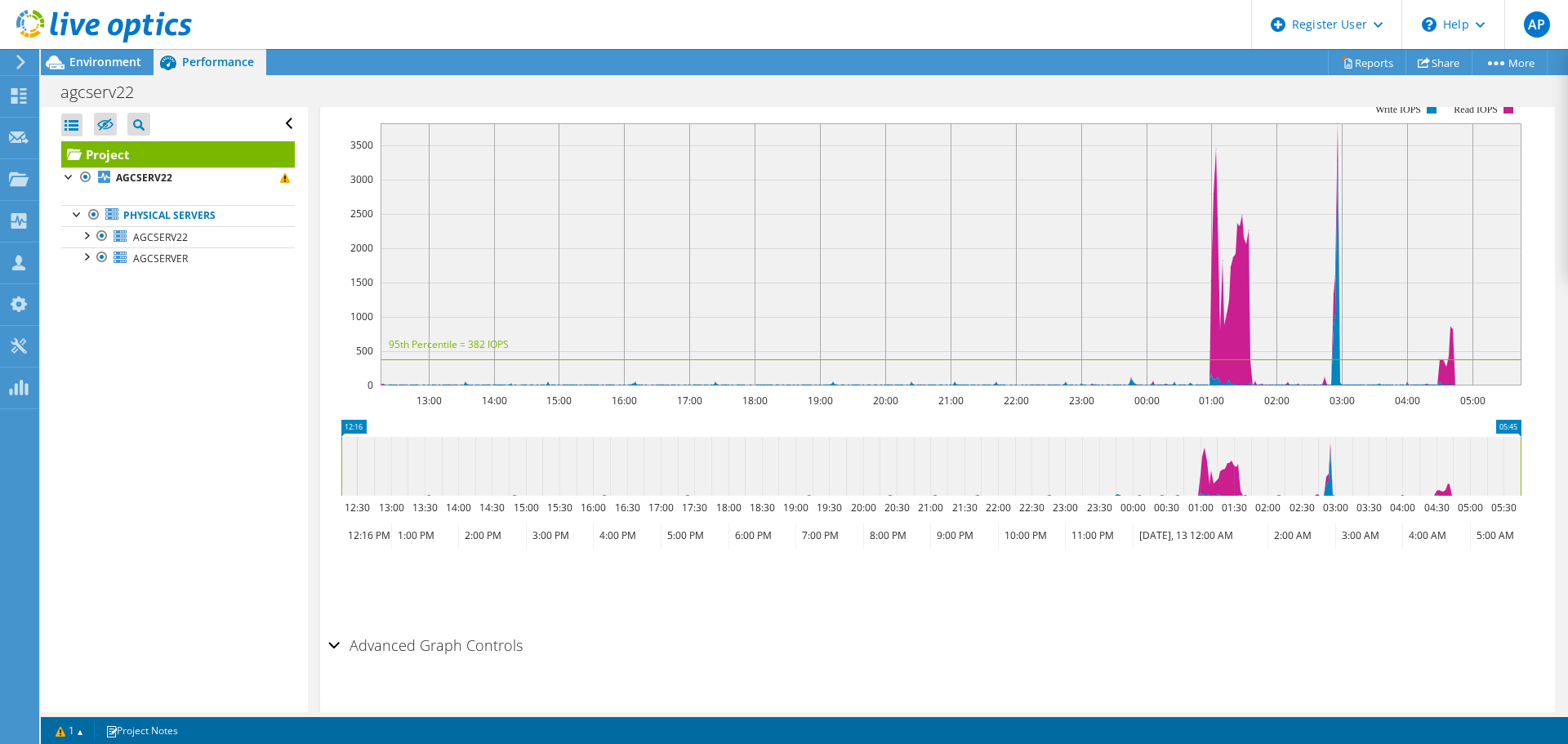
scroll to position [0, 0]
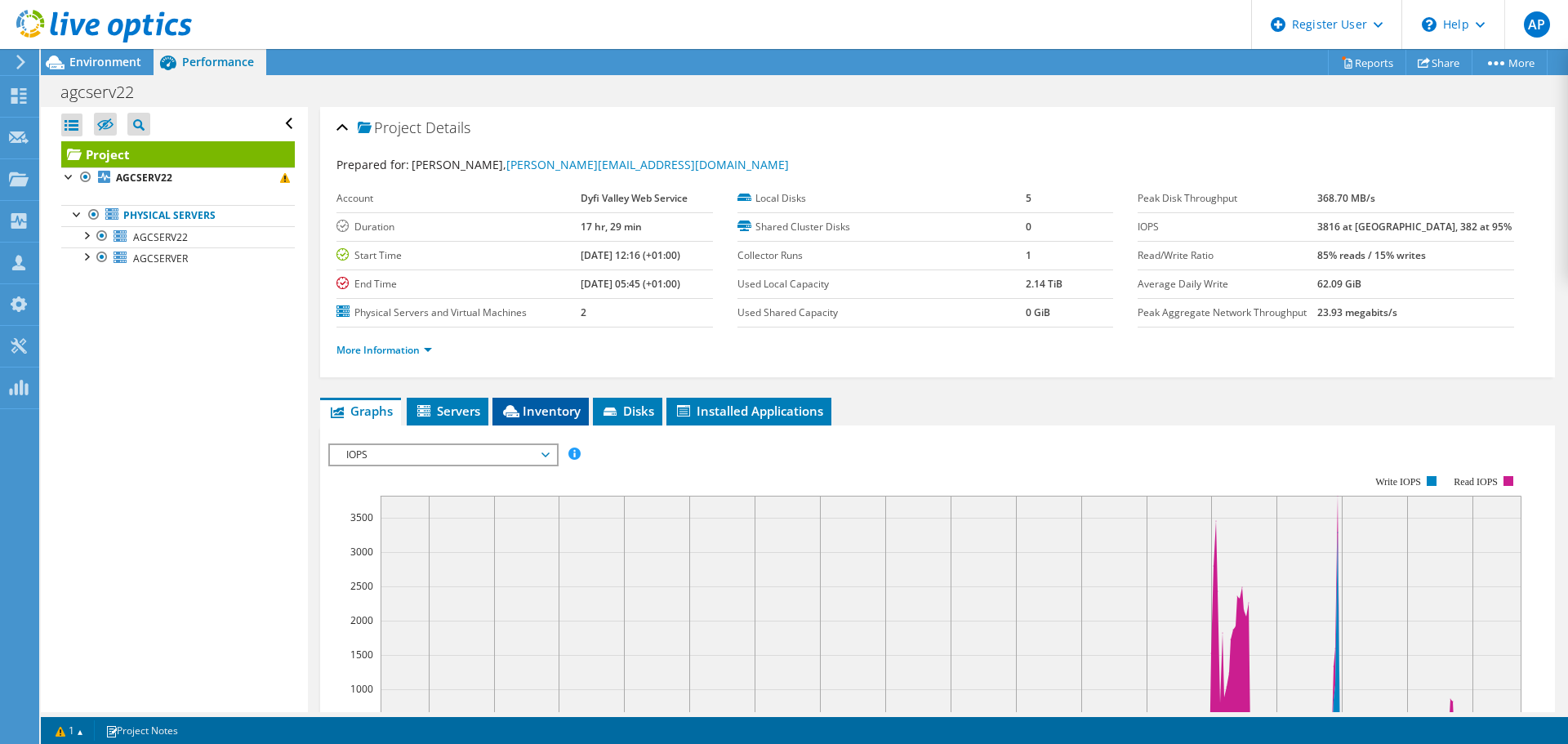
click at [556, 417] on span "Inventory" at bounding box center [540, 411] width 80 height 16
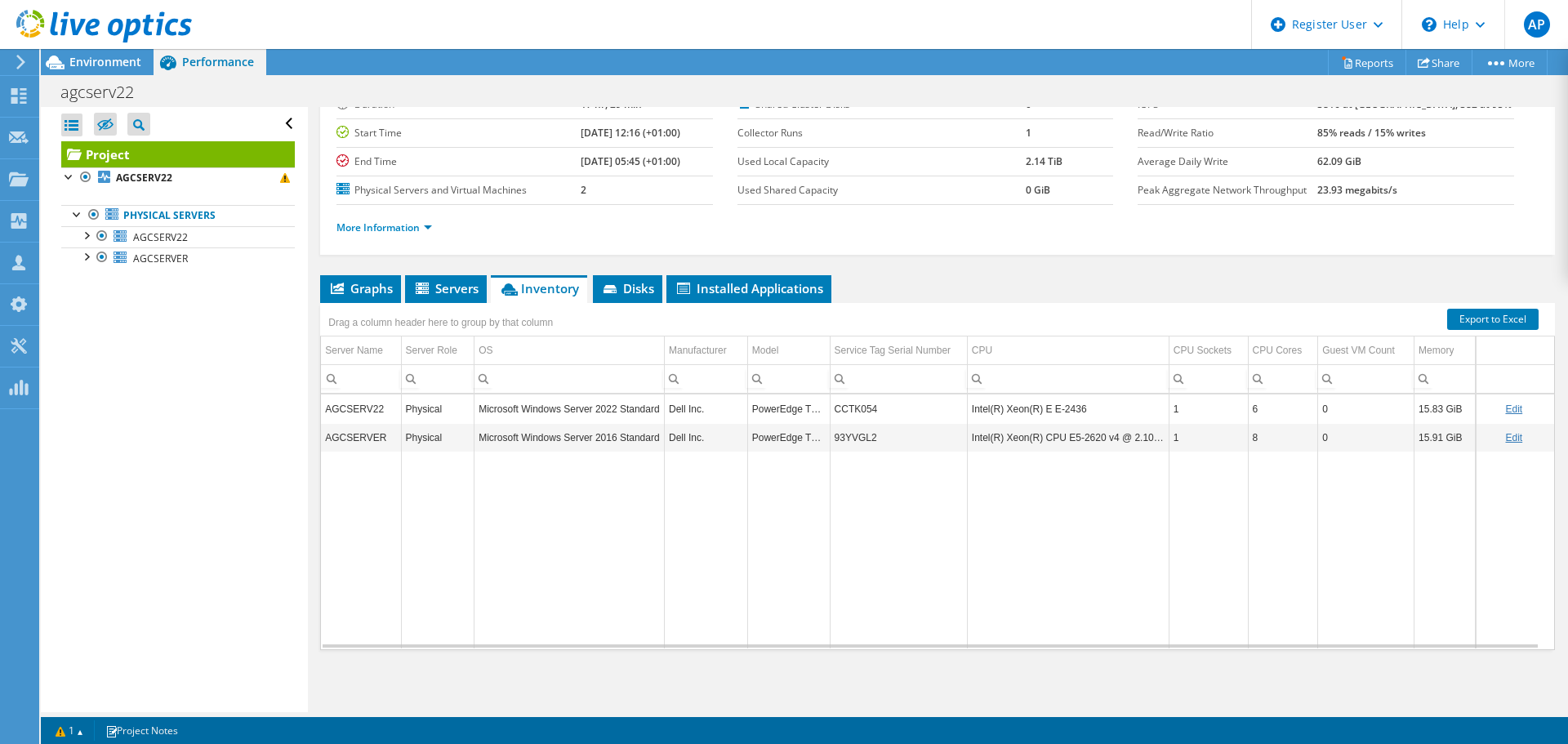
scroll to position [7, 0]
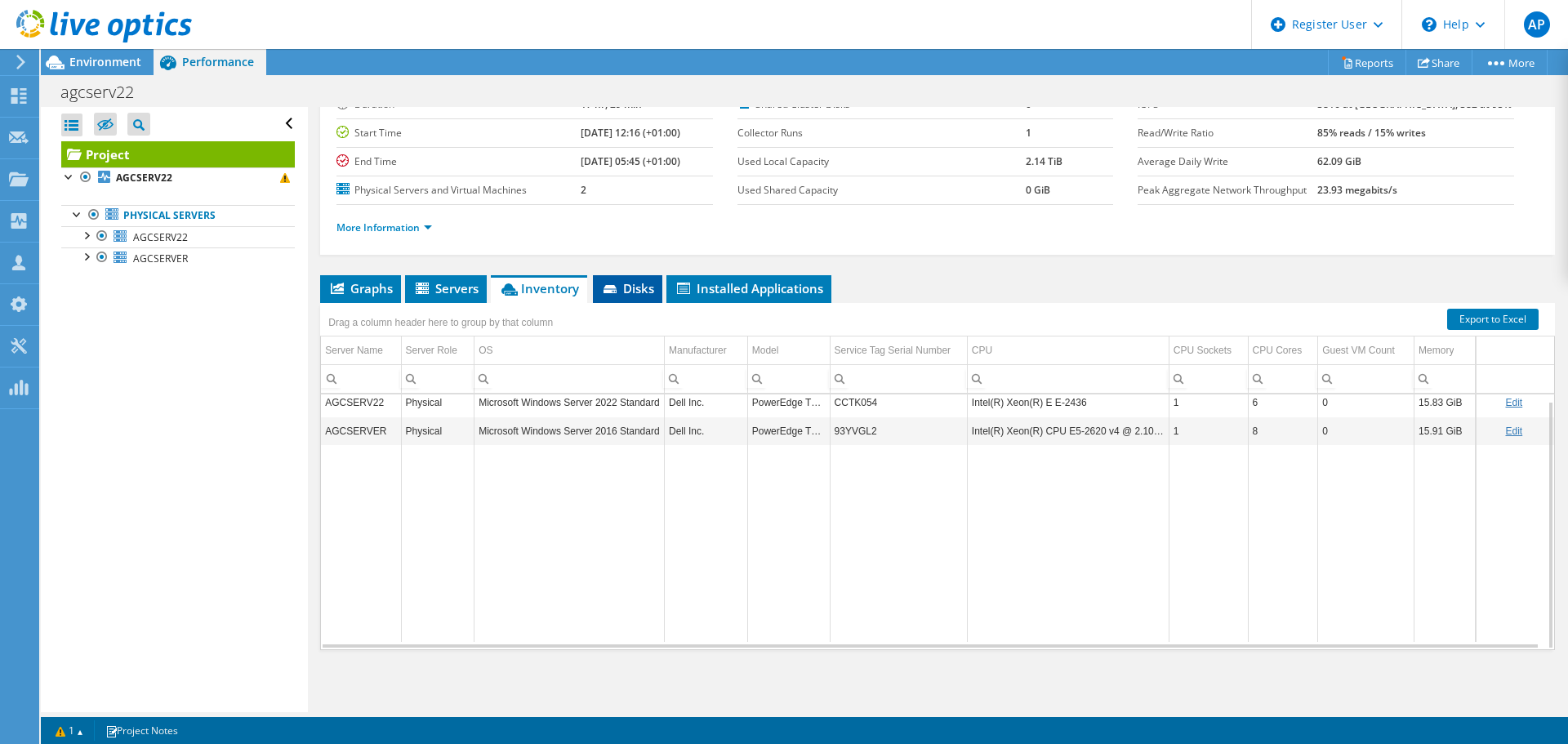
click at [619, 293] on icon at bounding box center [612, 290] width 16 height 11
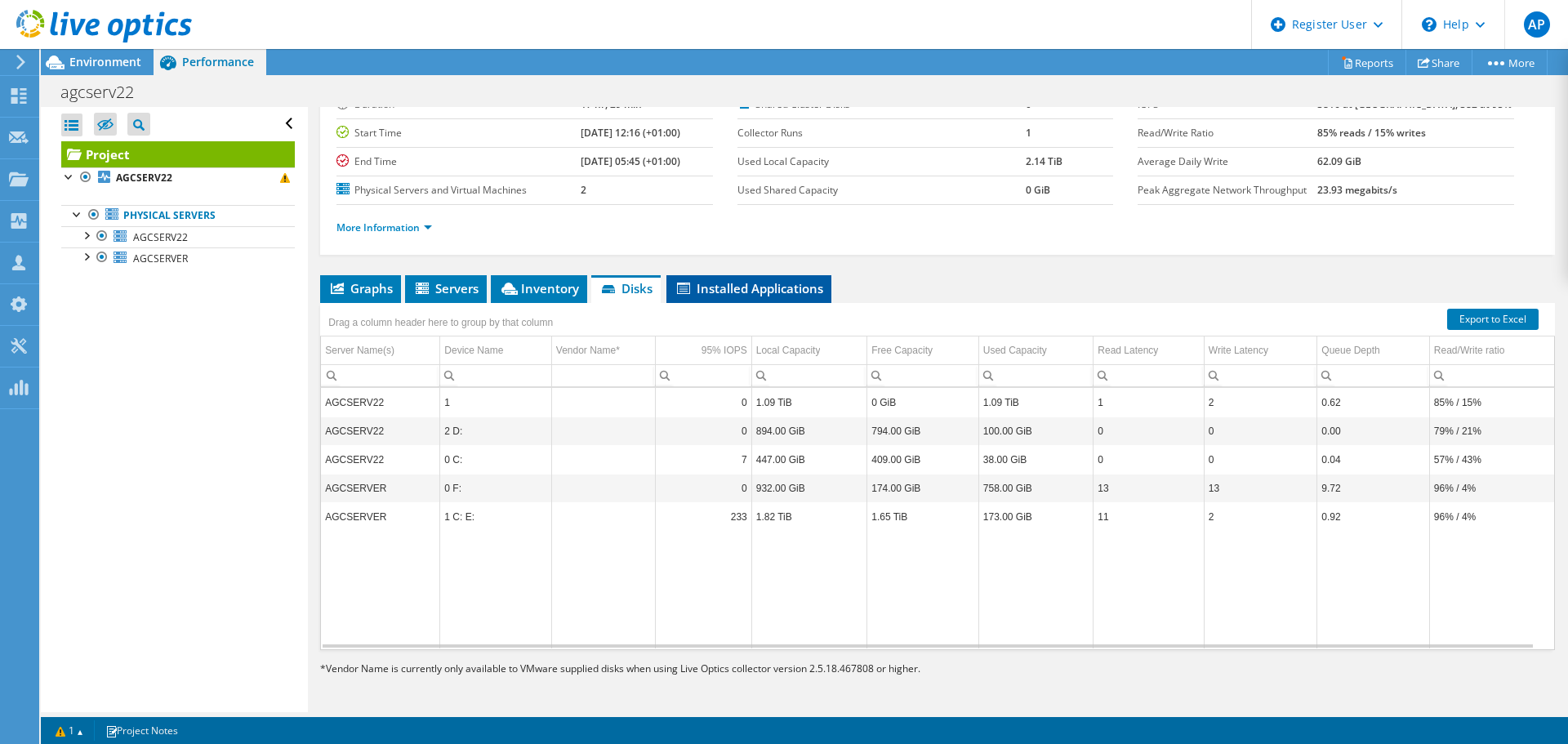
click at [780, 284] on span "Installed Applications" at bounding box center [749, 289] width 148 height 16
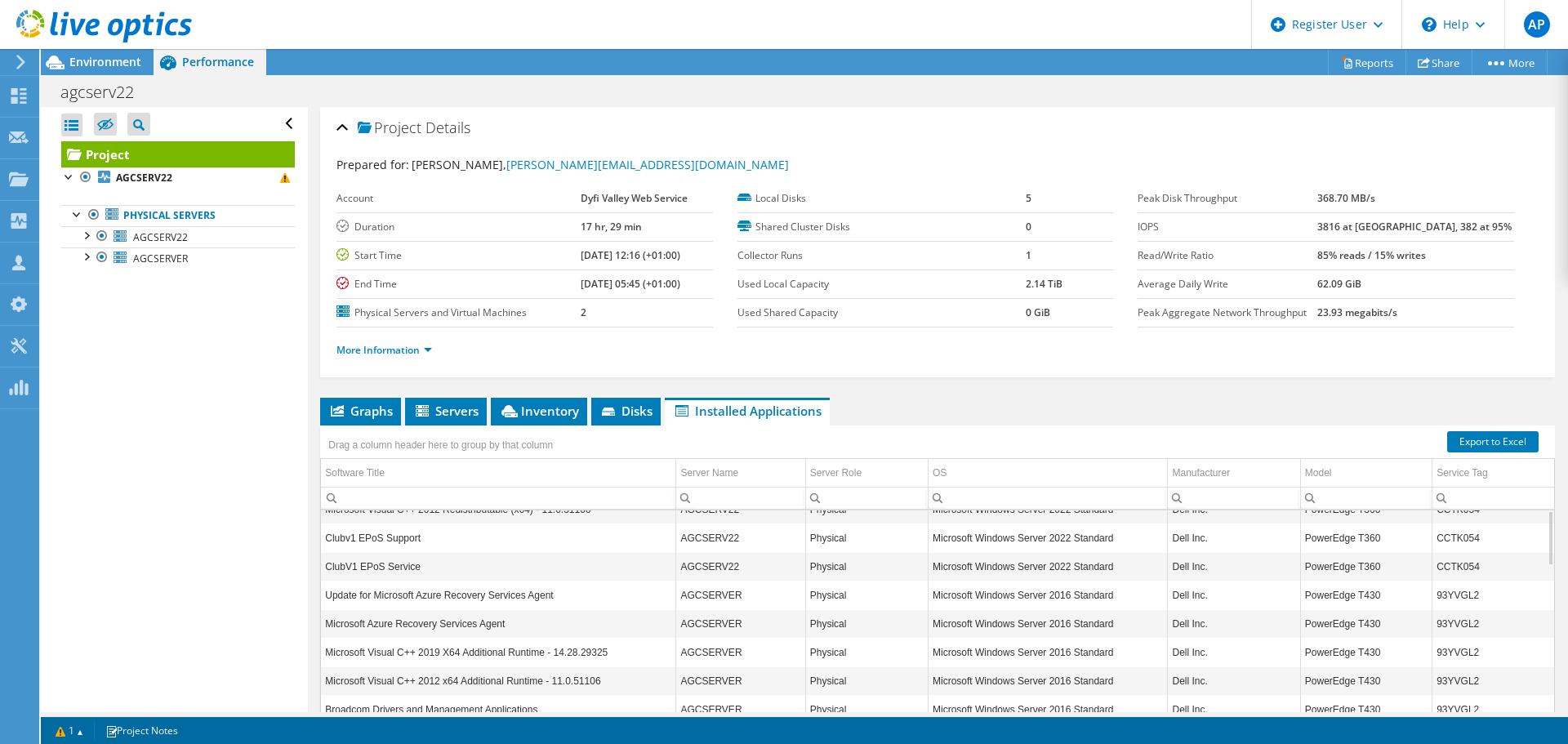
scroll to position [0, 0]
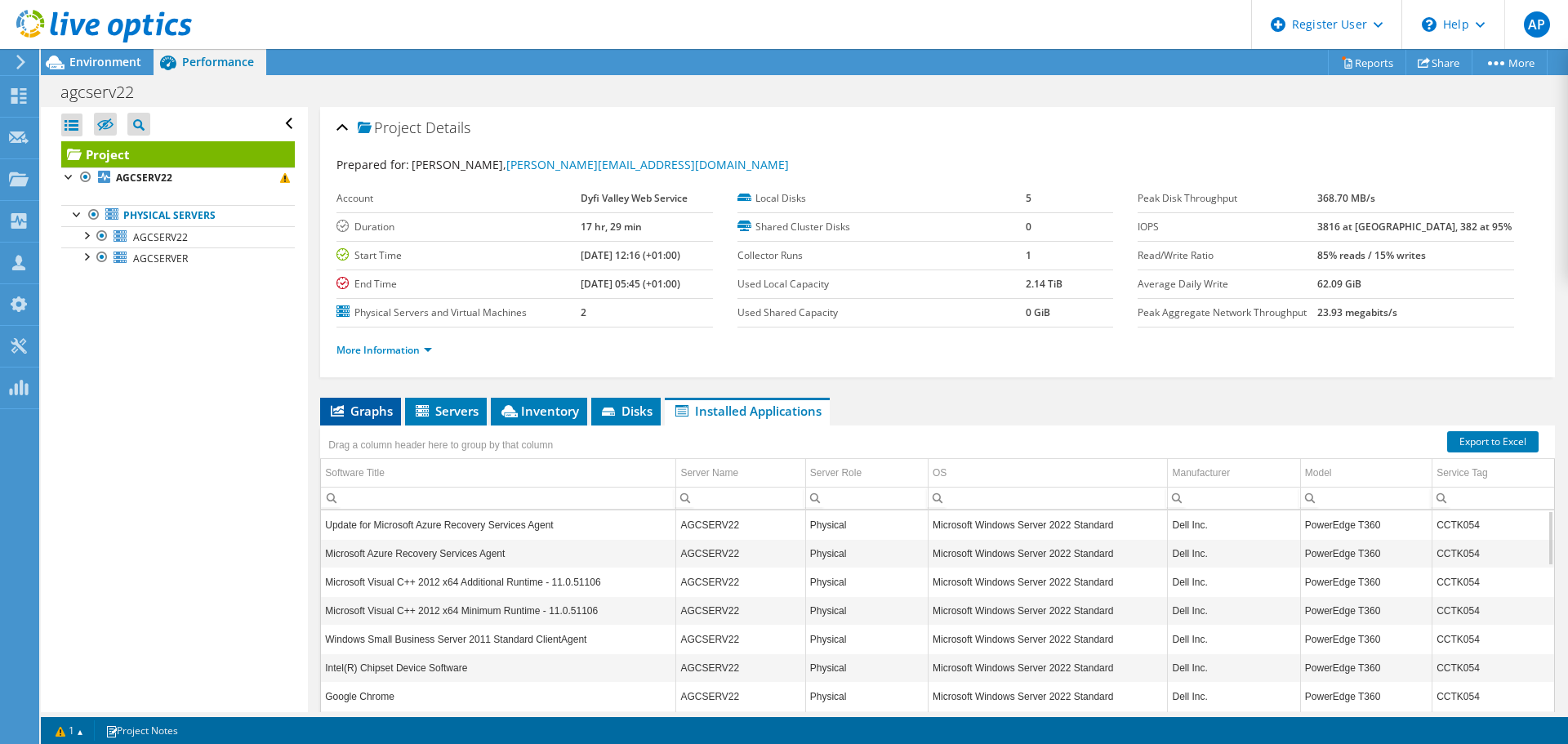
click at [378, 412] on span "Graphs" at bounding box center [360, 411] width 64 height 16
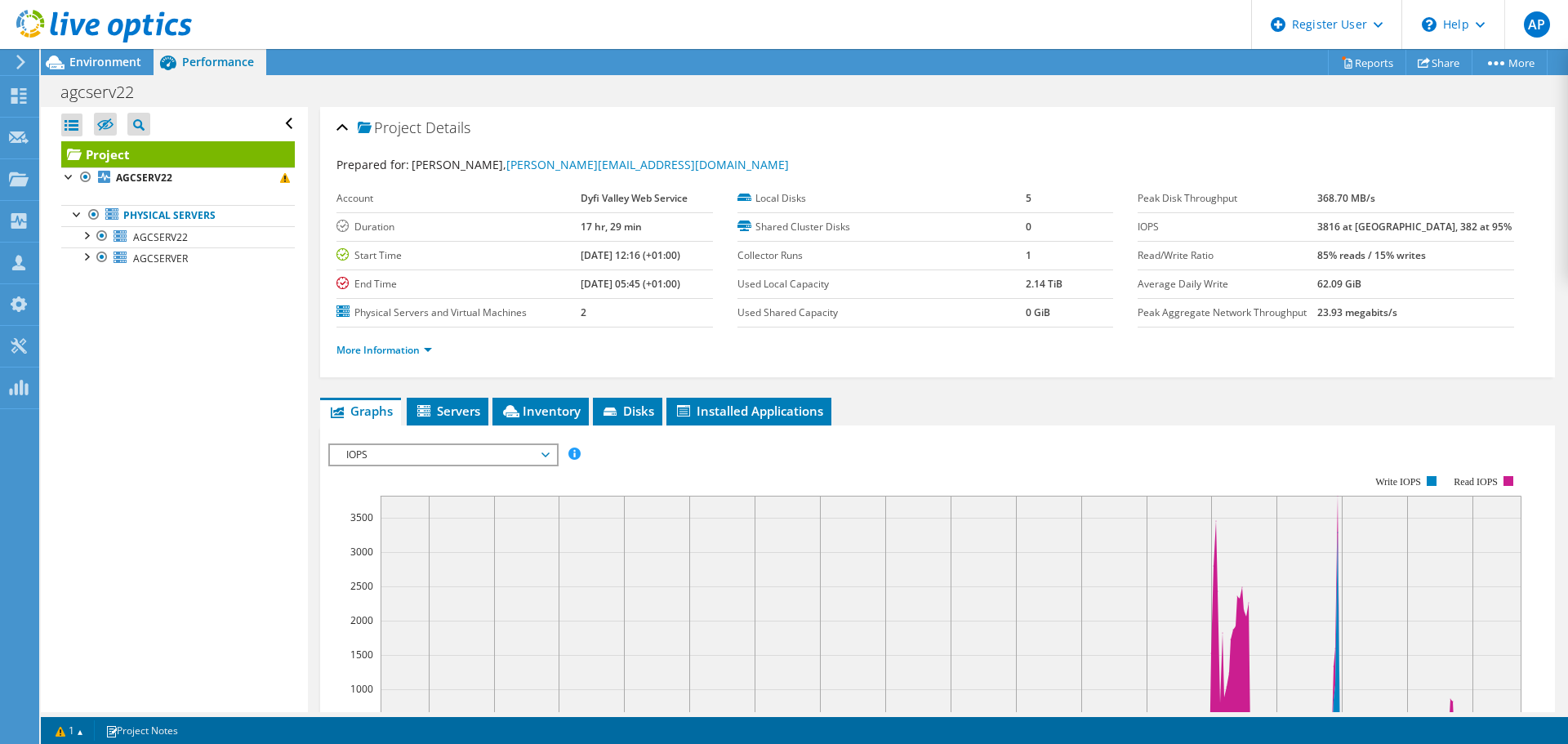
click at [1085, 420] on ul "Graphs Servers Inventory Hypervisor Disks Cluster Disks Installed Applications" at bounding box center [937, 412] width 1235 height 28
click at [1092, 416] on ul "Graphs Servers Inventory Hypervisor Disks Cluster Disks Installed Applications" at bounding box center [937, 412] width 1235 height 28
click at [477, 464] on span "IOPS" at bounding box center [443, 455] width 210 height 20
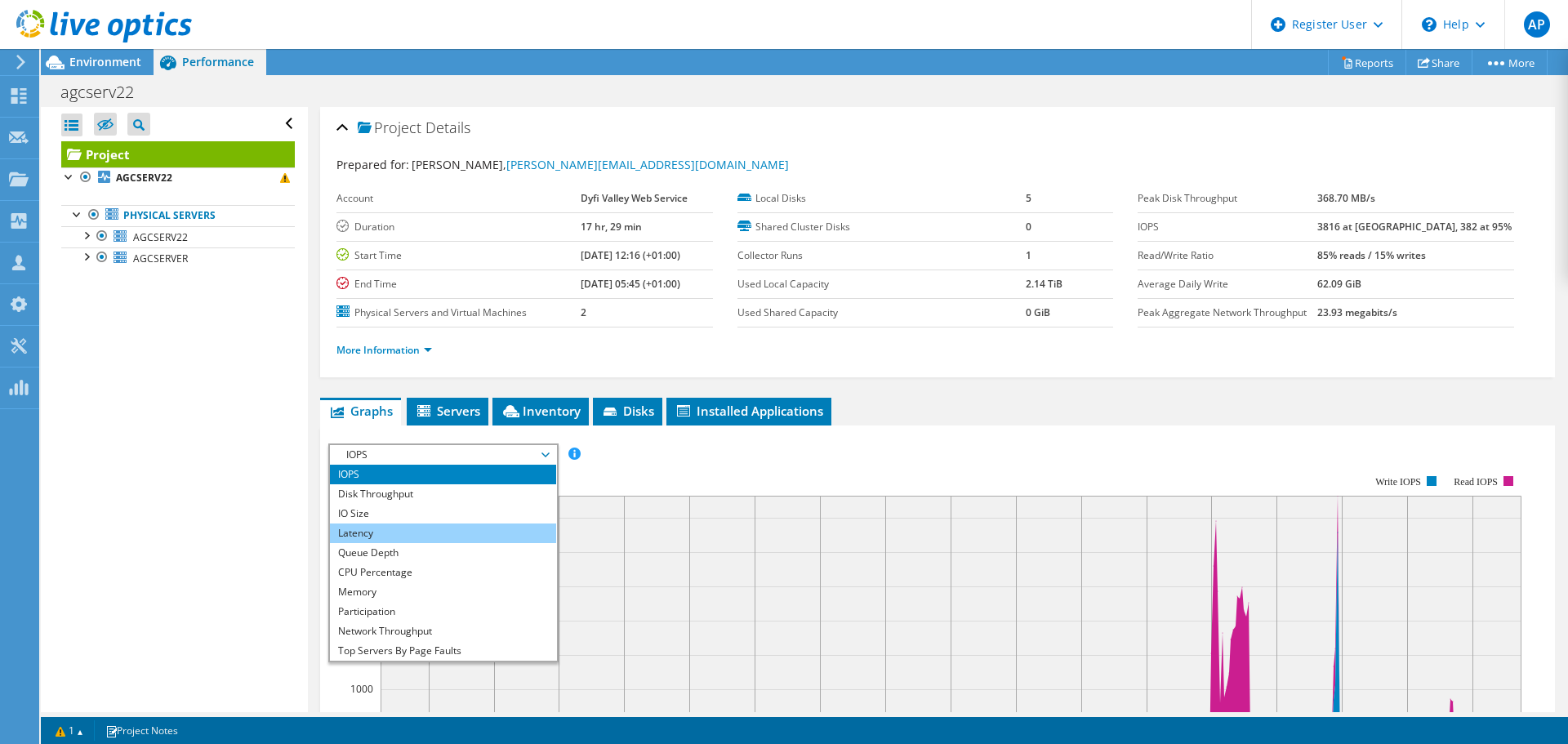
click at [443, 533] on li "Latency" at bounding box center [443, 534] width 226 height 20
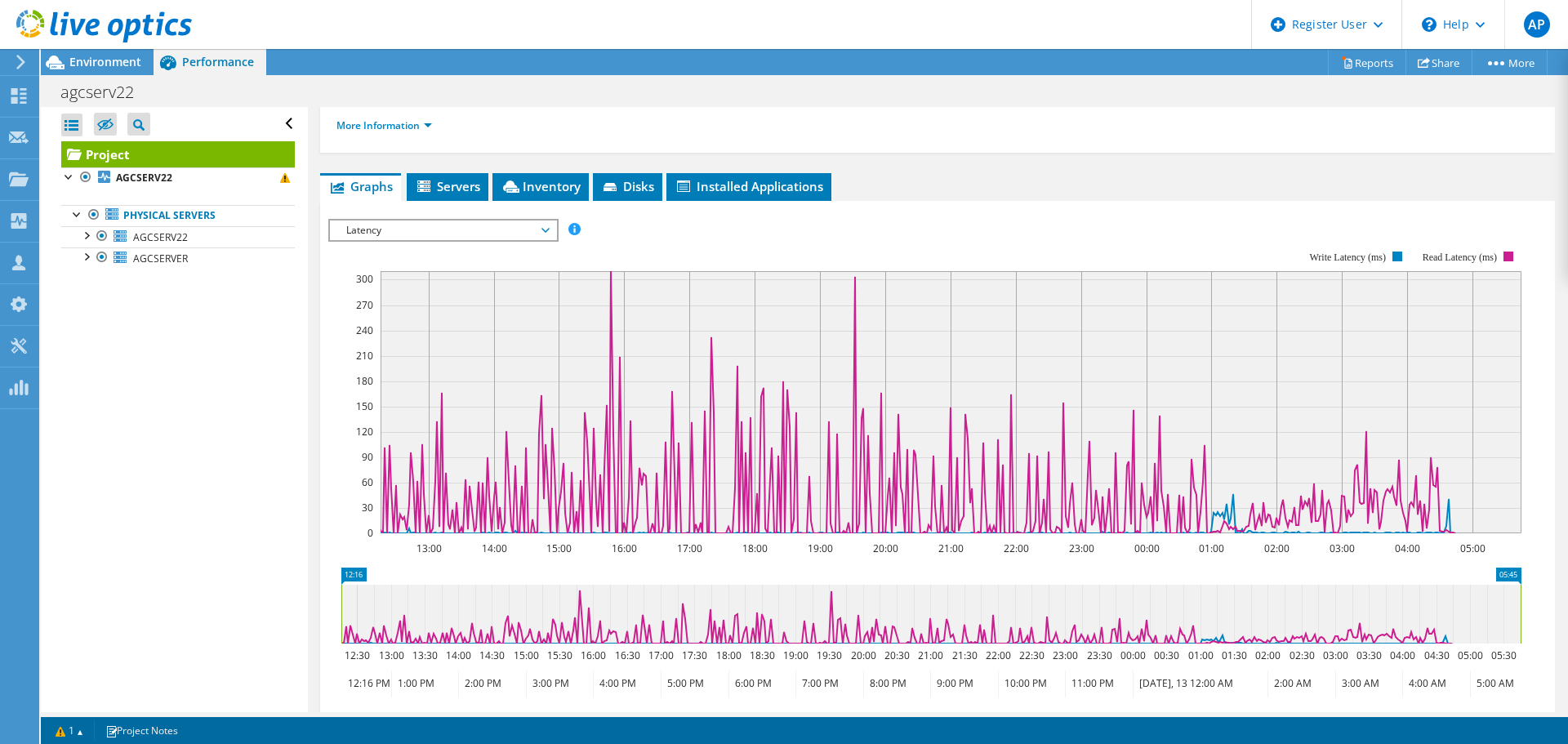
scroll to position [245, 0]
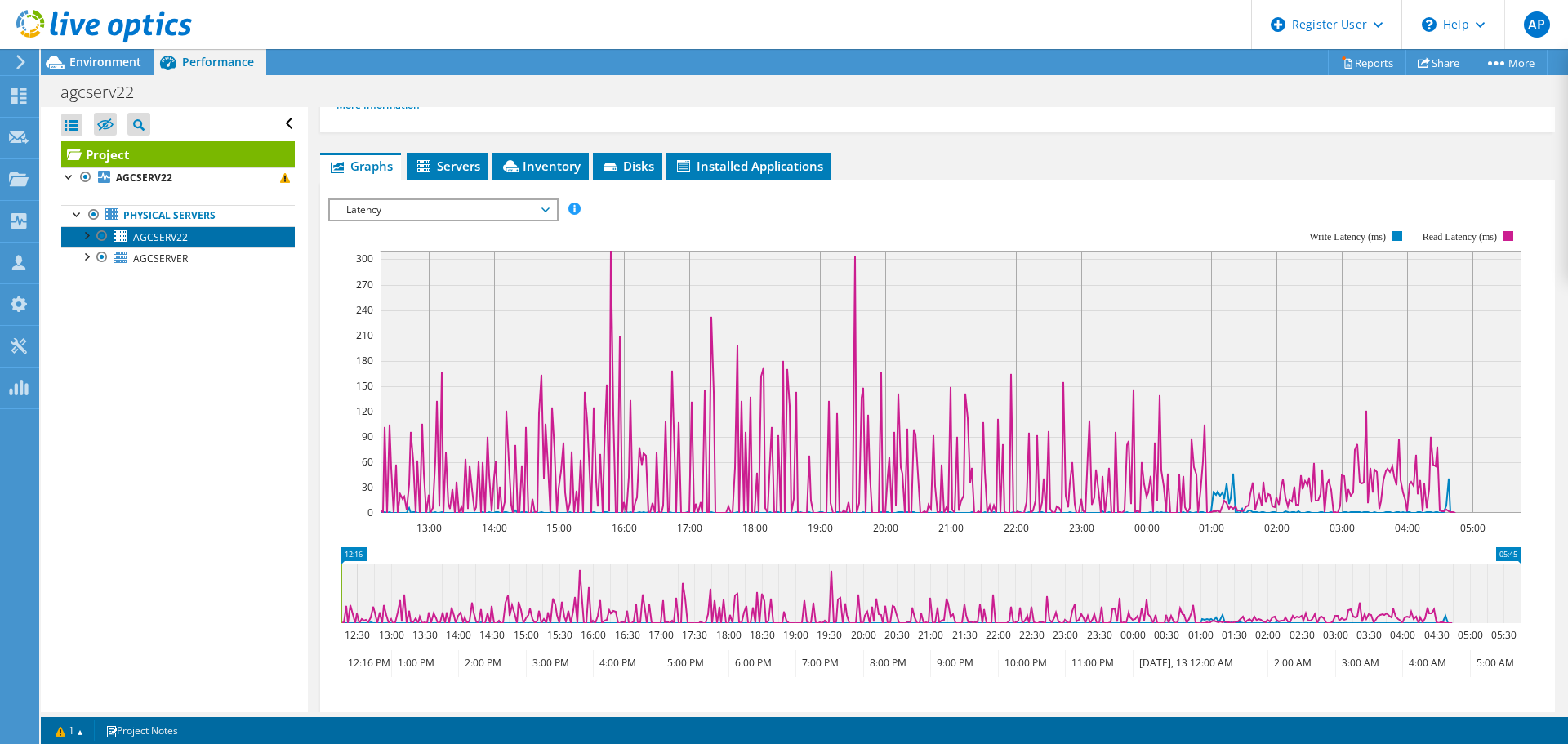
click at [155, 234] on span "AGCSERV22" at bounding box center [160, 237] width 54 height 14
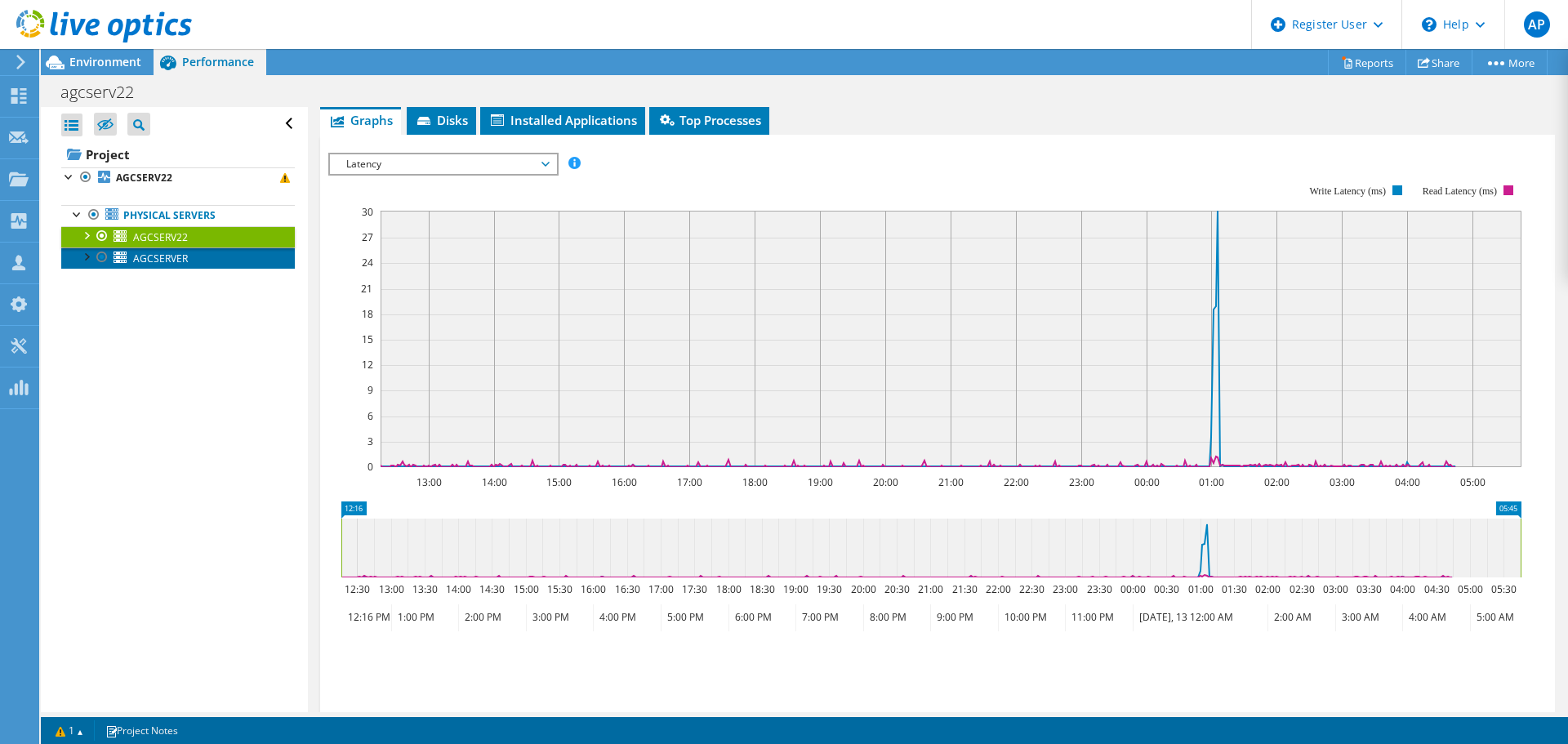
click at [153, 259] on span "AGCSERVER" at bounding box center [160, 258] width 54 height 14
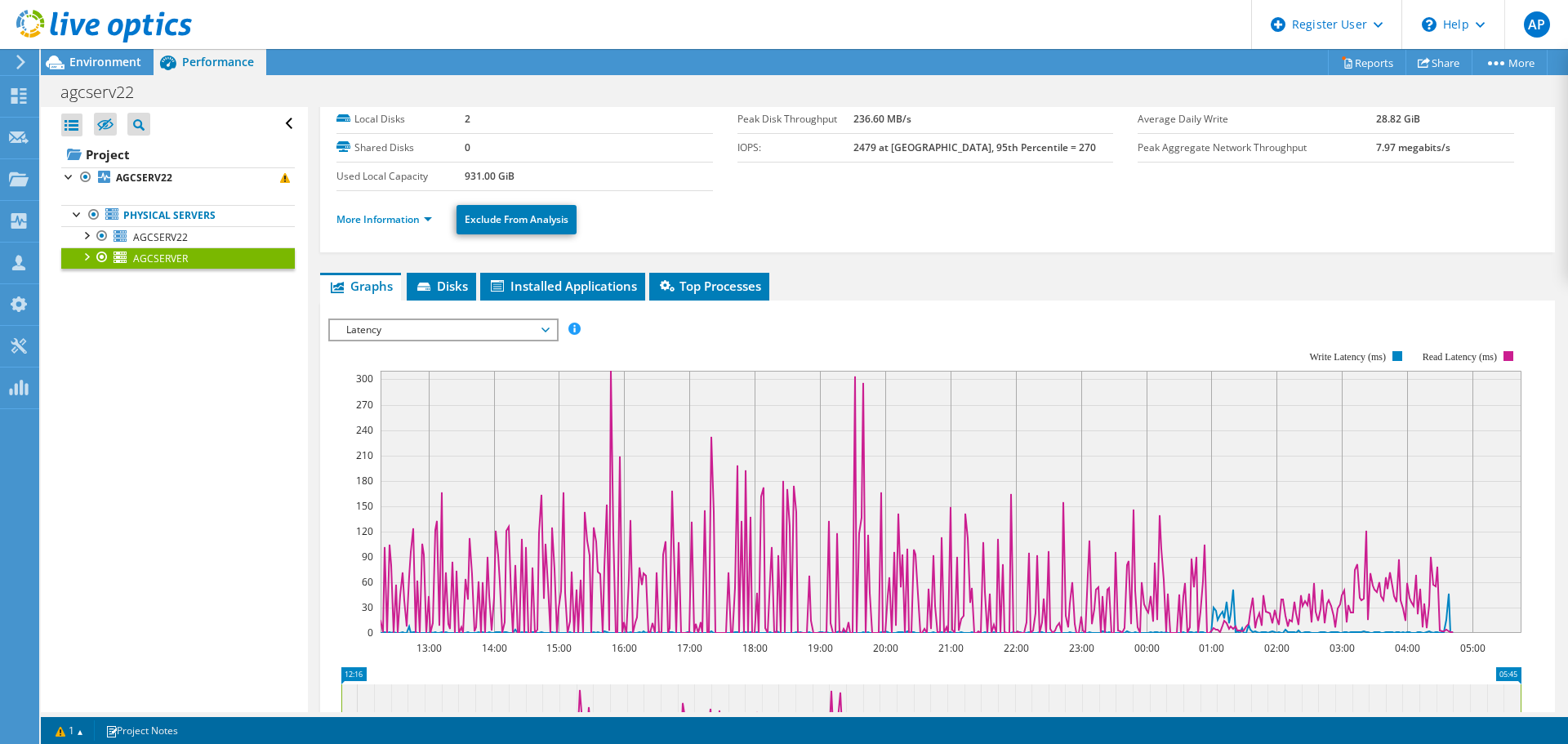
scroll to position [0, 0]
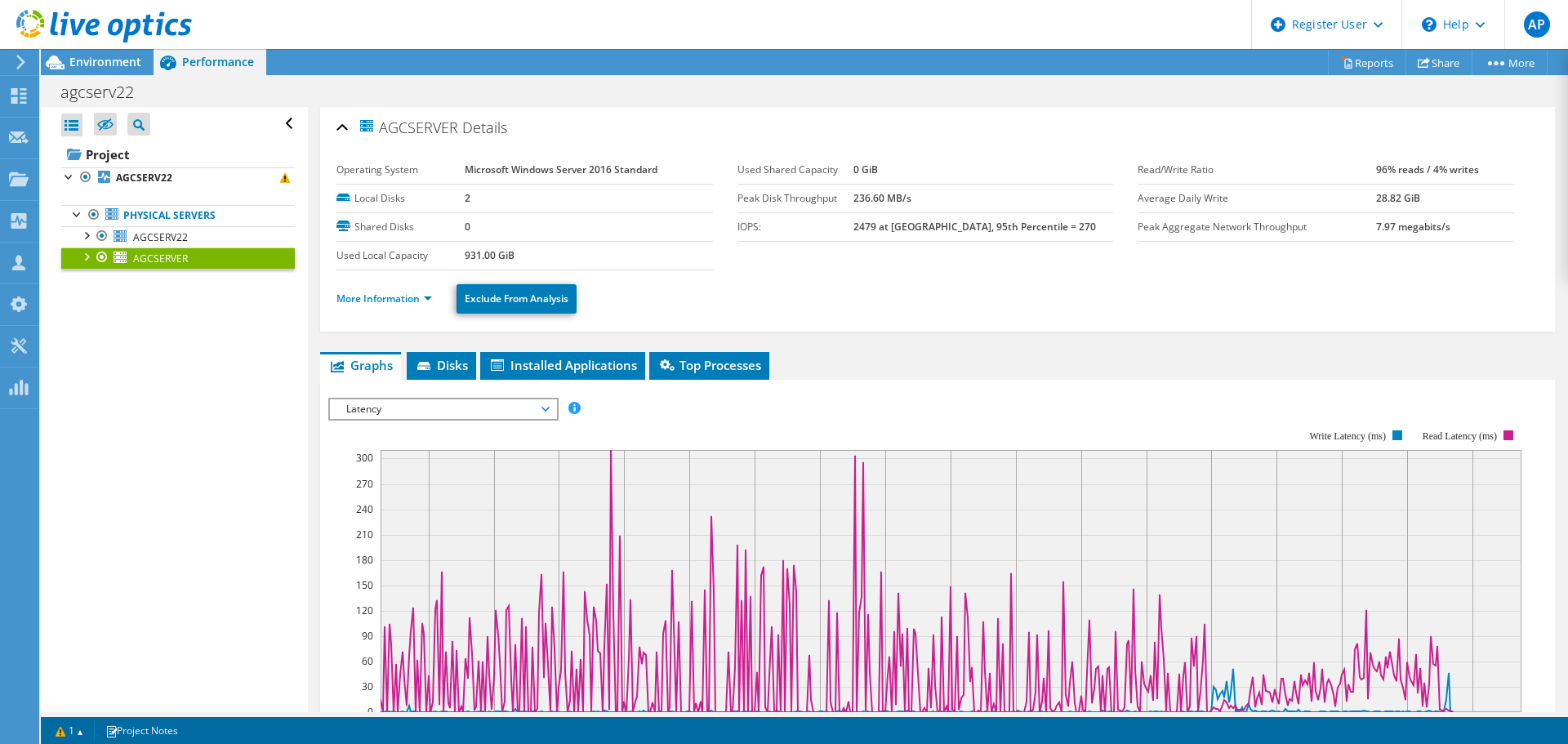
click at [511, 389] on div "IOPS Disk Throughput IO Size Latency Queue Depth CPU Percentage Memory Page Fau…" at bounding box center [937, 672] width 1218 height 566
click at [509, 413] on span "Latency" at bounding box center [443, 409] width 210 height 20
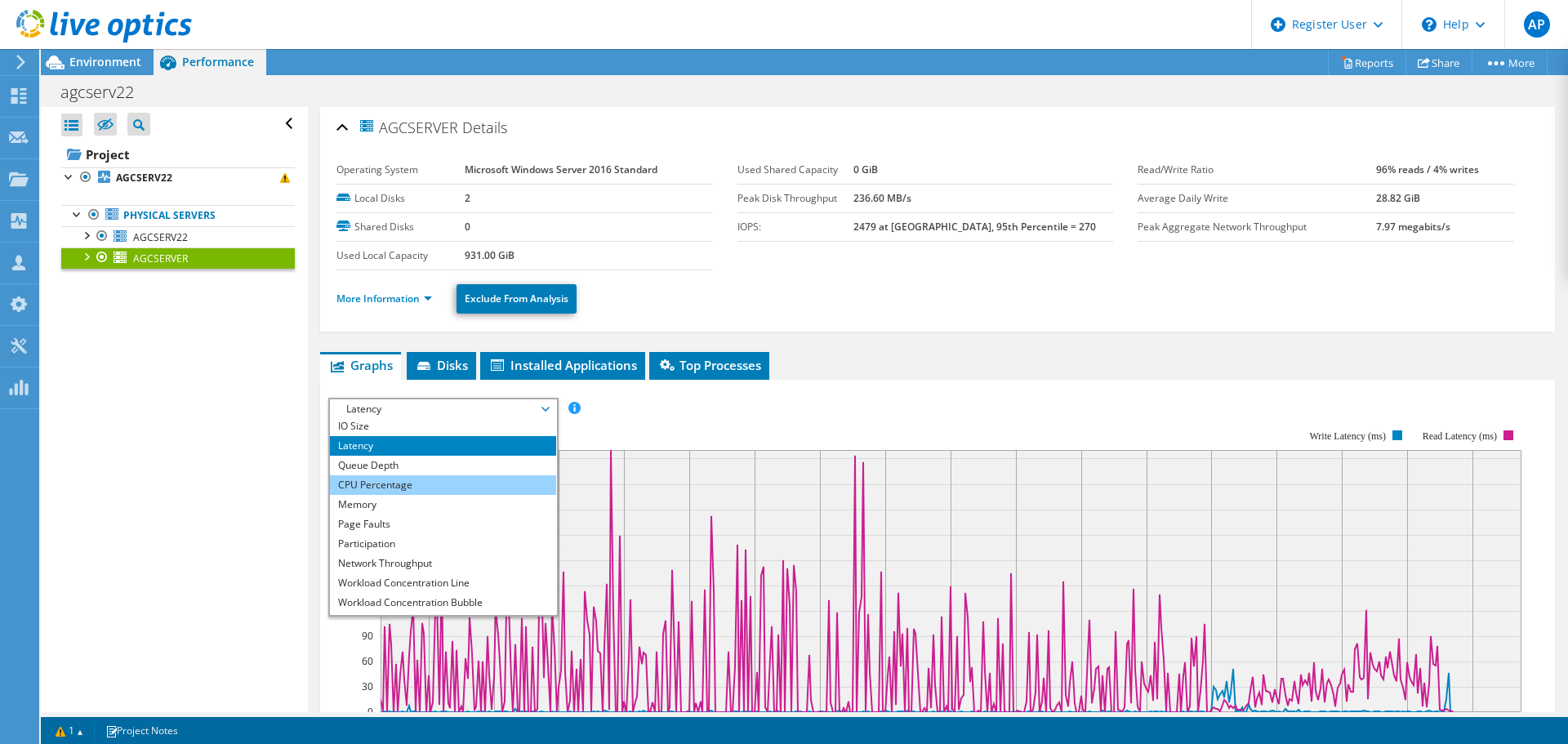
scroll to position [59, 0]
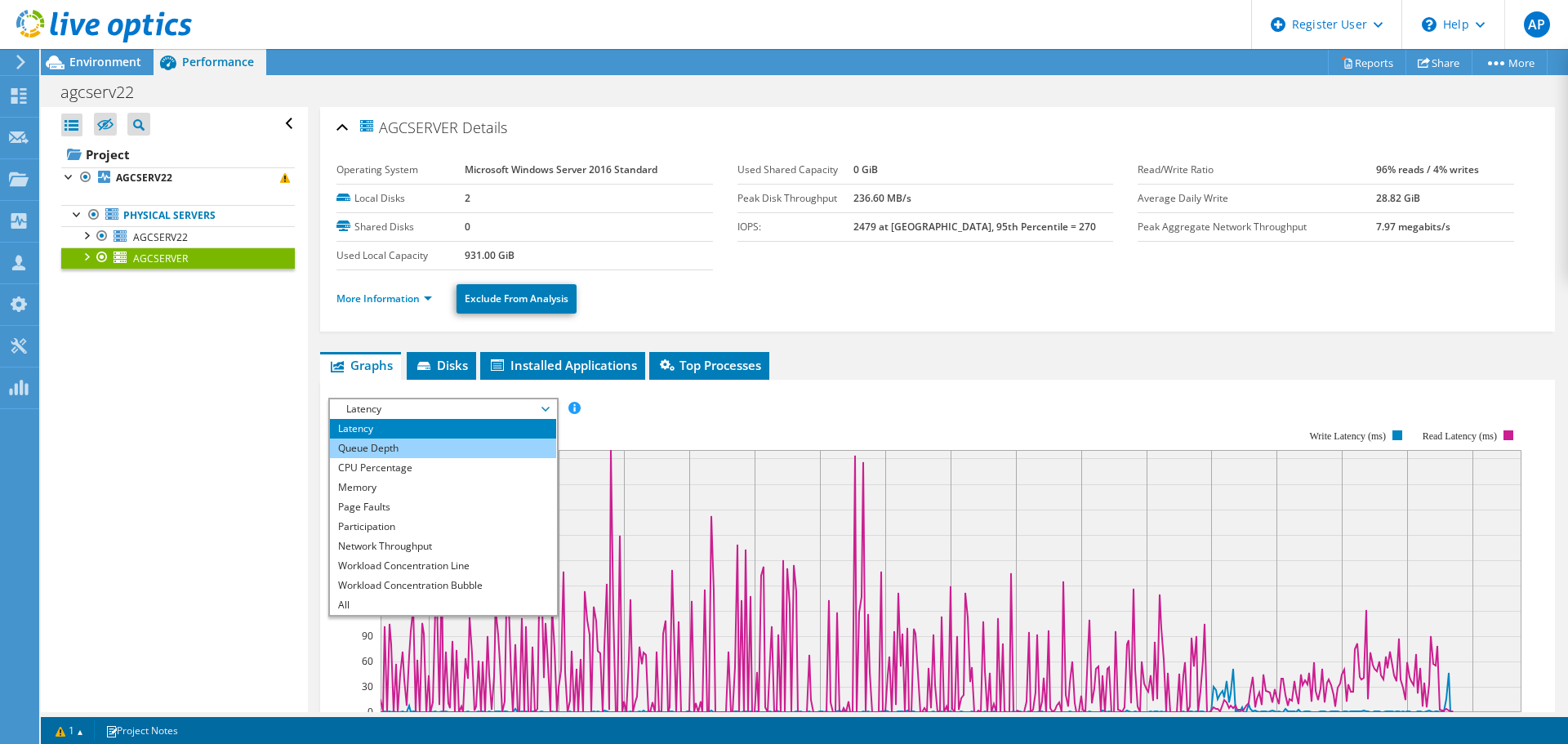
click at [408, 454] on li "Queue Depth" at bounding box center [443, 449] width 226 height 20
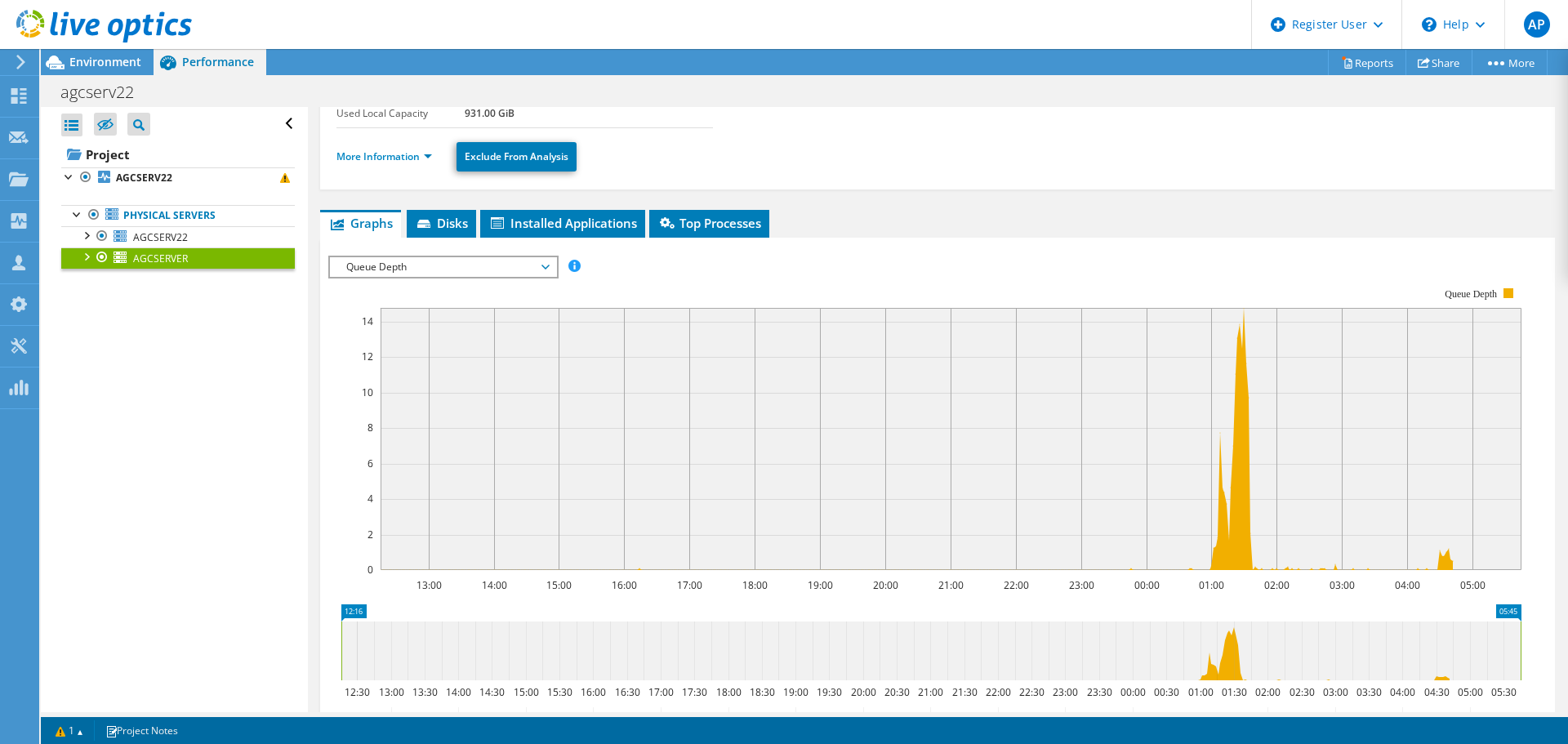
scroll to position [0, 0]
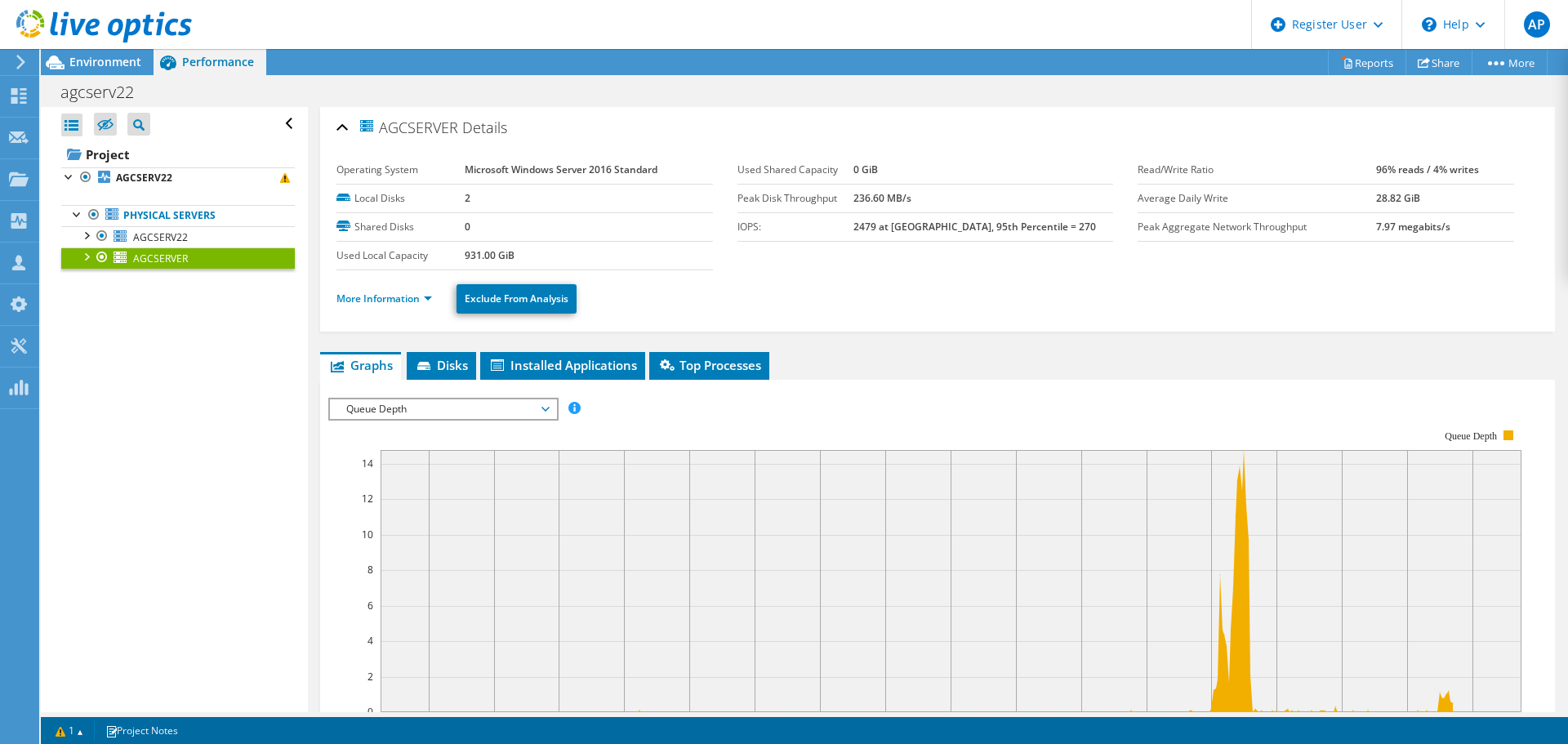
click at [989, 407] on rect at bounding box center [924, 571] width 1193 height 327
click at [120, 153] on link "Project" at bounding box center [177, 154] width 233 height 26
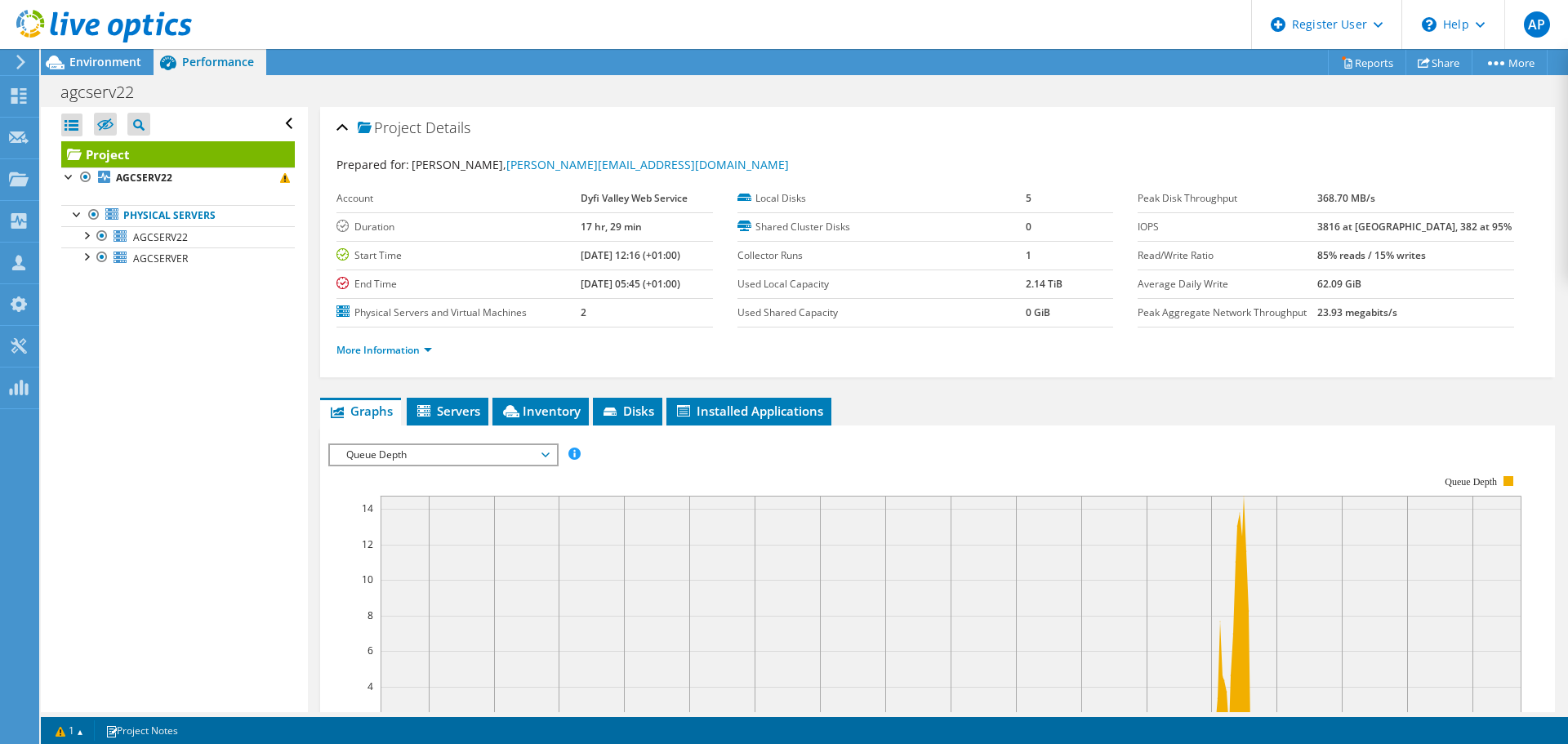
click at [456, 459] on span "Queue Depth" at bounding box center [443, 455] width 210 height 20
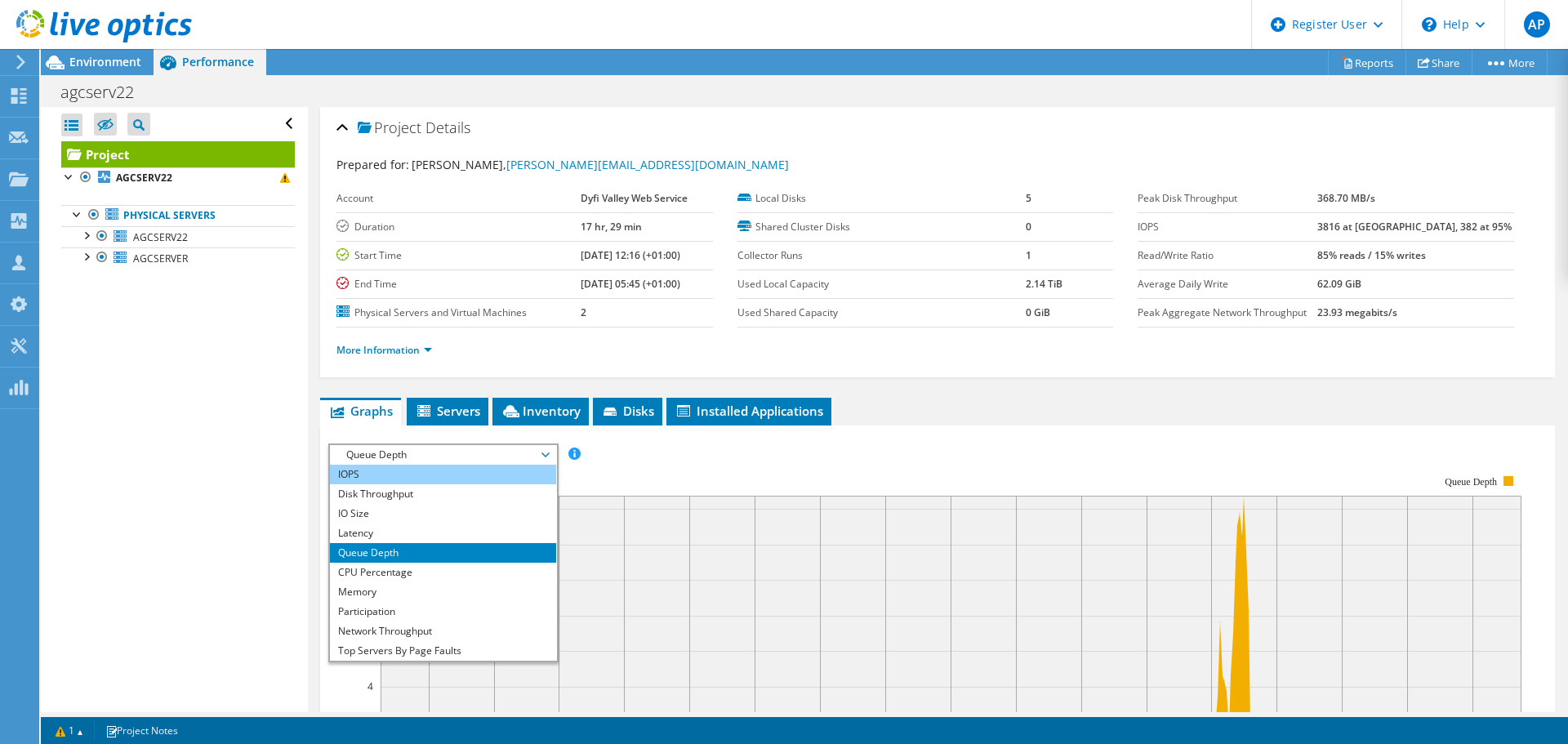
click at [393, 480] on li "IOPS" at bounding box center [443, 475] width 226 height 20
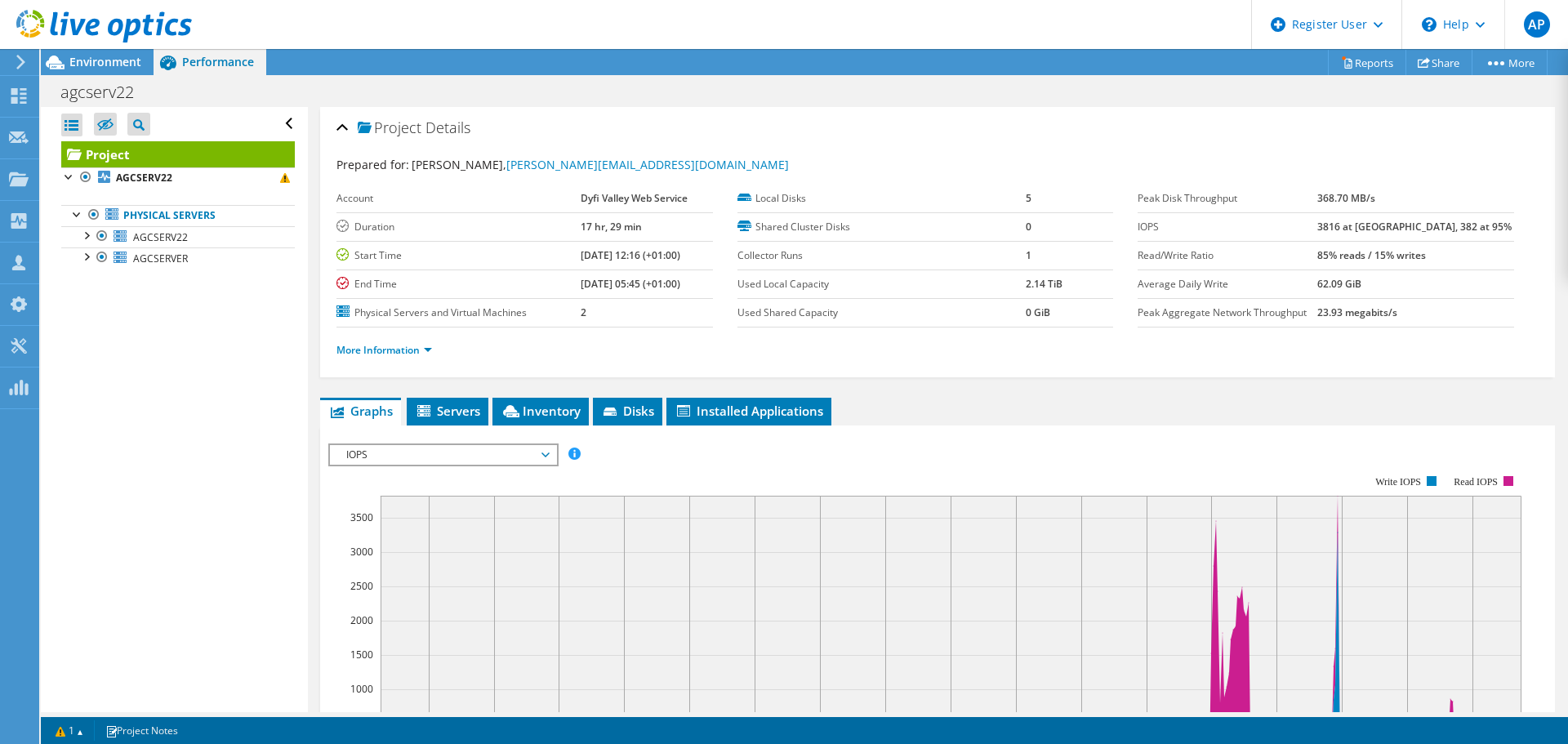
click at [385, 450] on span "IOPS" at bounding box center [443, 455] width 210 height 20
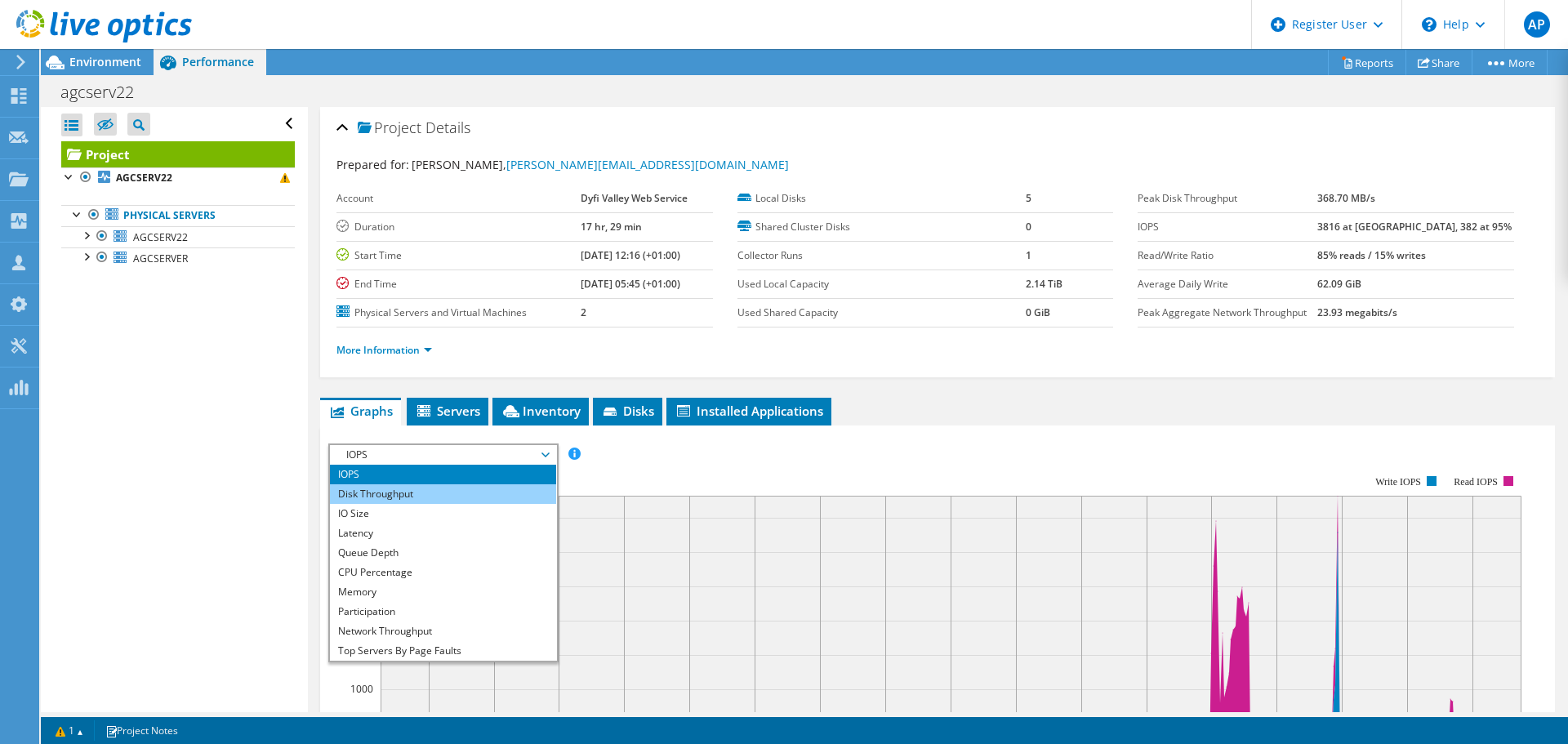
click at [404, 498] on li "Disk Throughput" at bounding box center [443, 494] width 226 height 20
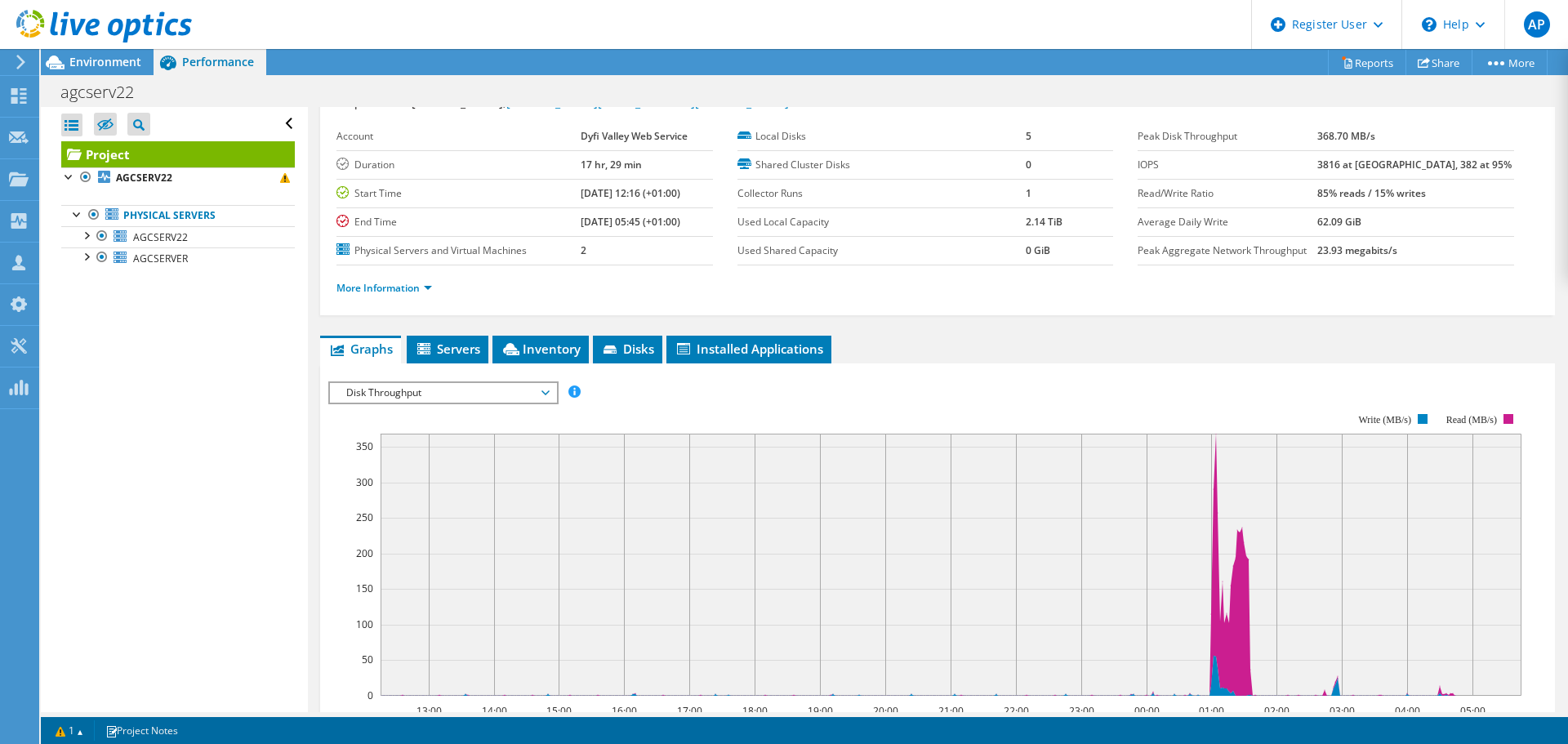
scroll to position [245, 0]
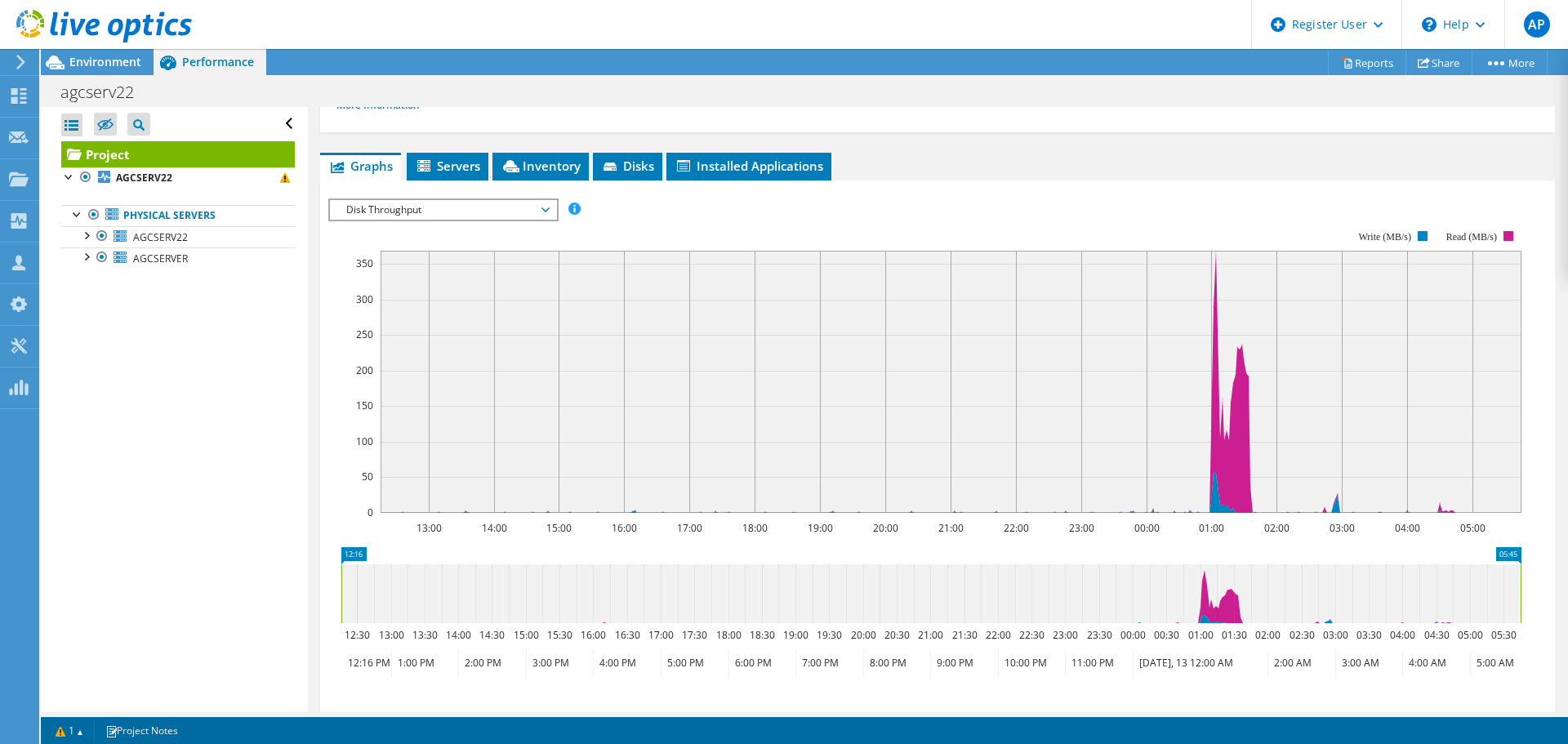
click at [418, 206] on span "Disk Throughput" at bounding box center [443, 210] width 210 height 20
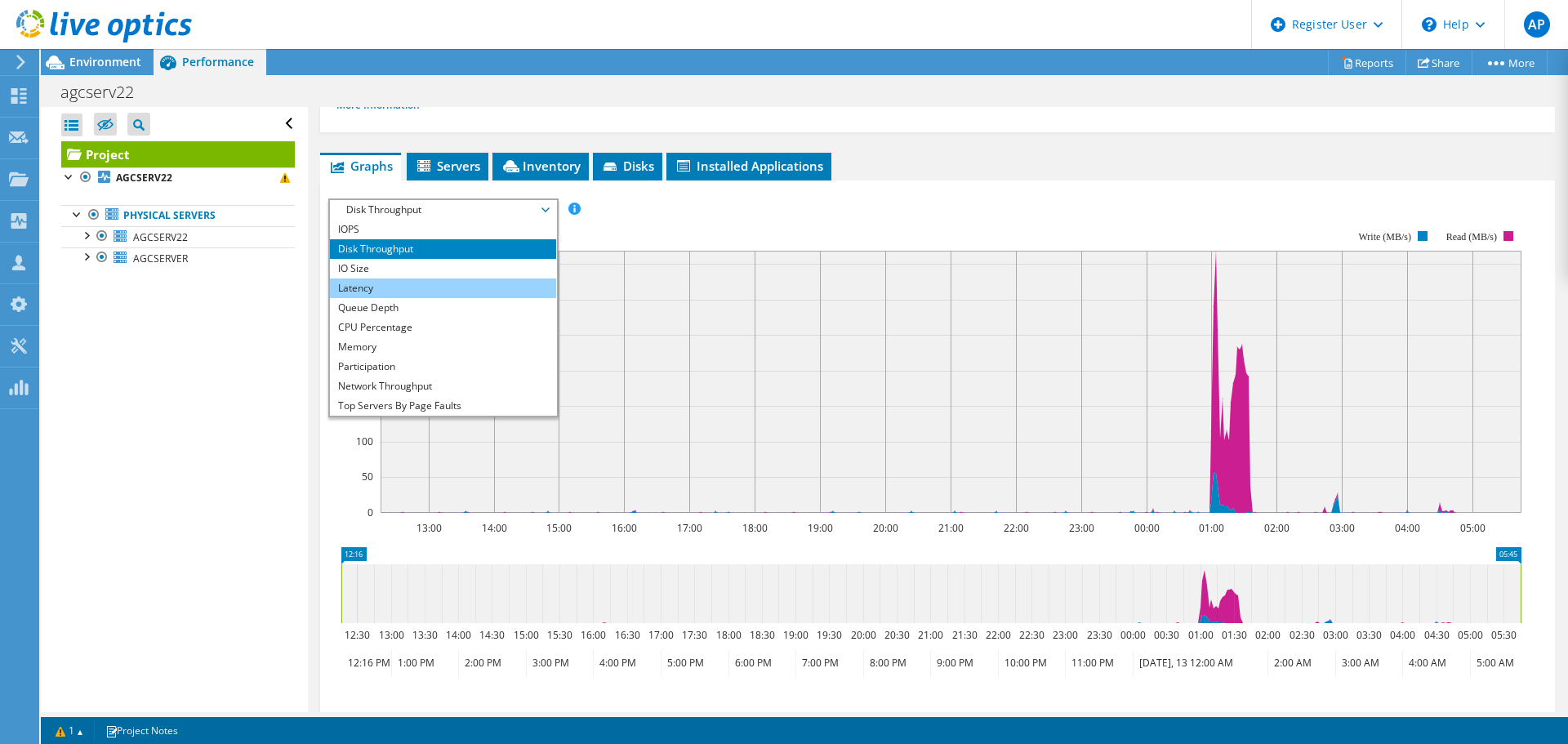
click at [379, 292] on li "Latency" at bounding box center [443, 289] width 226 height 20
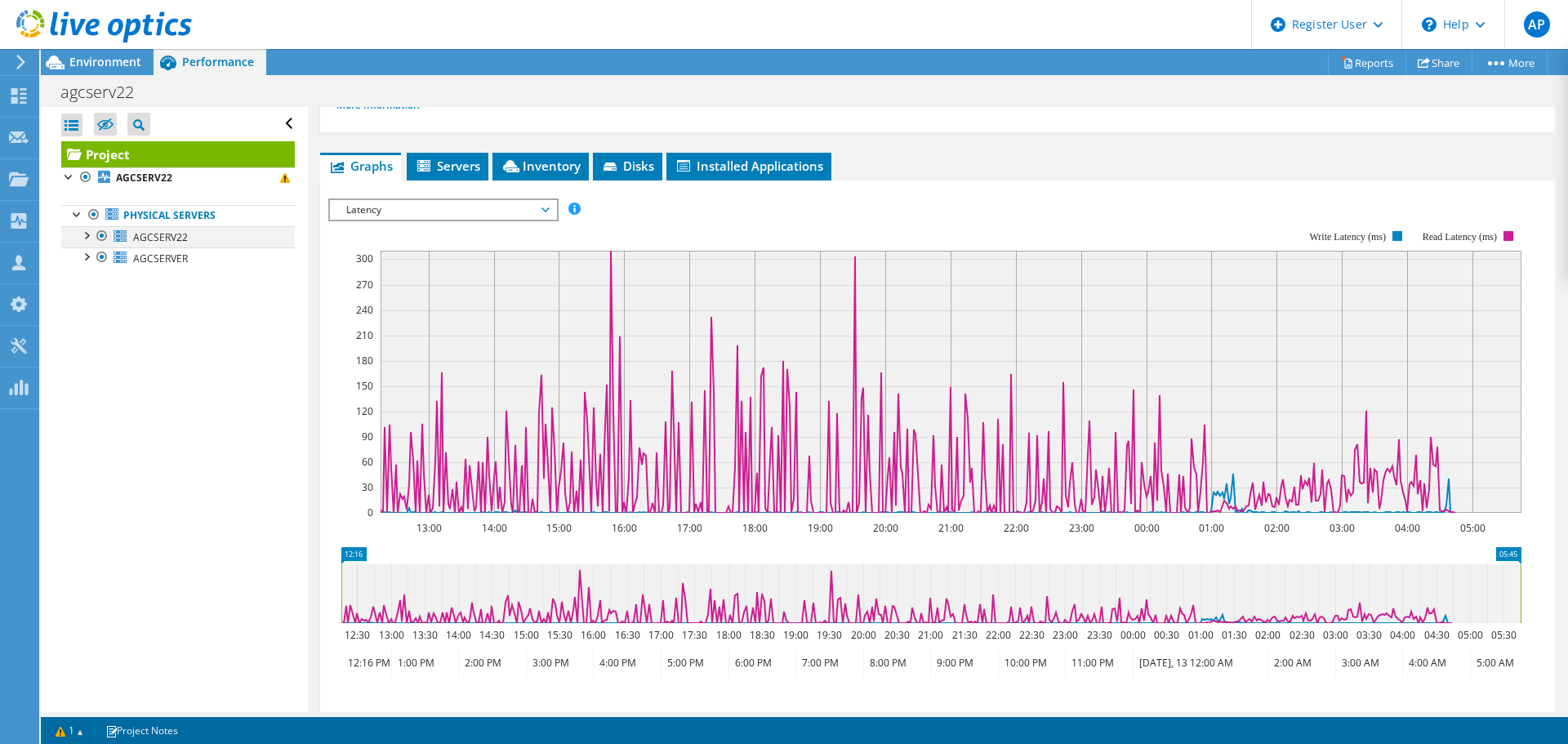
click at [101, 231] on div at bounding box center [102, 236] width 16 height 20
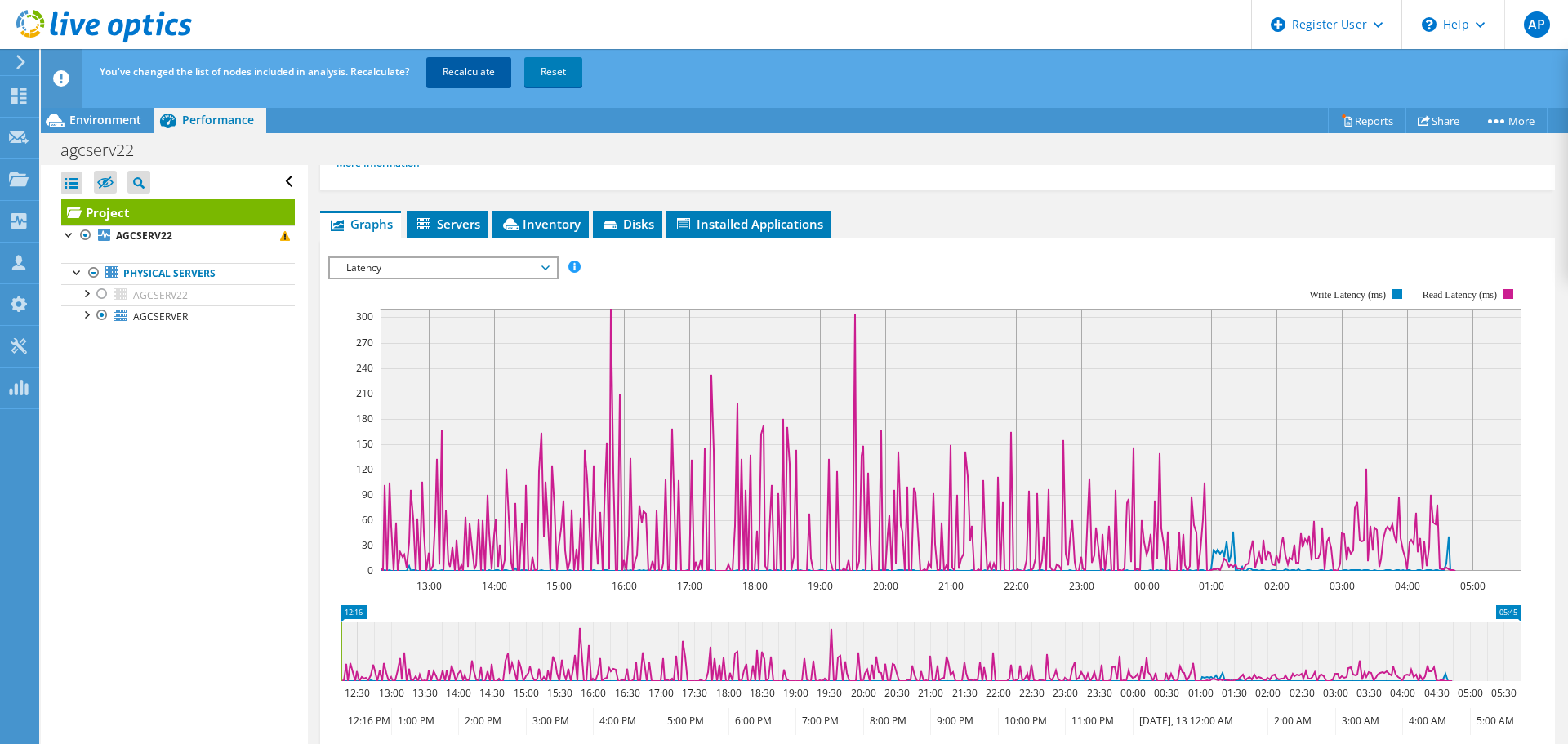
click at [466, 75] on link "Recalculate" at bounding box center [468, 72] width 85 height 30
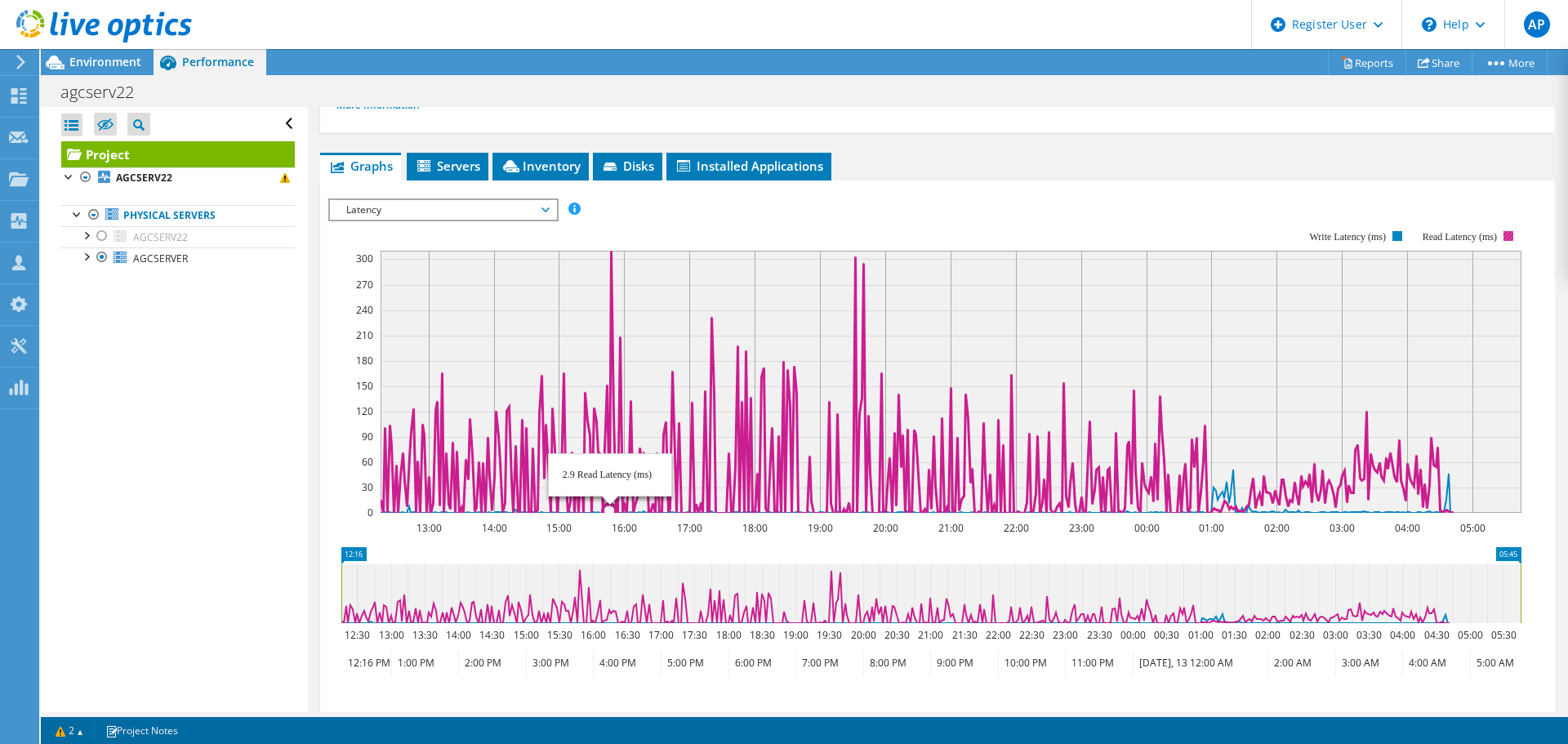
click at [609, 294] on icon at bounding box center [915, 382] width 1074 height 262
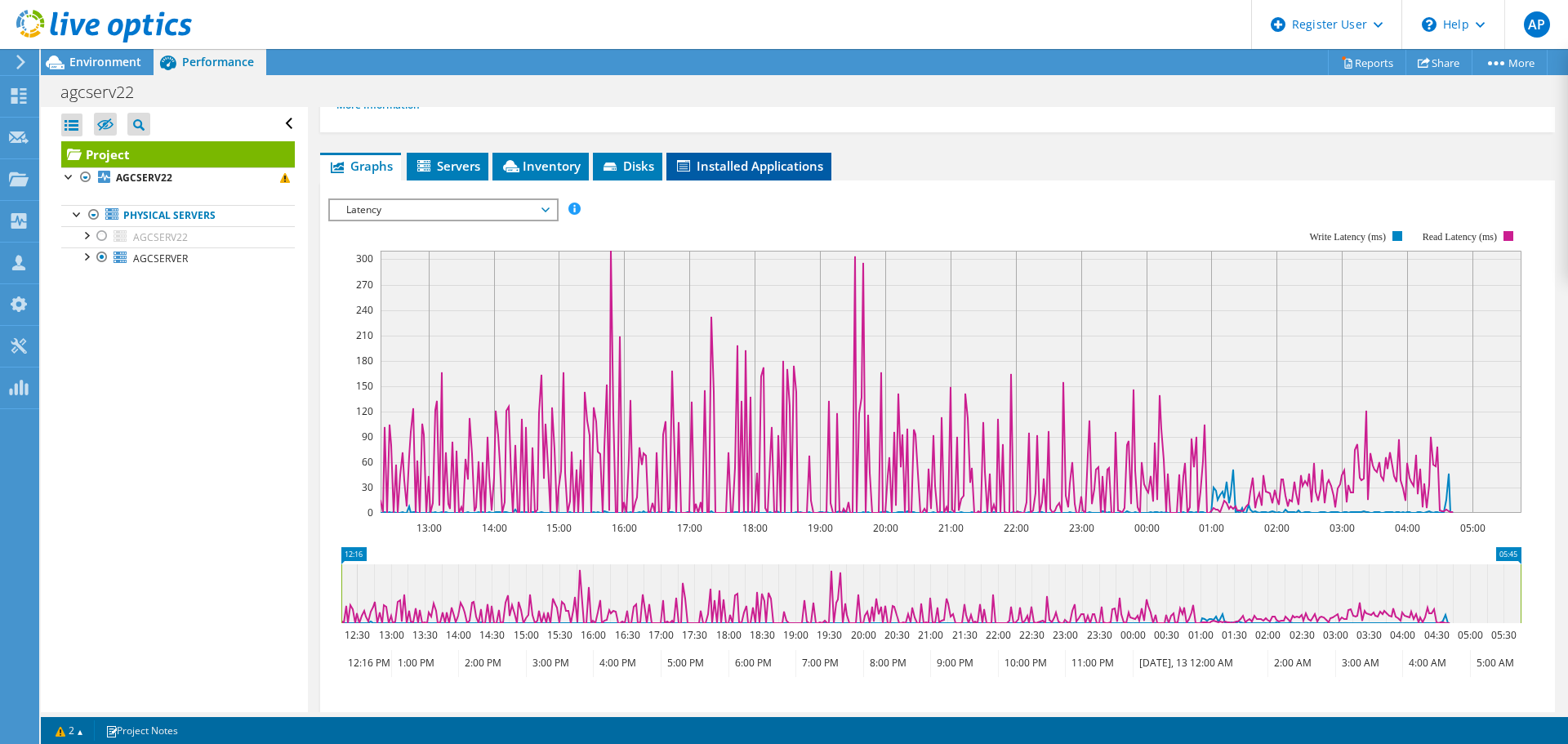
click at [717, 154] on li "Installed Applications" at bounding box center [749, 167] width 165 height 28
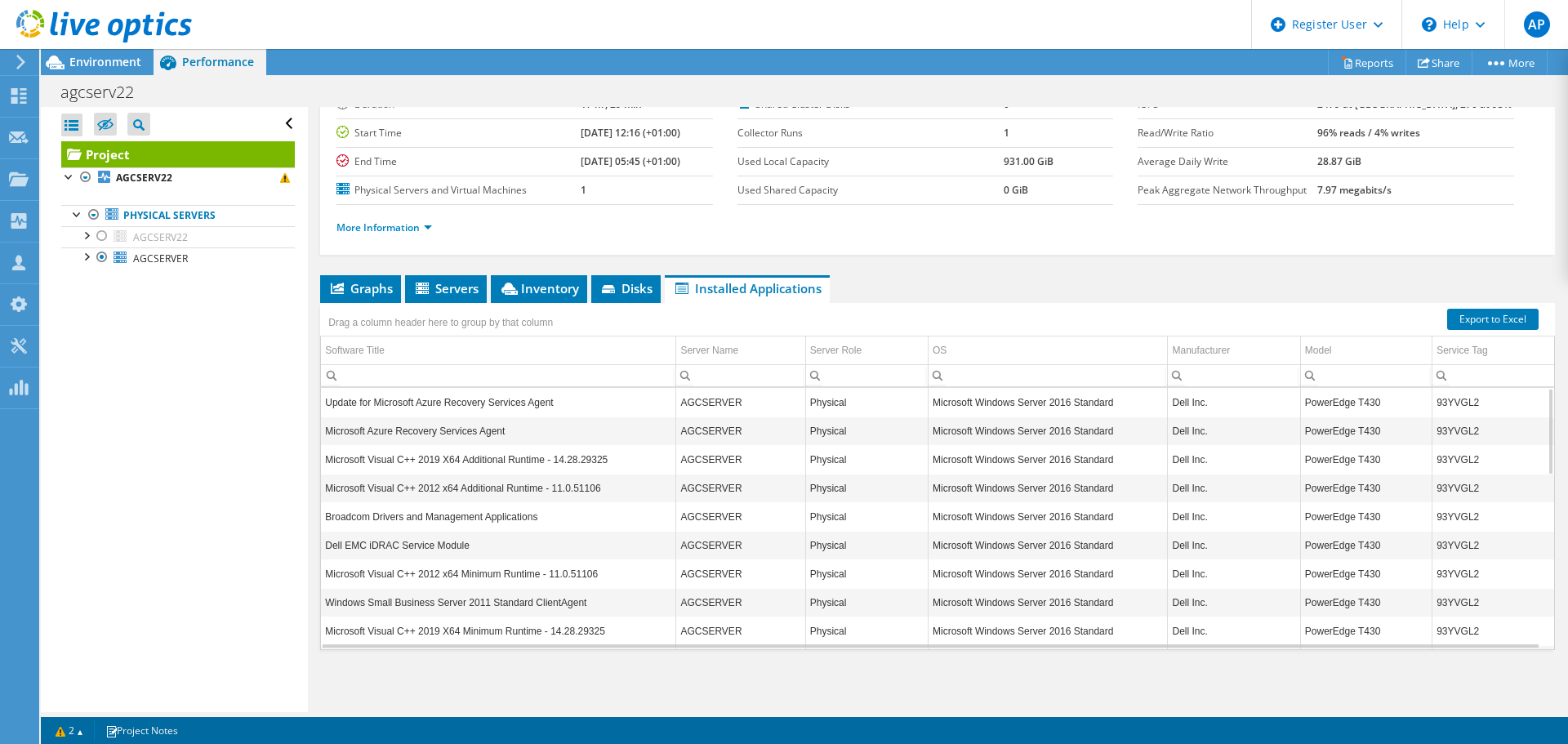
scroll to position [0, 0]
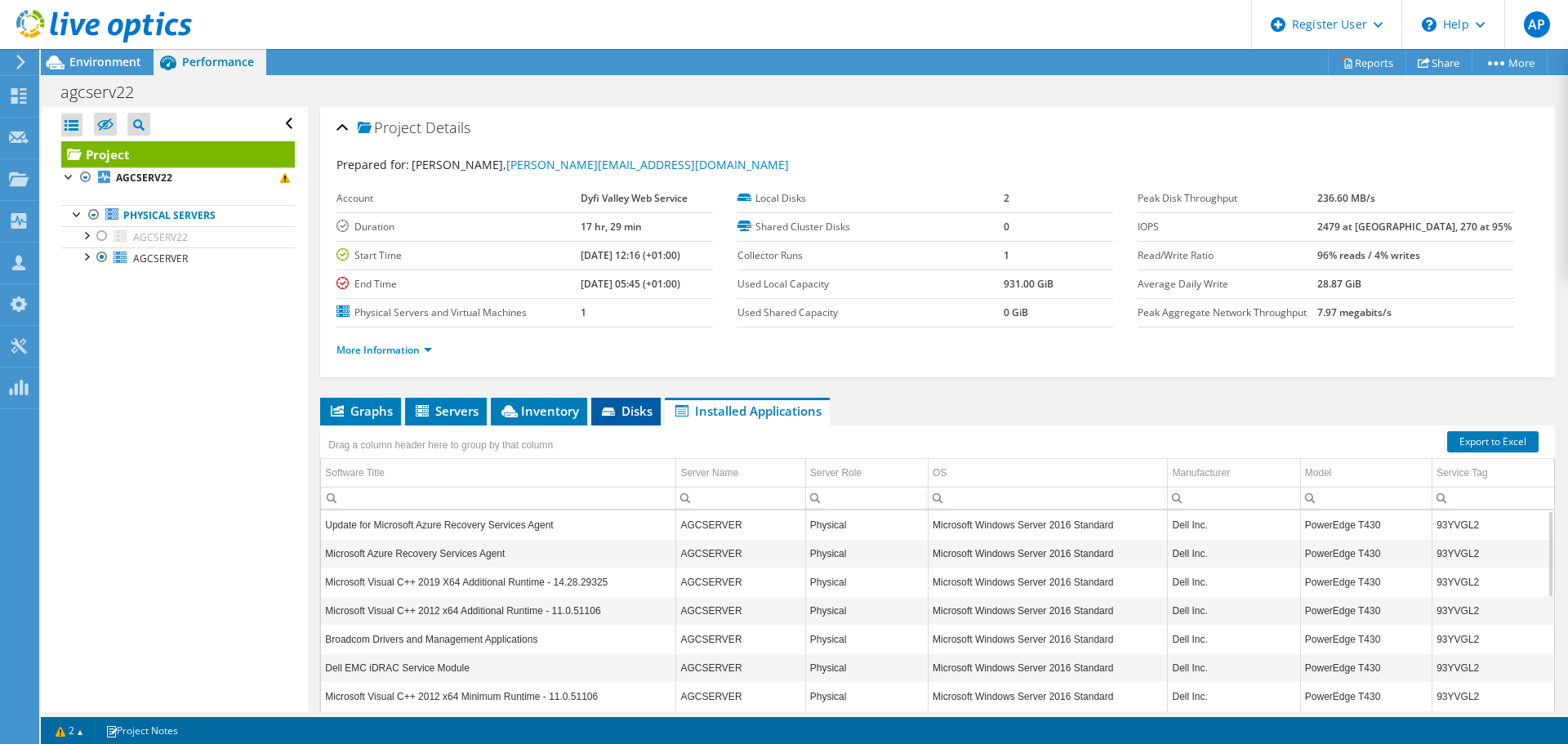
click at [609, 401] on li "Disks" at bounding box center [626, 412] width 69 height 28
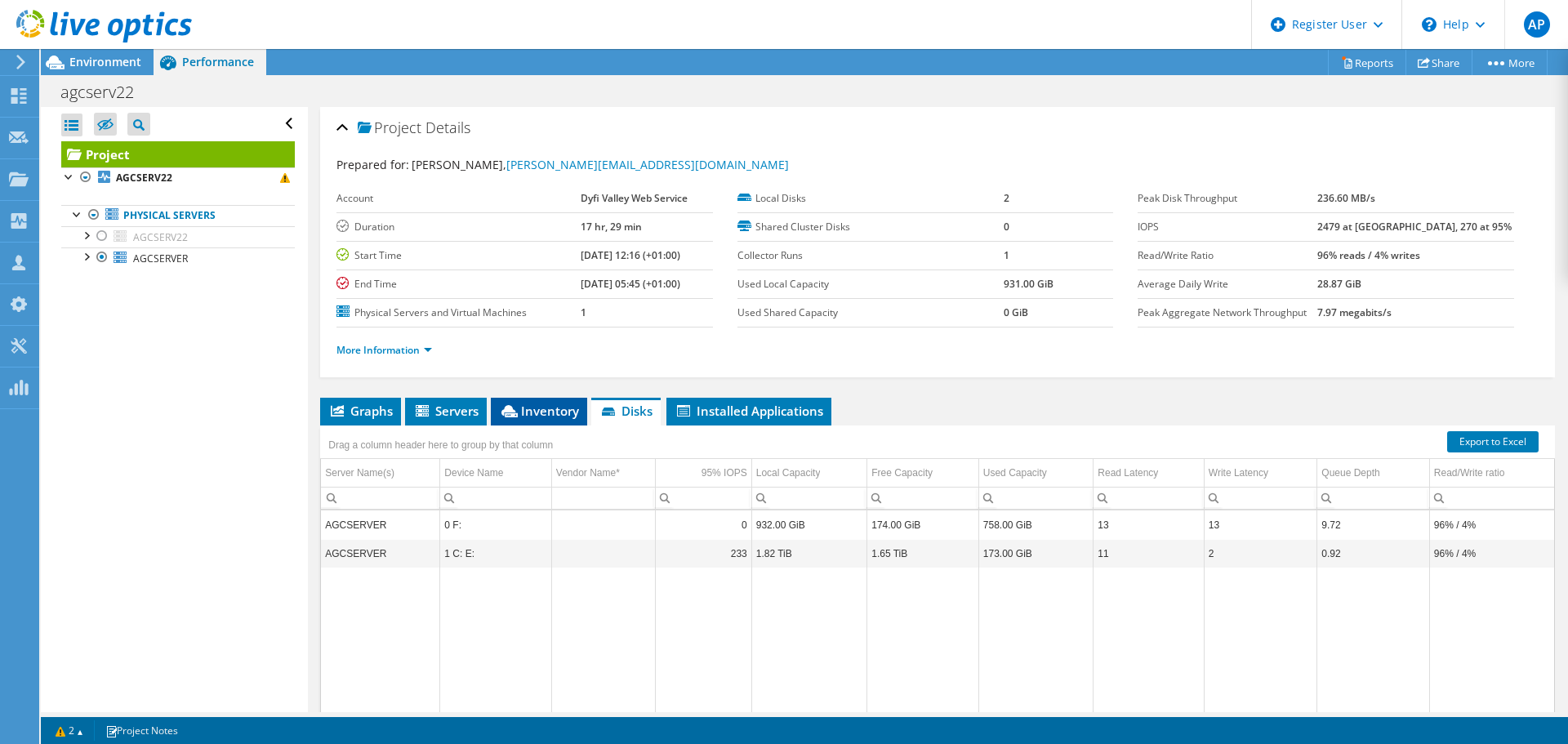
click at [540, 418] on span "Inventory" at bounding box center [538, 411] width 80 height 16
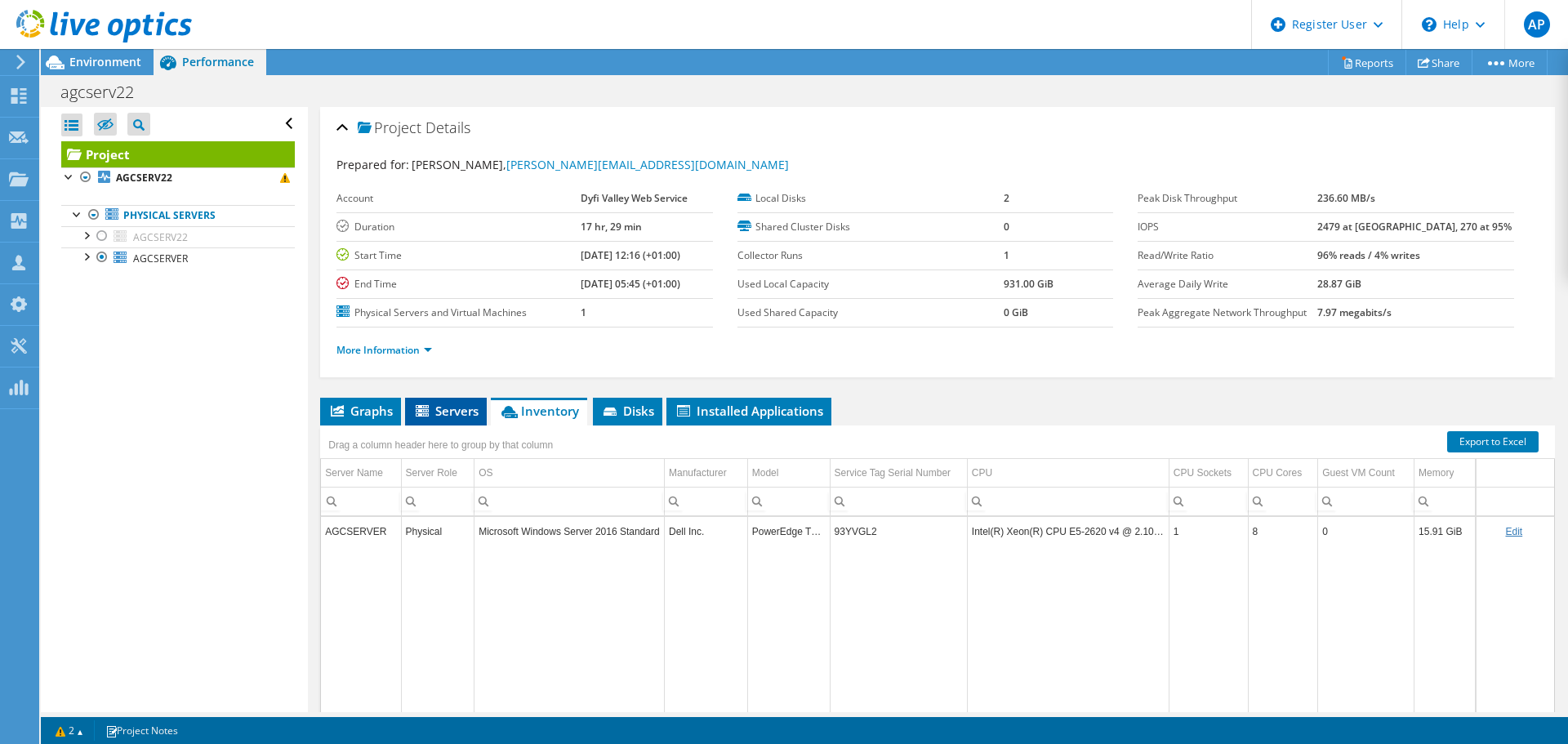
click at [449, 404] on span "Servers" at bounding box center [445, 411] width 65 height 16
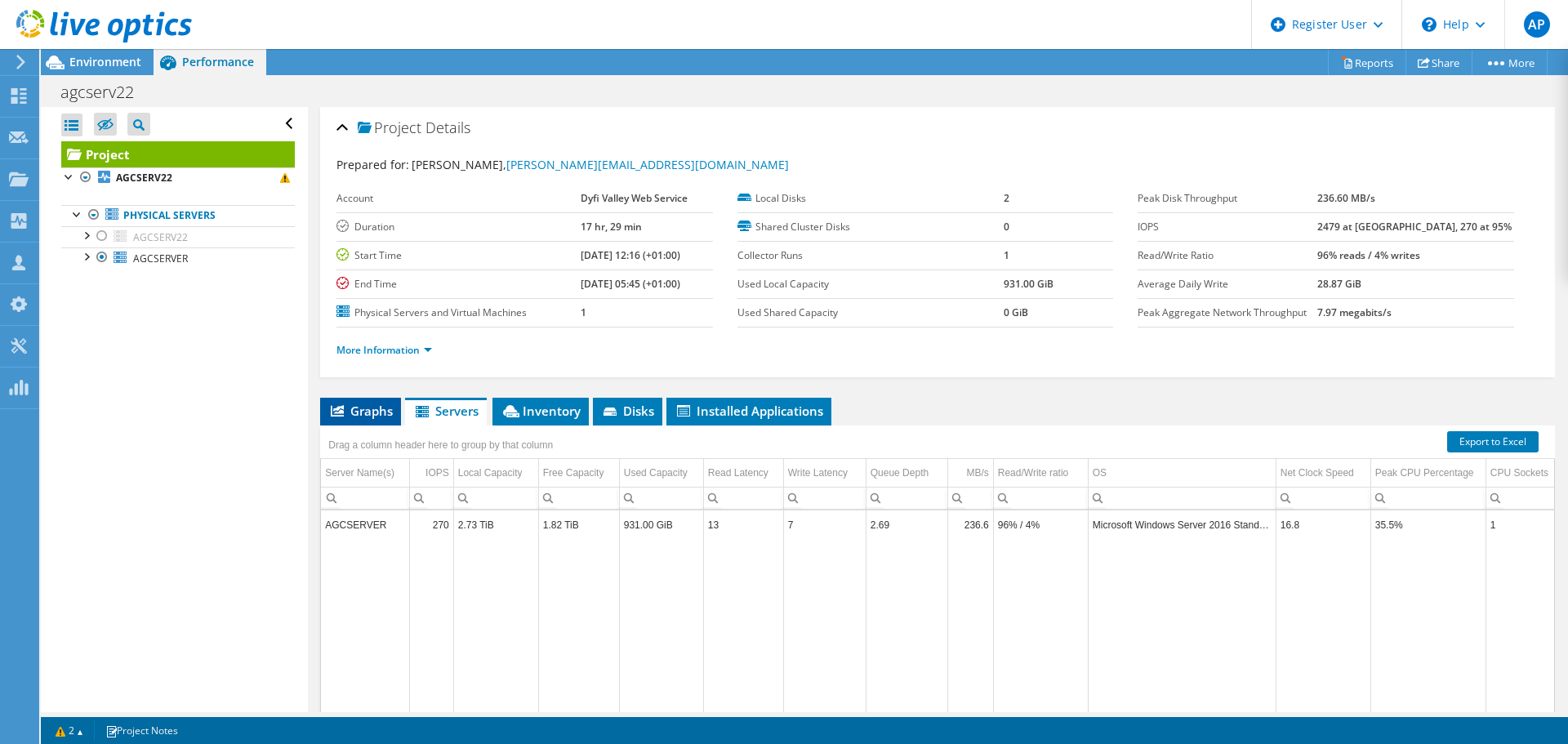
click at [353, 406] on span "Graphs" at bounding box center [360, 411] width 64 height 16
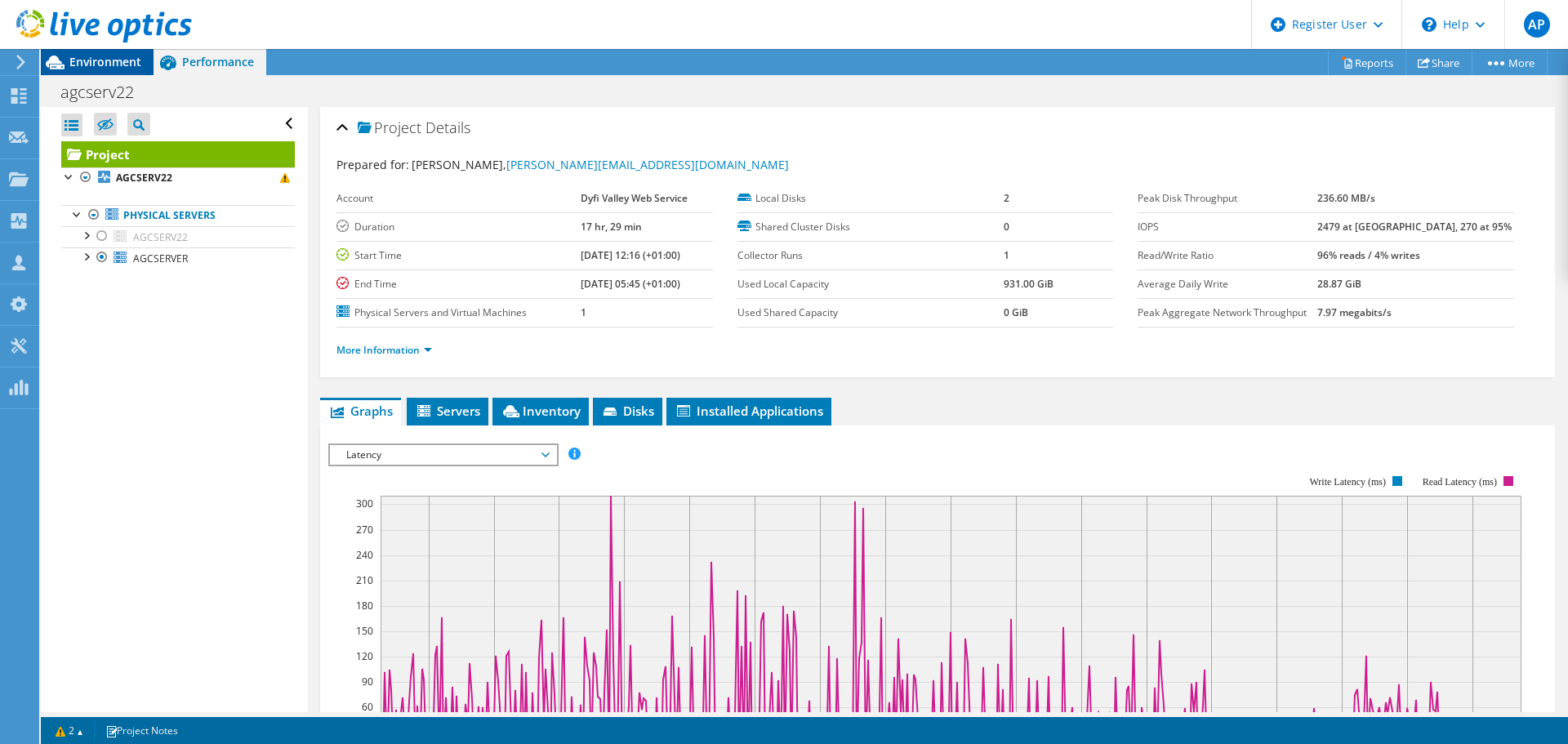
click at [110, 70] on div "Environment" at bounding box center [97, 62] width 113 height 26
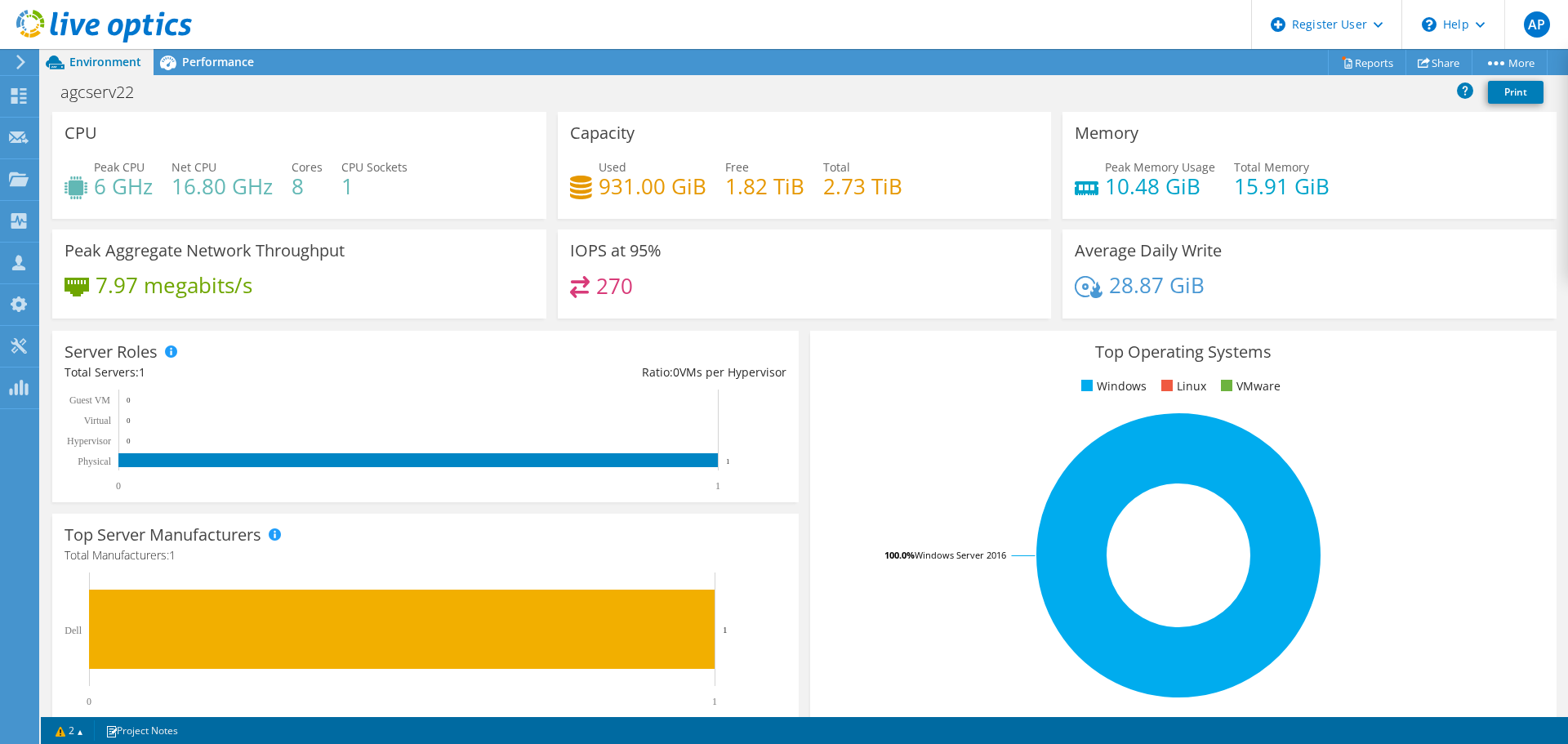
click at [1265, 184] on h4 "15.91 GiB" at bounding box center [1282, 186] width 96 height 18
click at [1132, 184] on h4 "10.48 GiB" at bounding box center [1160, 186] width 110 height 18
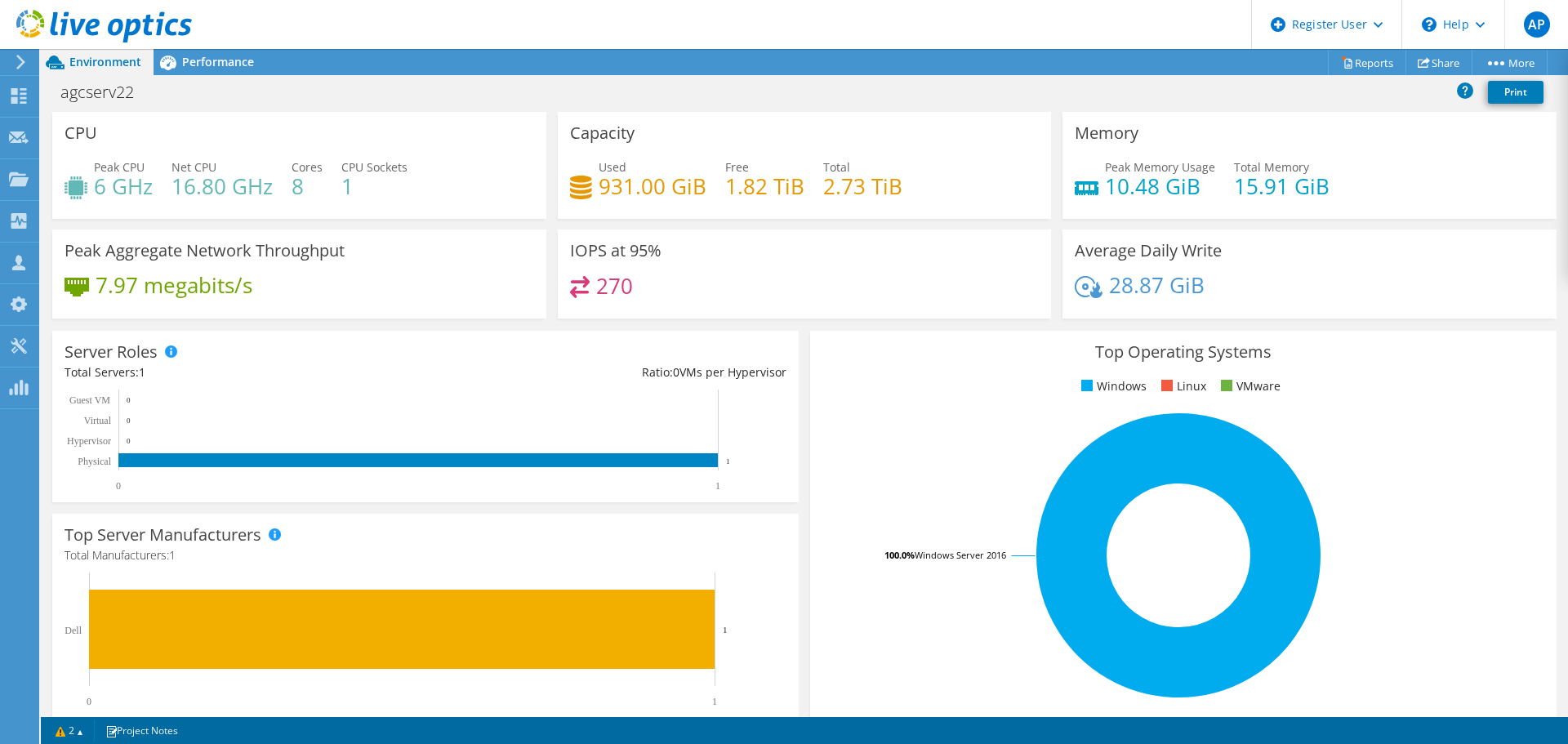
click at [845, 181] on h4 "2.73 TiB" at bounding box center [862, 186] width 79 height 18
click at [732, 182] on h4 "1.82 TiB" at bounding box center [765, 186] width 79 height 18
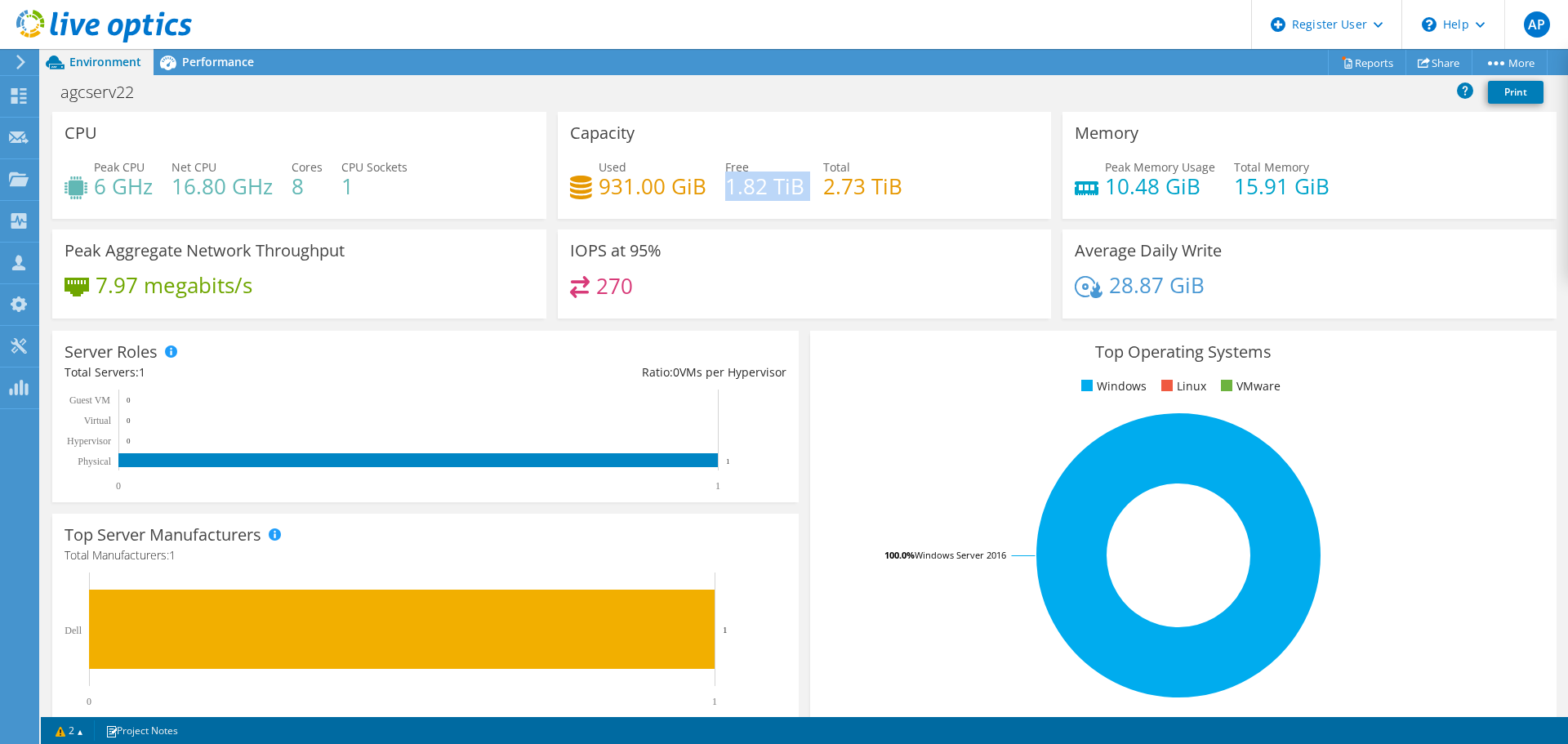
click at [732, 182] on h4 "1.82 TiB" at bounding box center [765, 186] width 79 height 18
click at [729, 191] on h4 "1.82 TiB" at bounding box center [765, 186] width 79 height 18
drag, startPoint x: 352, startPoint y: 181, endPoint x: 333, endPoint y: 181, distance: 19.0
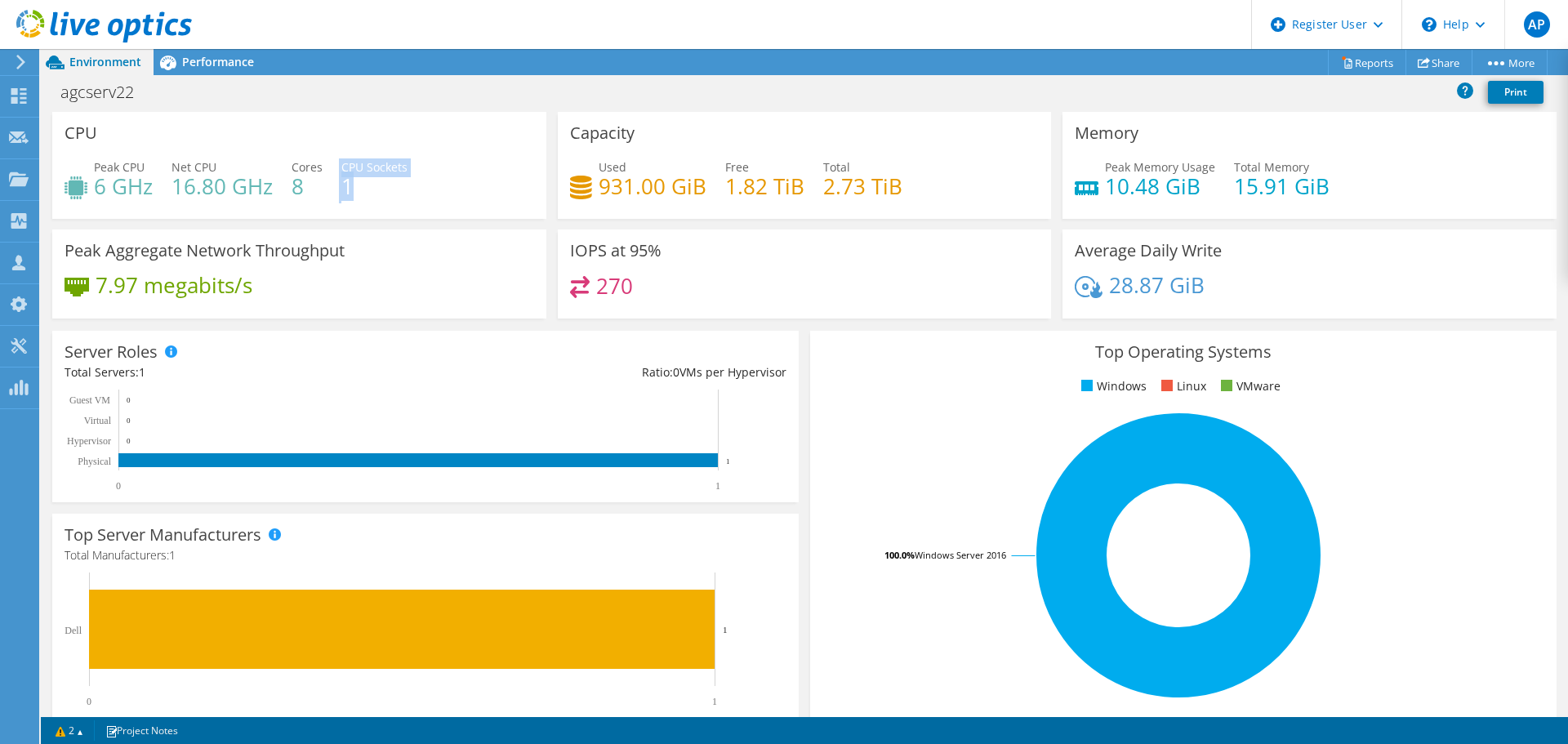
click at [333, 181] on div "Peak CPU 6 GHz Net CPU 16.80 GHz Cores 8 CPU Sockets 1" at bounding box center [299, 185] width 470 height 53
click at [189, 192] on h4 "16.80 GHz" at bounding box center [222, 186] width 101 height 18
drag, startPoint x: 177, startPoint y: 189, endPoint x: 253, endPoint y: 192, distance: 76.1
click at [253, 192] on h4 "16.80 GHz" at bounding box center [222, 186] width 101 height 18
click at [176, 184] on h4 "16.80 GHz" at bounding box center [222, 186] width 101 height 18
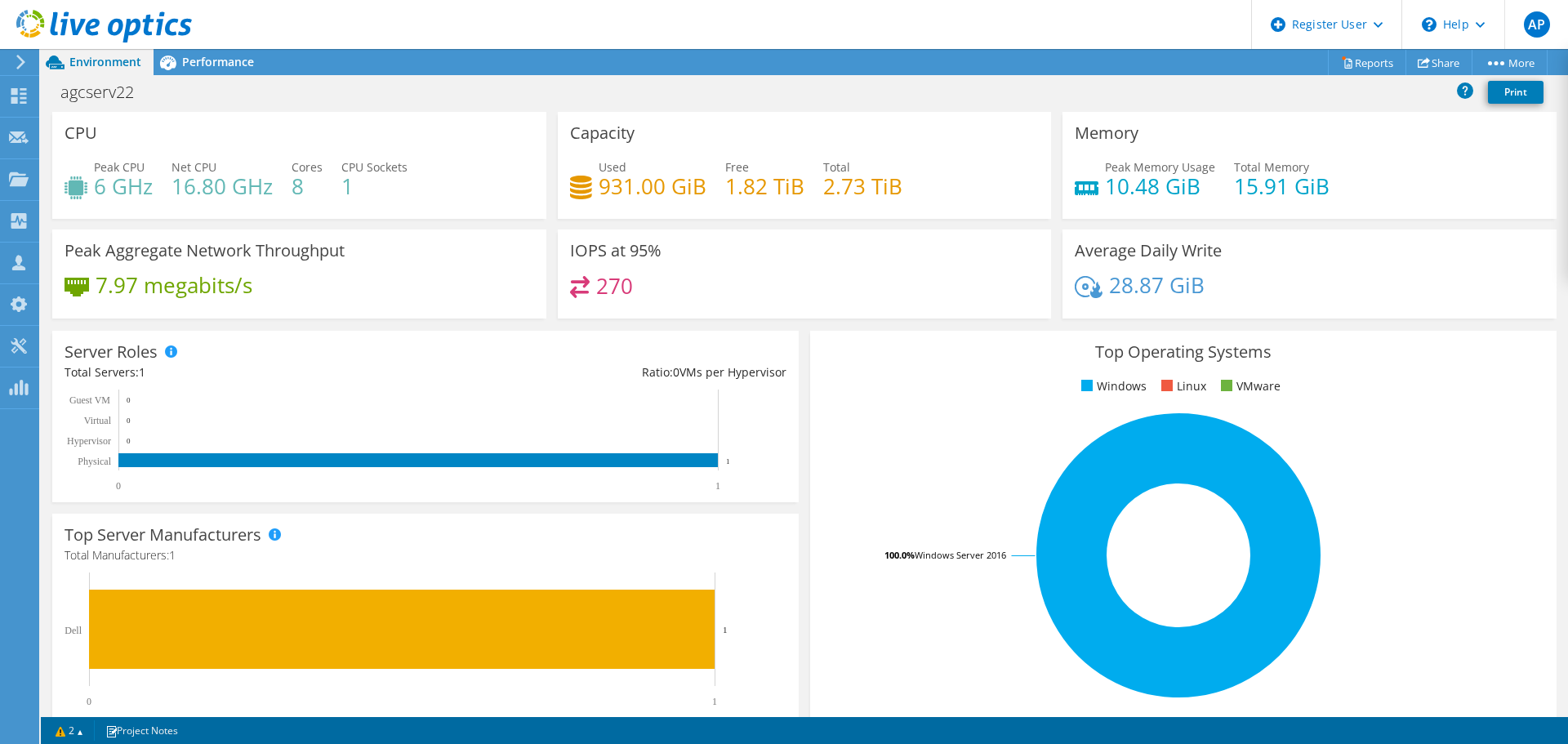
click at [92, 176] on div "Peak CPU 6 GHz" at bounding box center [108, 177] width 88 height 37
click at [213, 281] on h4 "7.97 megabits/s" at bounding box center [174, 285] width 157 height 18
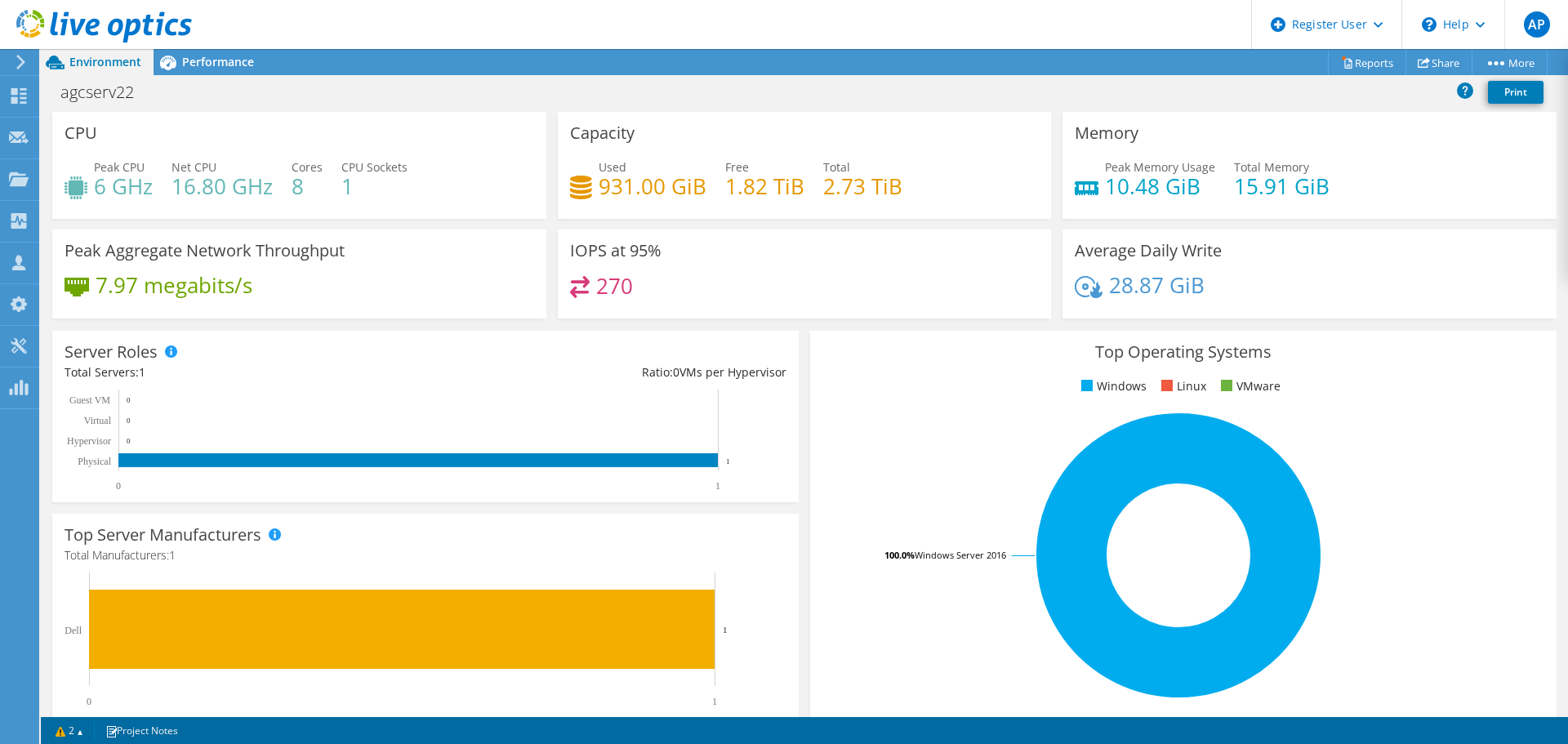
click at [607, 280] on h4 "270" at bounding box center [614, 286] width 37 height 18
click at [220, 61] on span "Performance" at bounding box center [218, 61] width 72 height 16
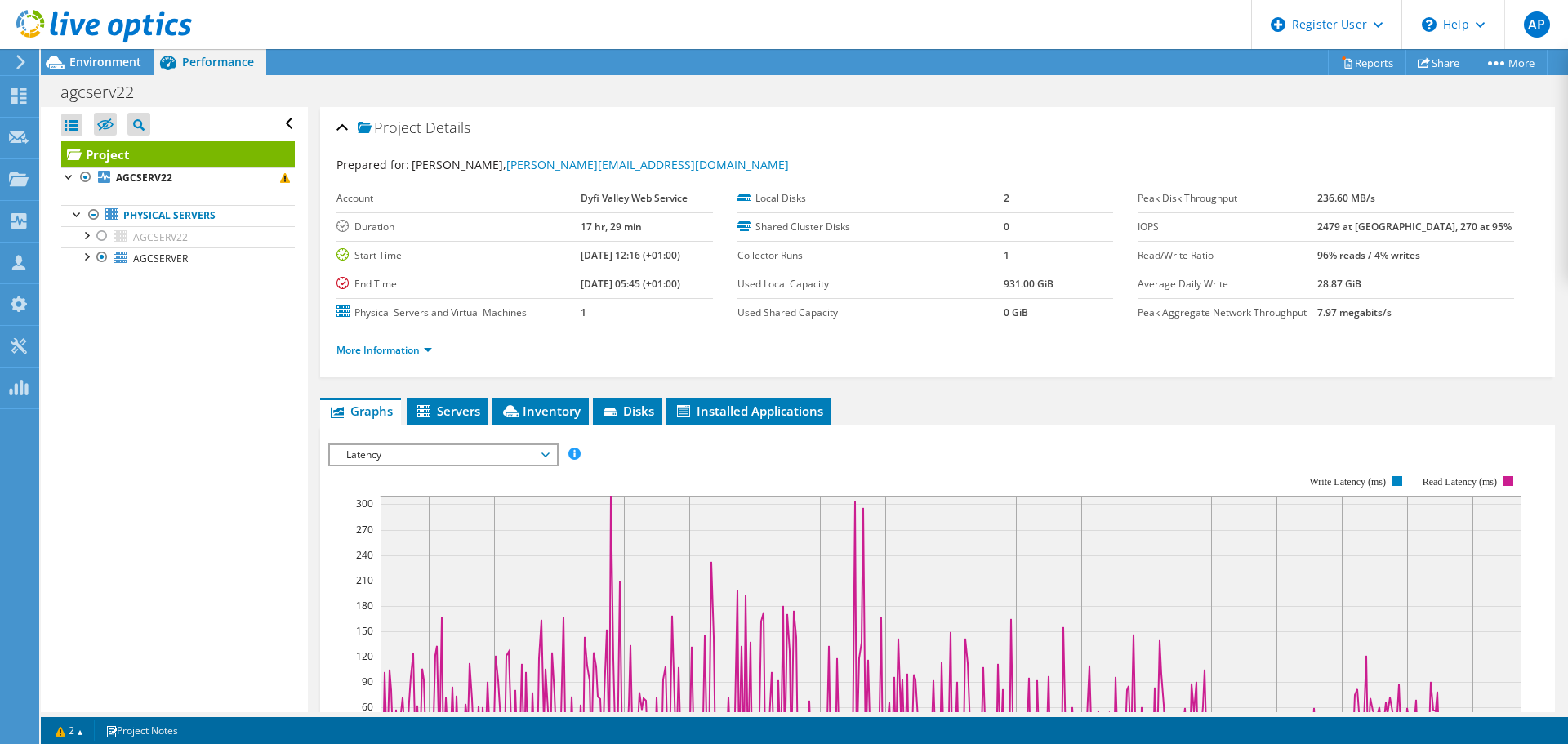
click at [603, 258] on b "[DATE] 12:16 (+01:00)" at bounding box center [630, 255] width 100 height 14
click at [601, 277] on b "[DATE] 05:45 (+01:00)" at bounding box center [630, 284] width 100 height 14
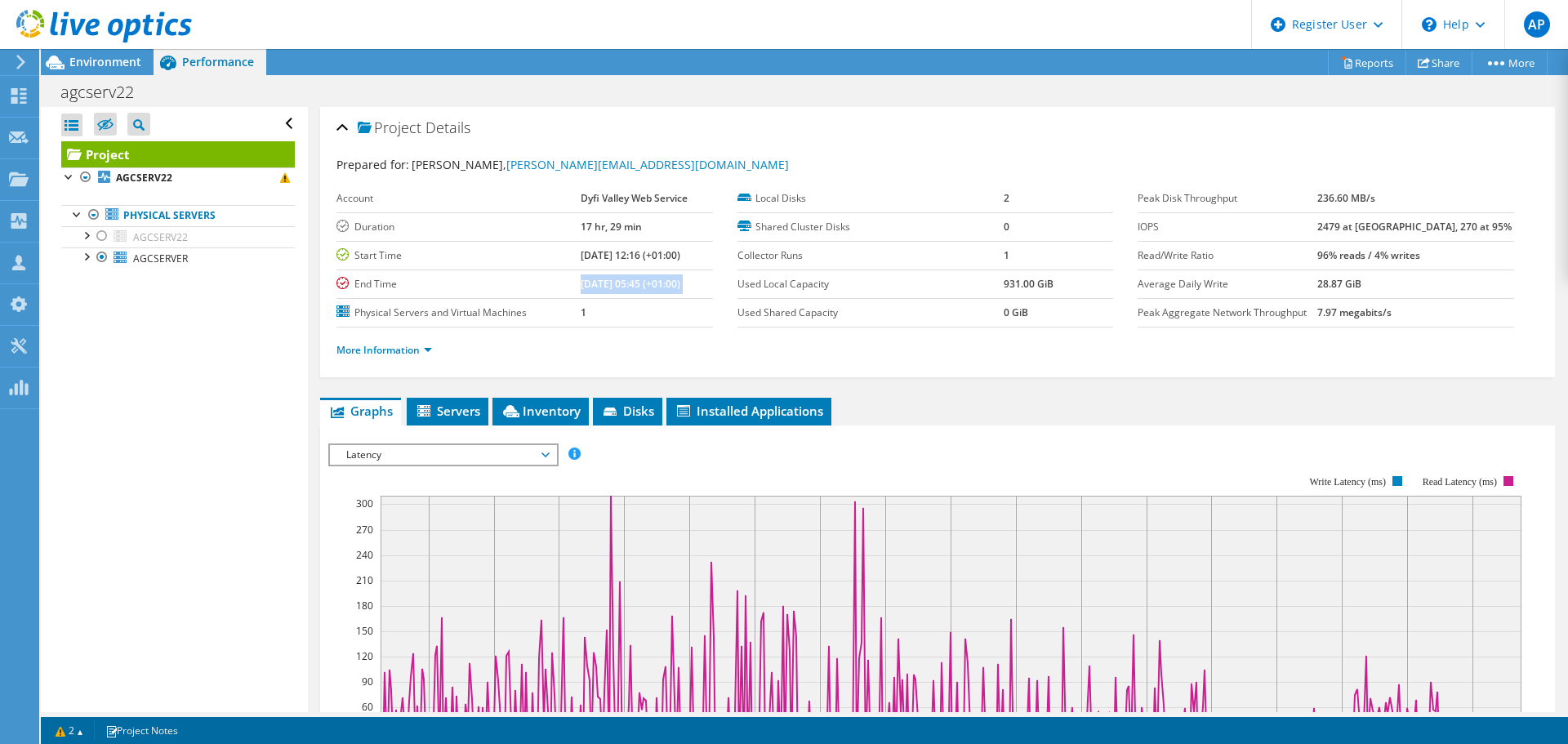
click at [601, 277] on b "[DATE] 05:45 (+01:00)" at bounding box center [630, 284] width 100 height 14
drag, startPoint x: 576, startPoint y: 308, endPoint x: 567, endPoint y: 313, distance: 10.3
click at [580, 313] on td "1" at bounding box center [646, 313] width 131 height 29
click at [455, 410] on span "Servers" at bounding box center [447, 411] width 65 height 16
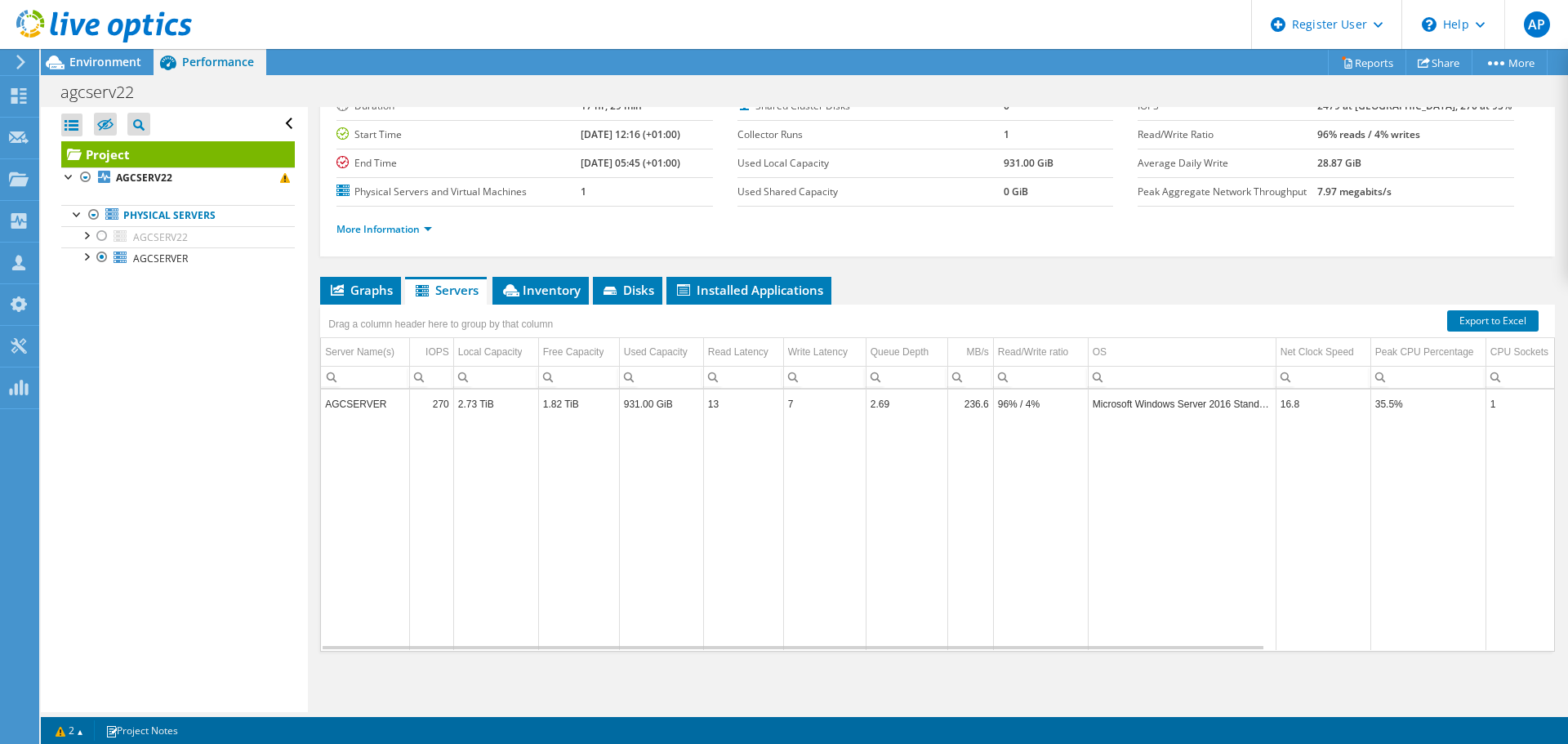
scroll to position [123, 0]
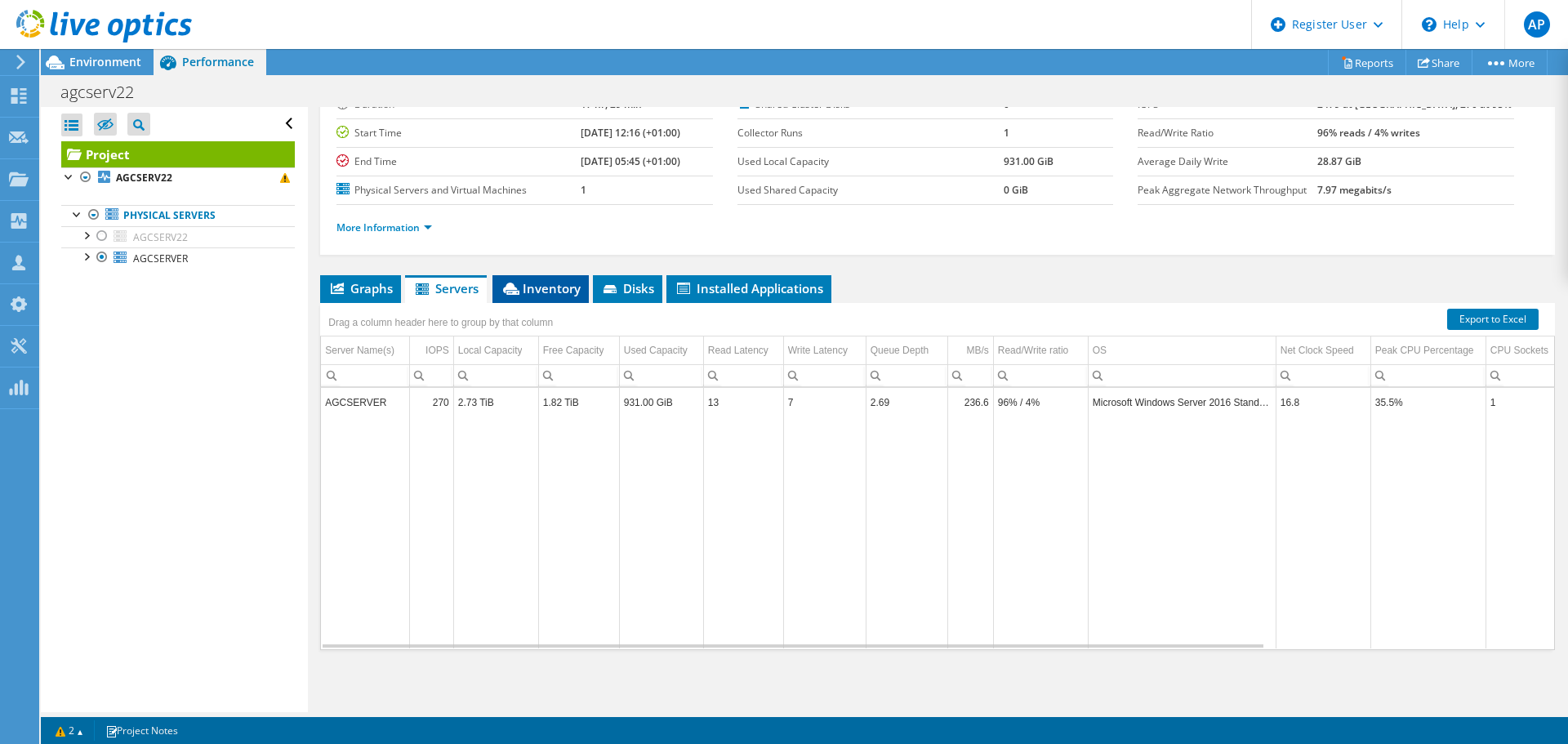
click at [550, 291] on span "Inventory" at bounding box center [540, 289] width 80 height 16
